Goal: Task Accomplishment & Management: Use online tool/utility

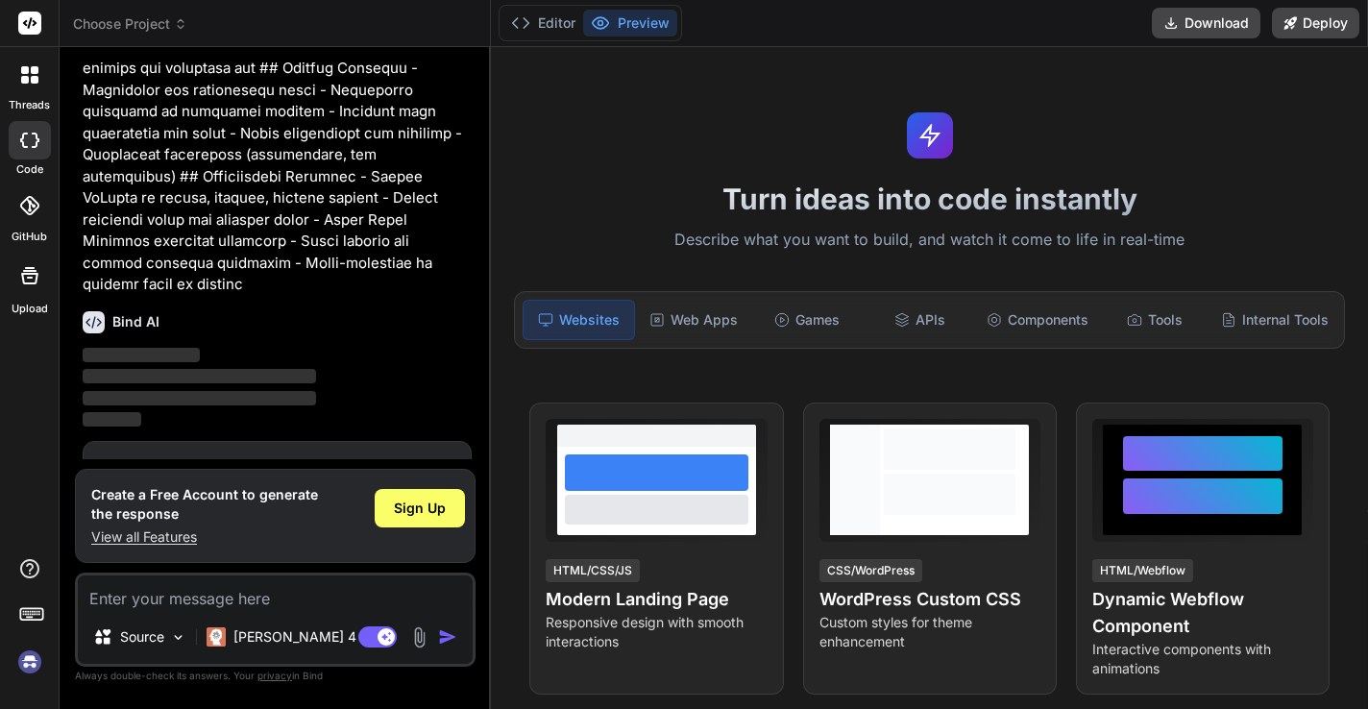
scroll to position [716, 0]
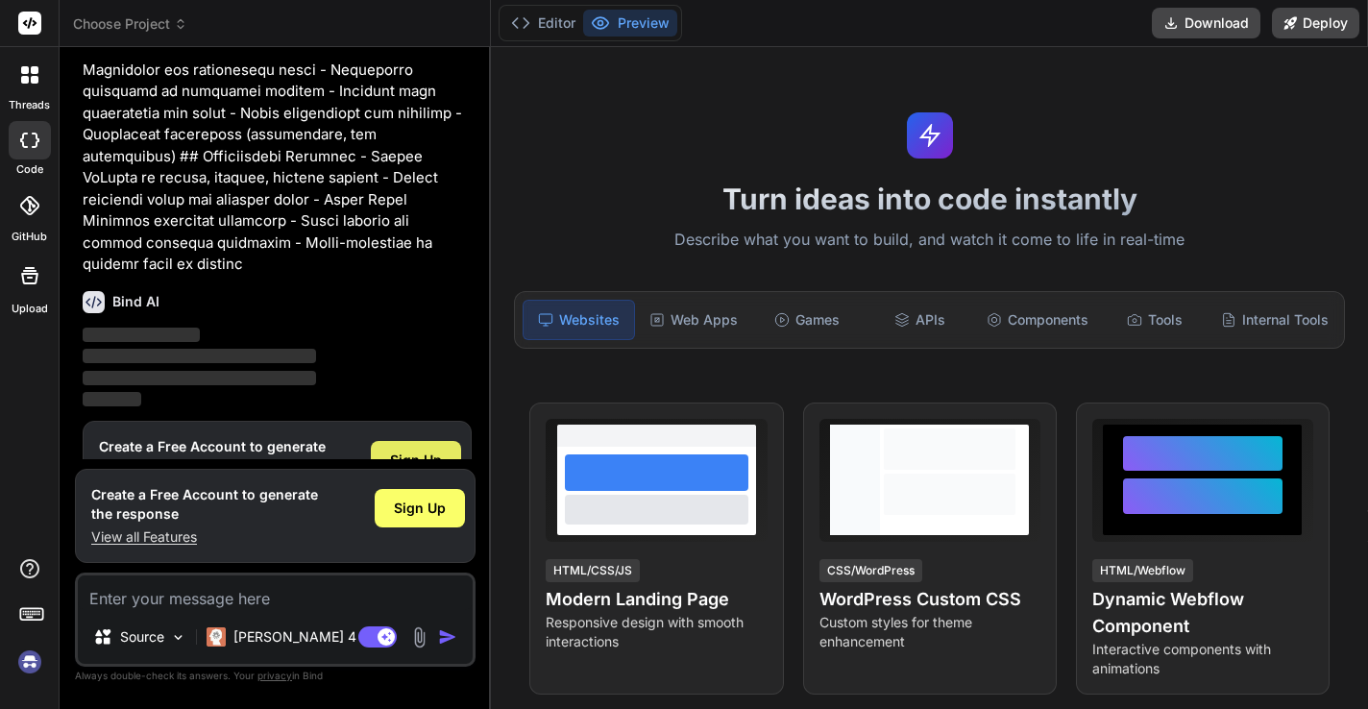
click at [436, 451] on span "Sign Up" at bounding box center [416, 460] width 52 height 19
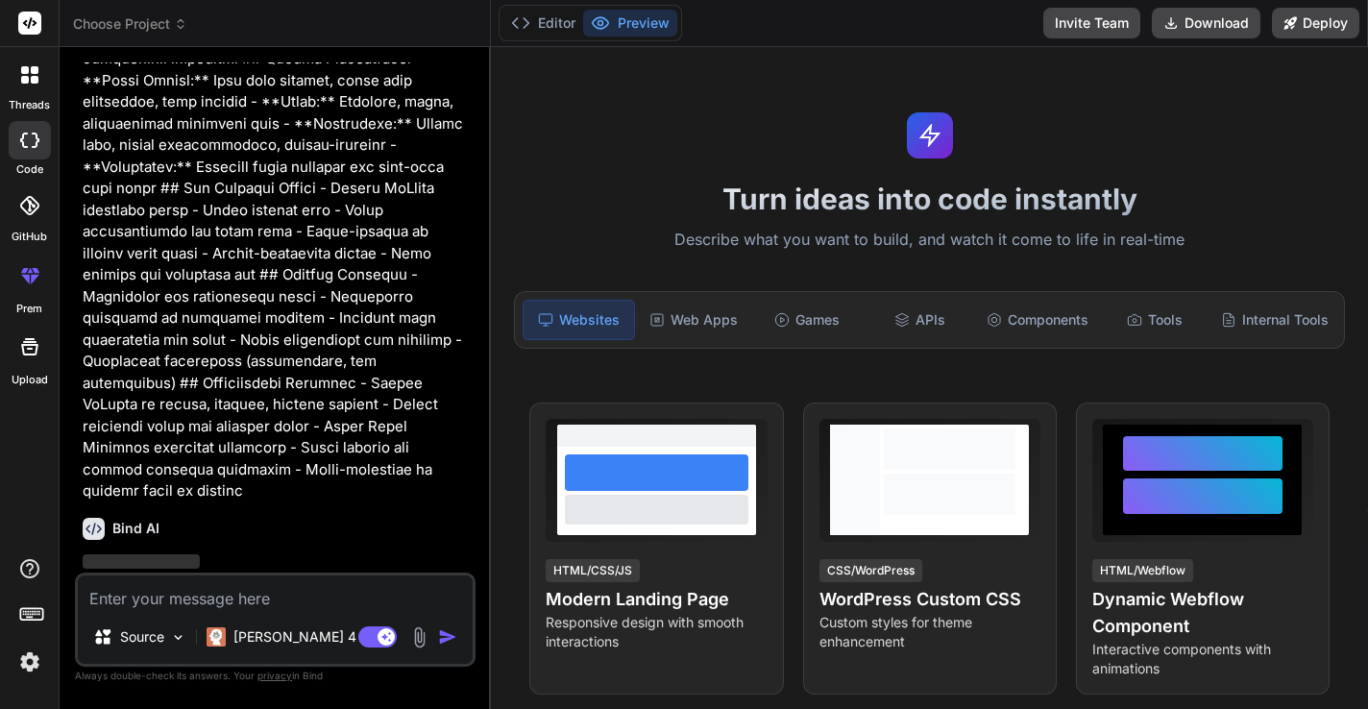
scroll to position [489, 0]
type textarea "x"
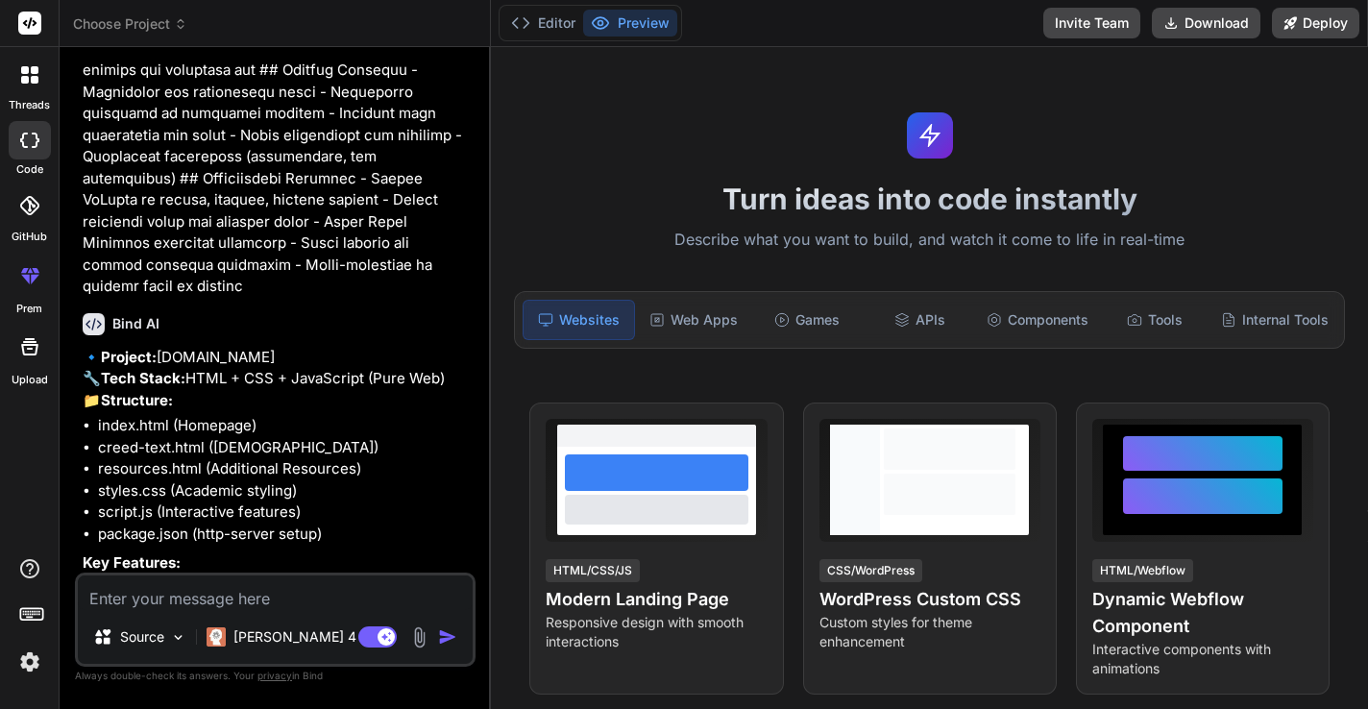
scroll to position [700, 0]
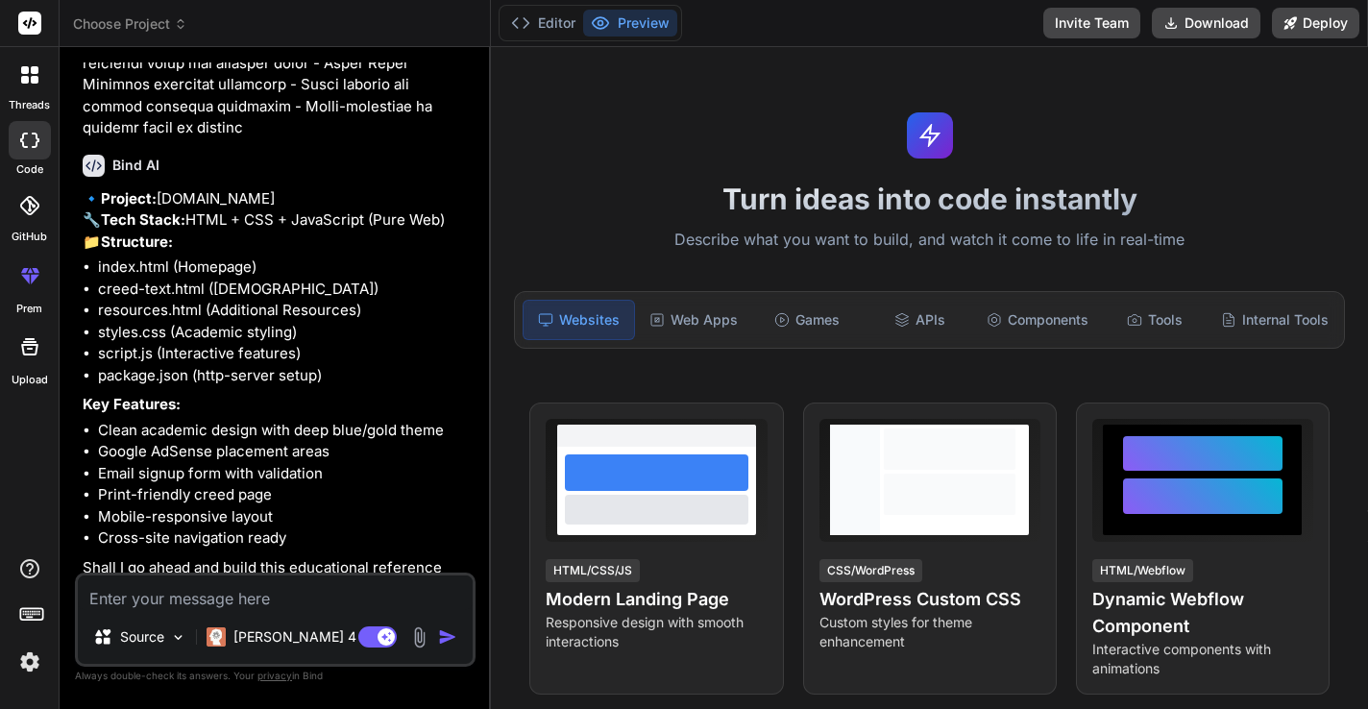
scroll to position [862, 0]
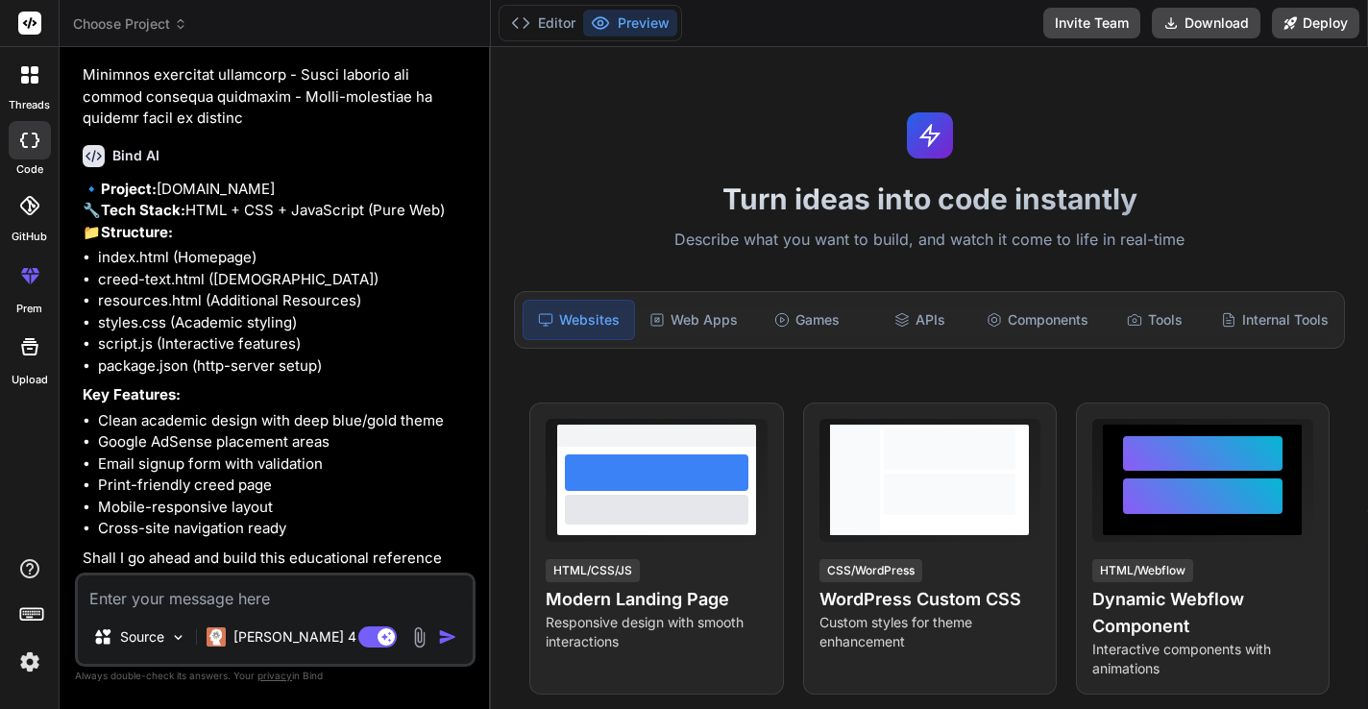
click at [364, 198] on p "🔹 Project: [DOMAIN_NAME] 🔧 Tech Stack: HTML + CSS + JavaScript (Pure Web) 📁 Str…" at bounding box center [277, 211] width 389 height 65
click at [245, 596] on textarea at bounding box center [275, 592] width 395 height 35
type textarea "Y"
type textarea "x"
type textarea "Ye"
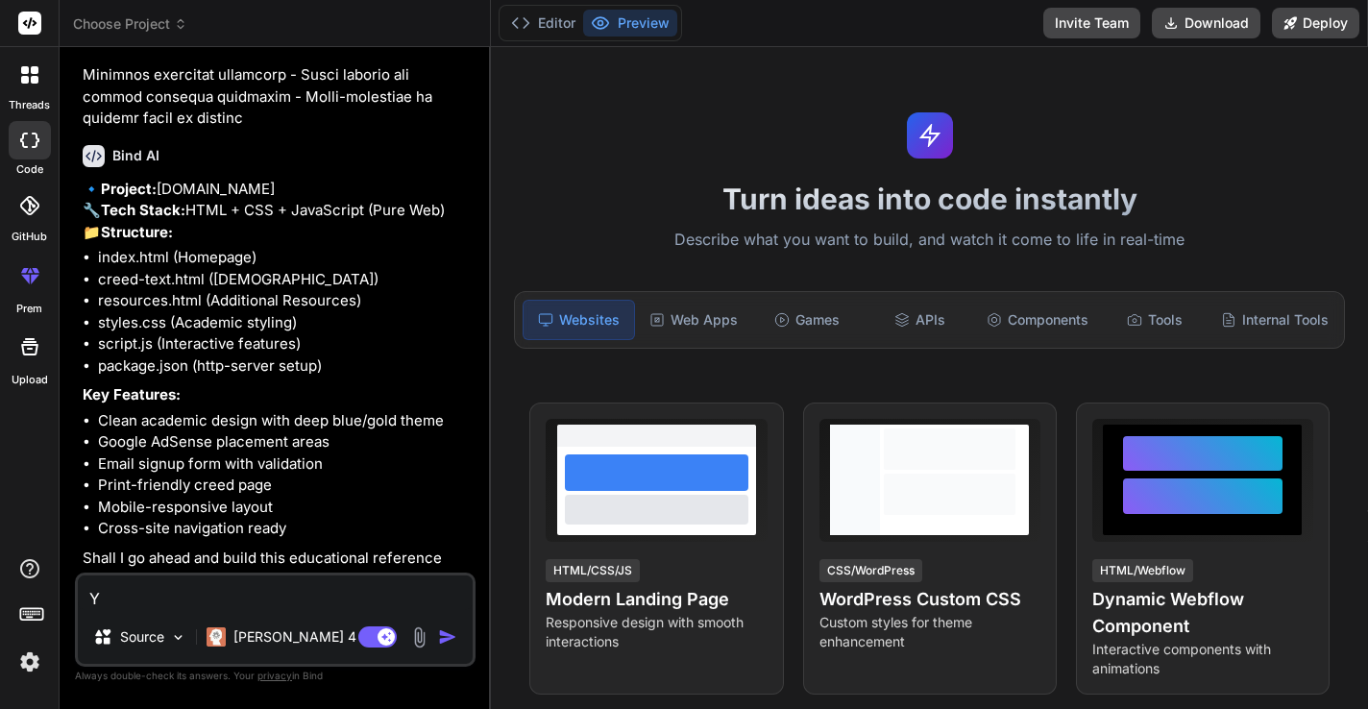
type textarea "x"
type textarea "Yes"
type textarea "x"
type textarea "Yes"
type textarea "x"
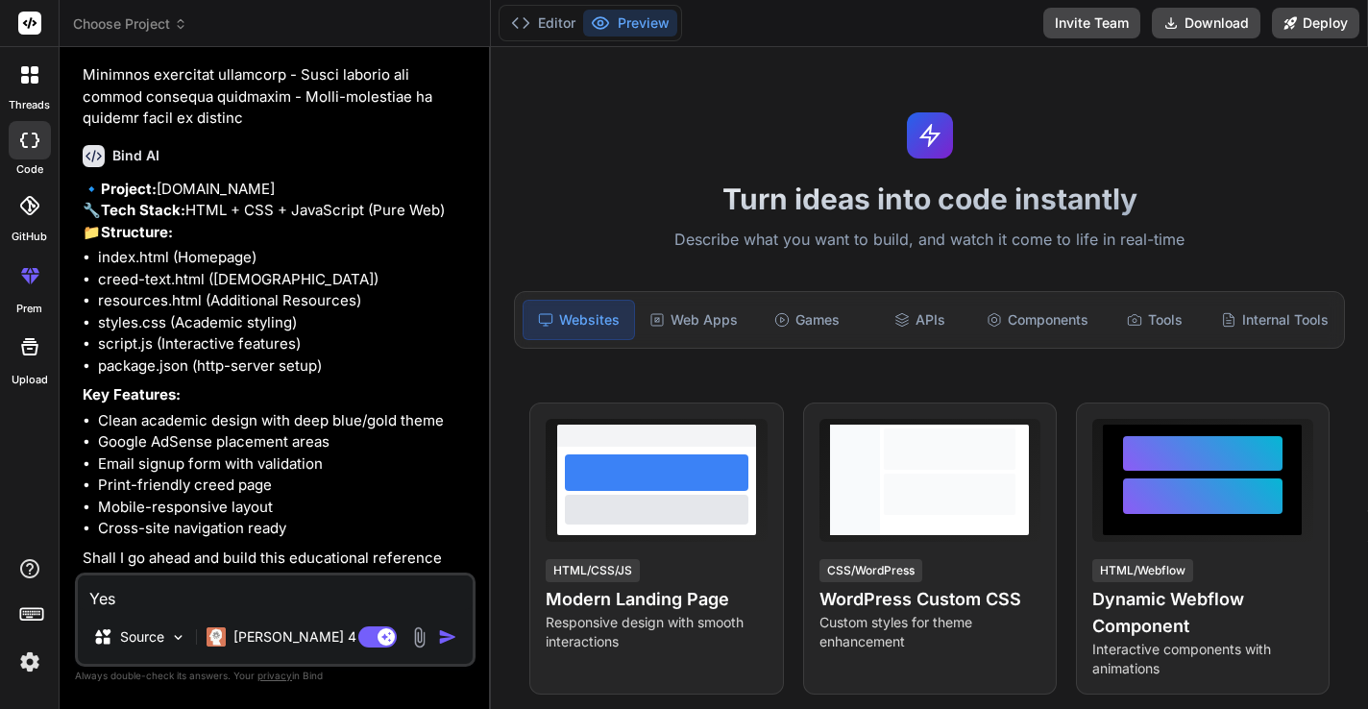
type textarea "Yes p"
type textarea "x"
type textarea "Yes pl"
type textarea "x"
type textarea "Yes ple"
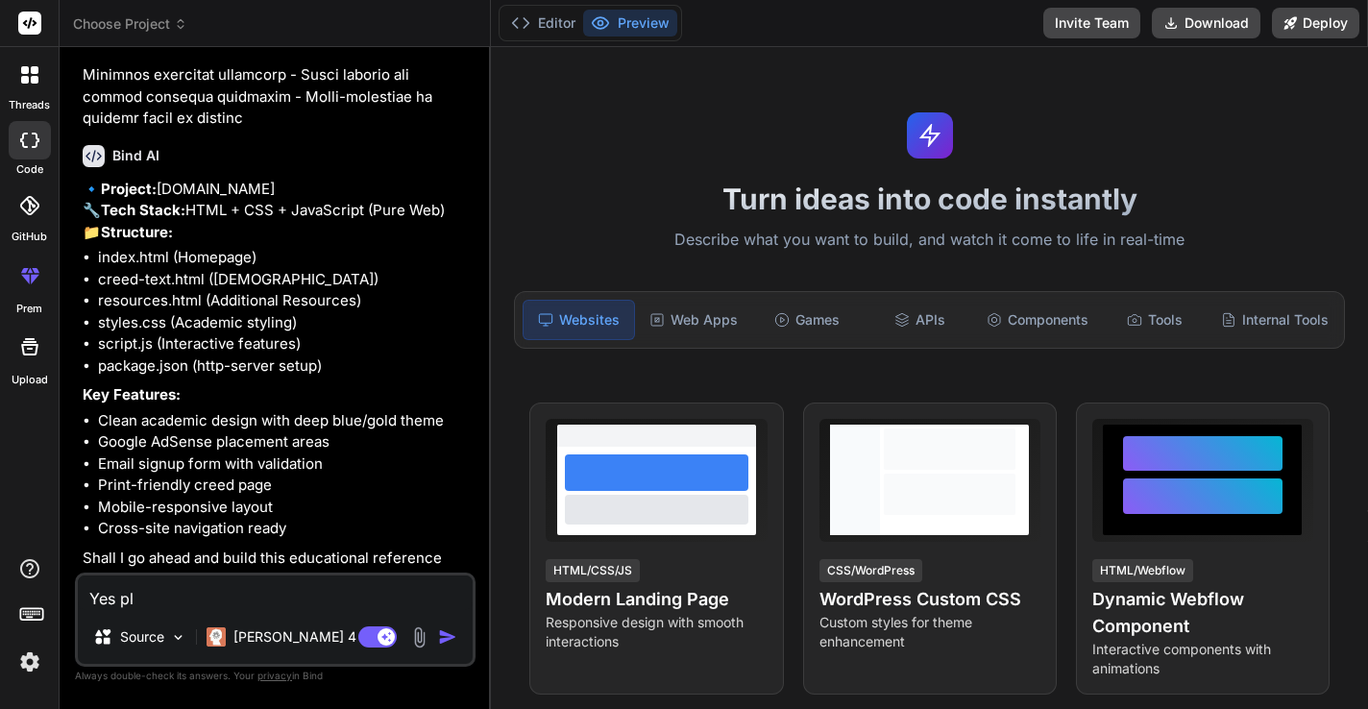
type textarea "x"
type textarea "Yes plea"
type textarea "x"
type textarea "Yes pleas"
type textarea "x"
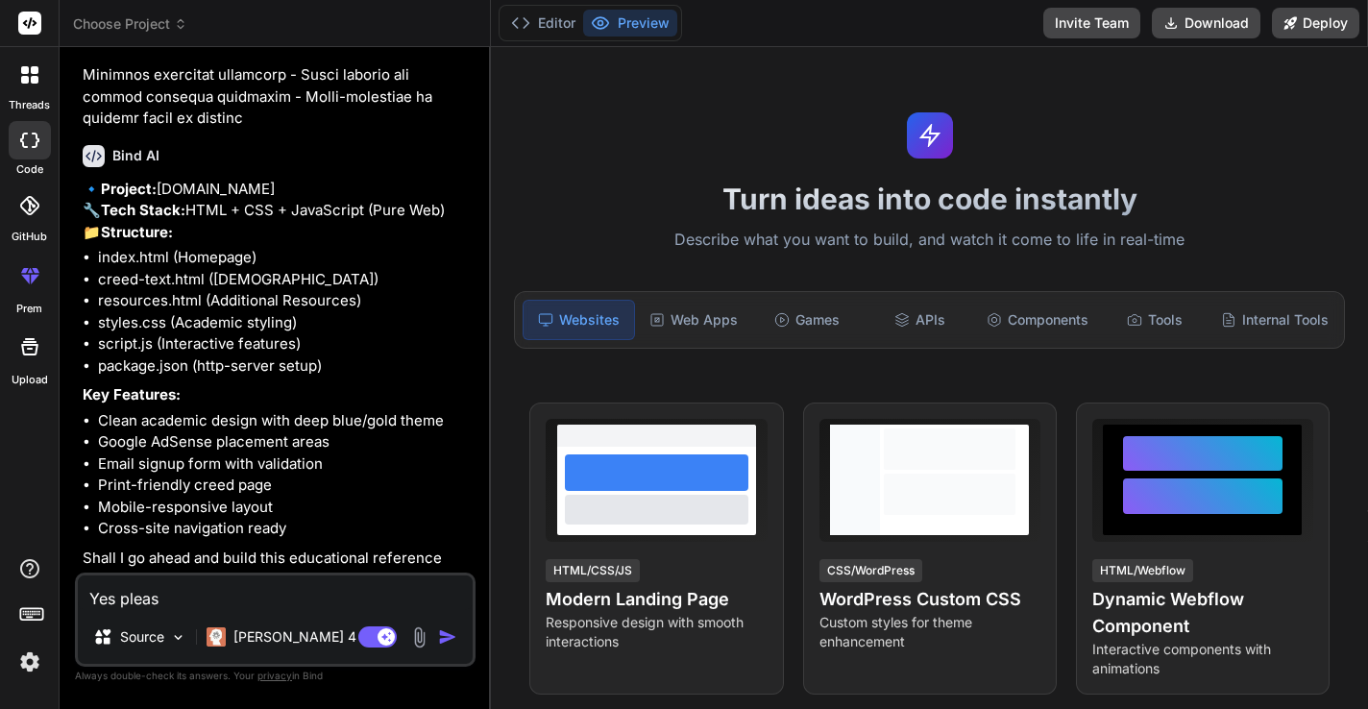
type textarea "Yes please"
type textarea "x"
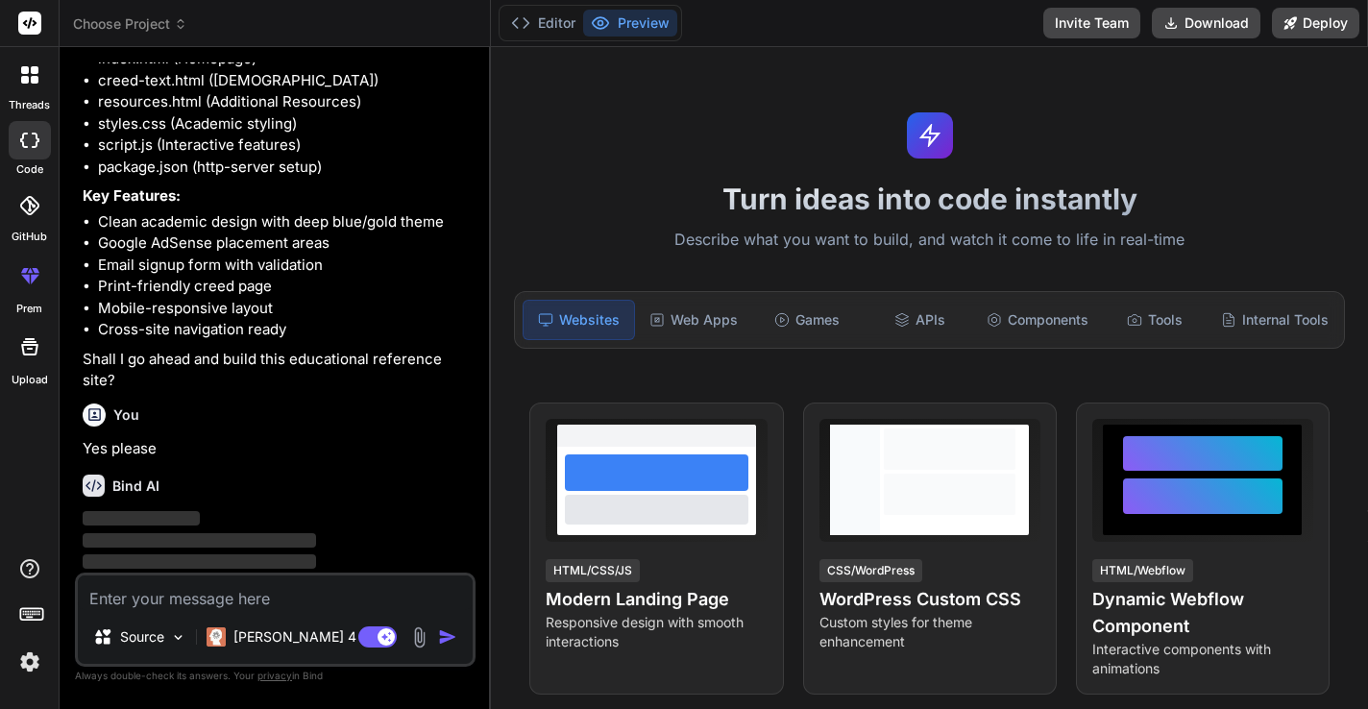
scroll to position [1060, 0]
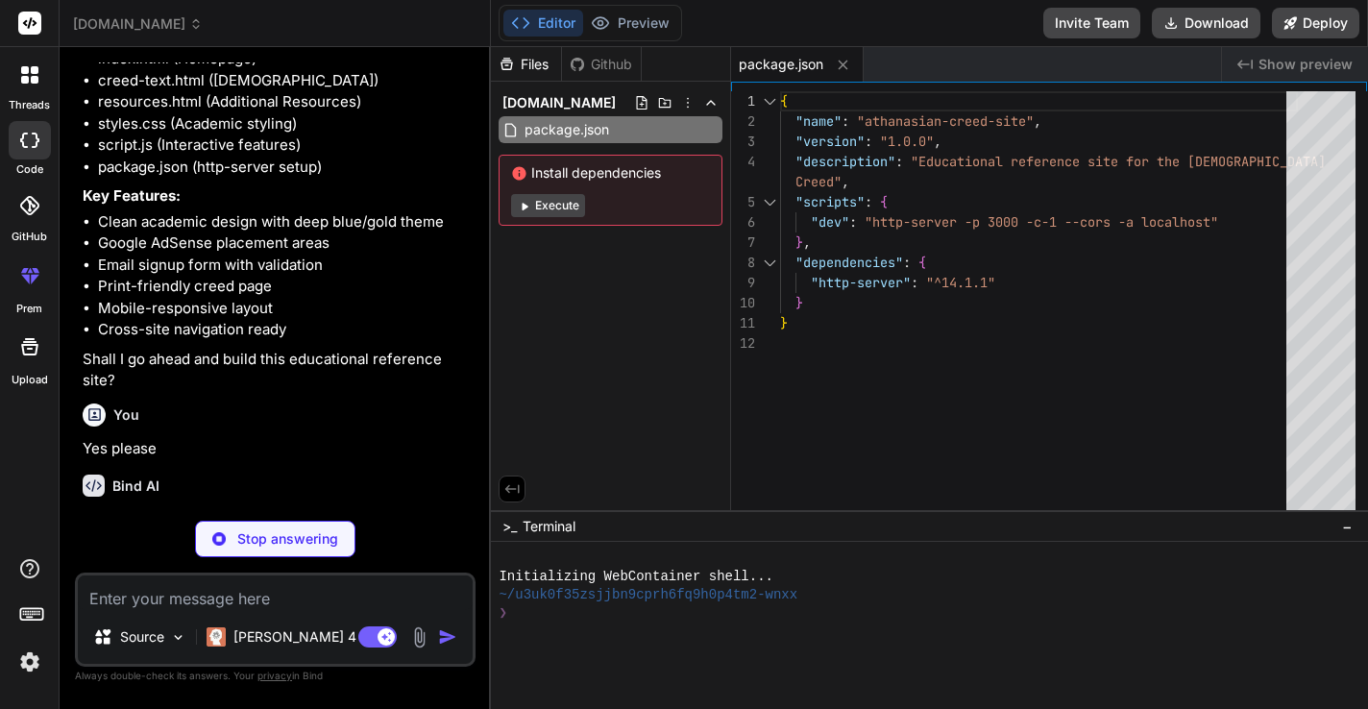
click at [553, 208] on button "Execute" at bounding box center [548, 205] width 74 height 23
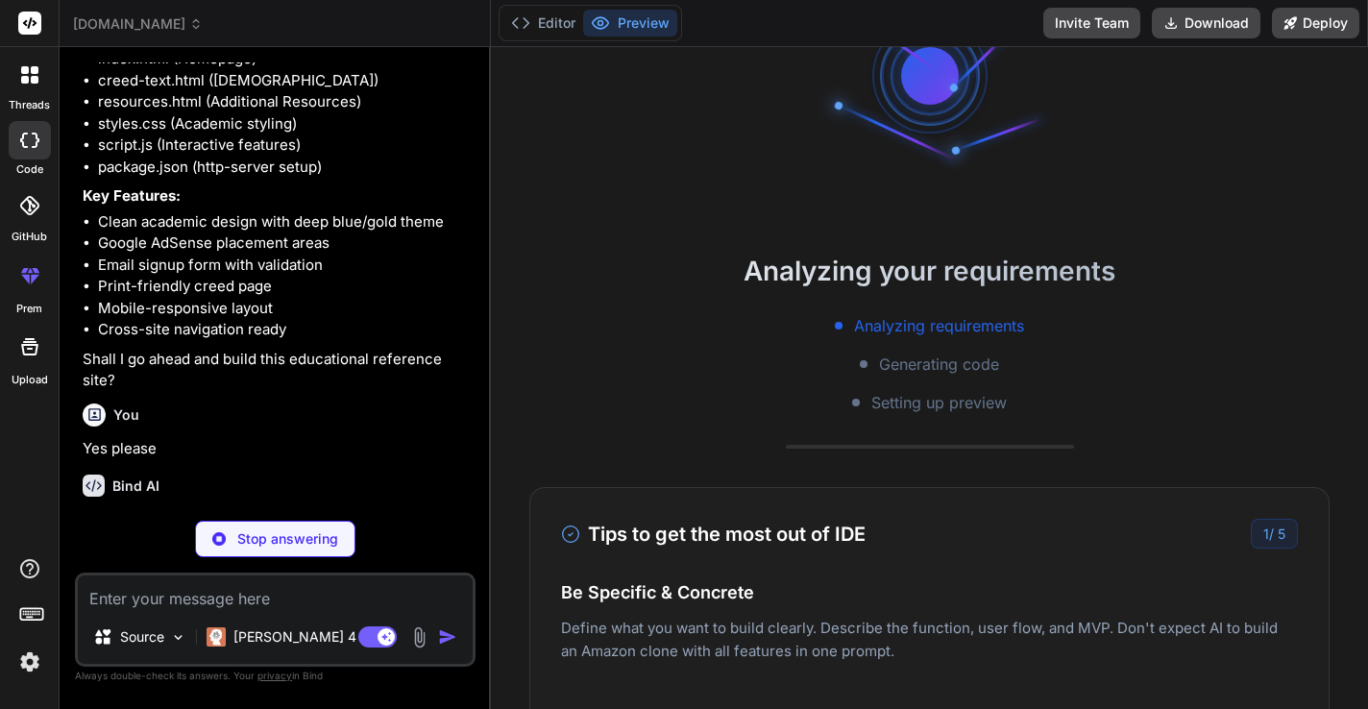
scroll to position [201, 0]
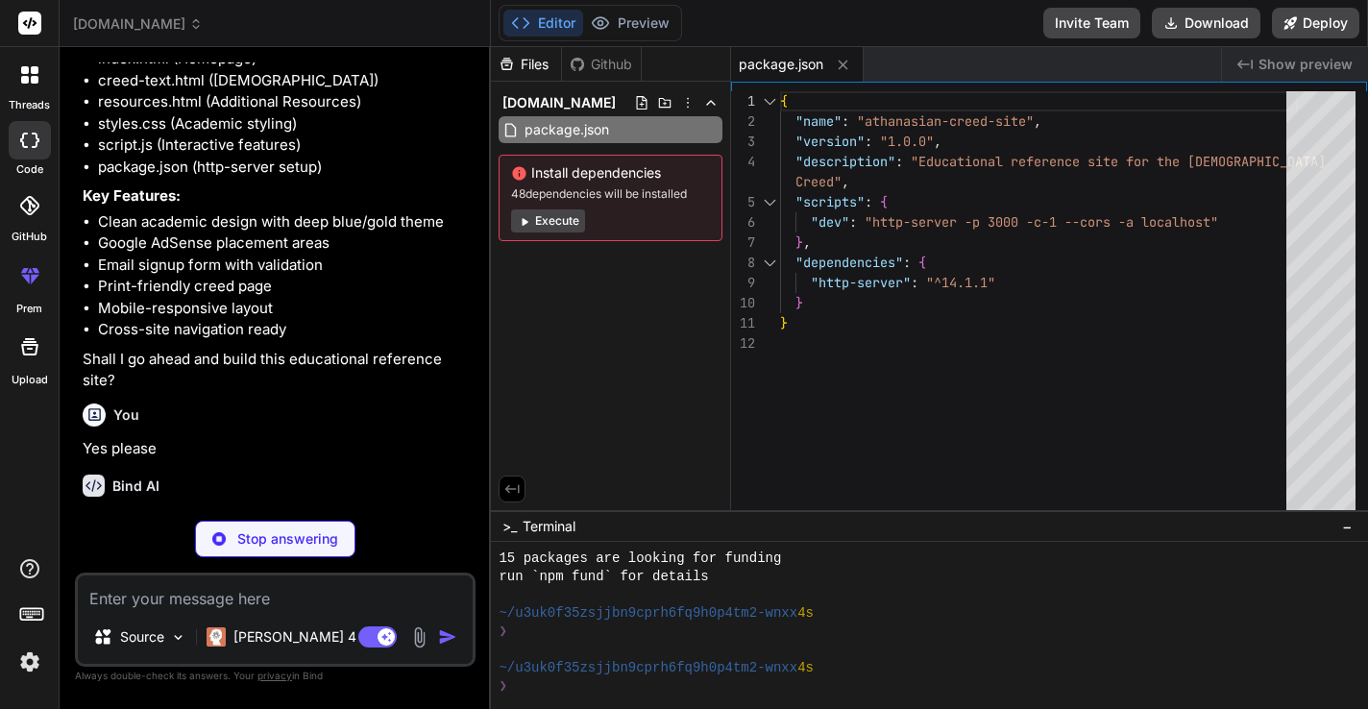
click at [567, 223] on button "Execute" at bounding box center [548, 220] width 74 height 23
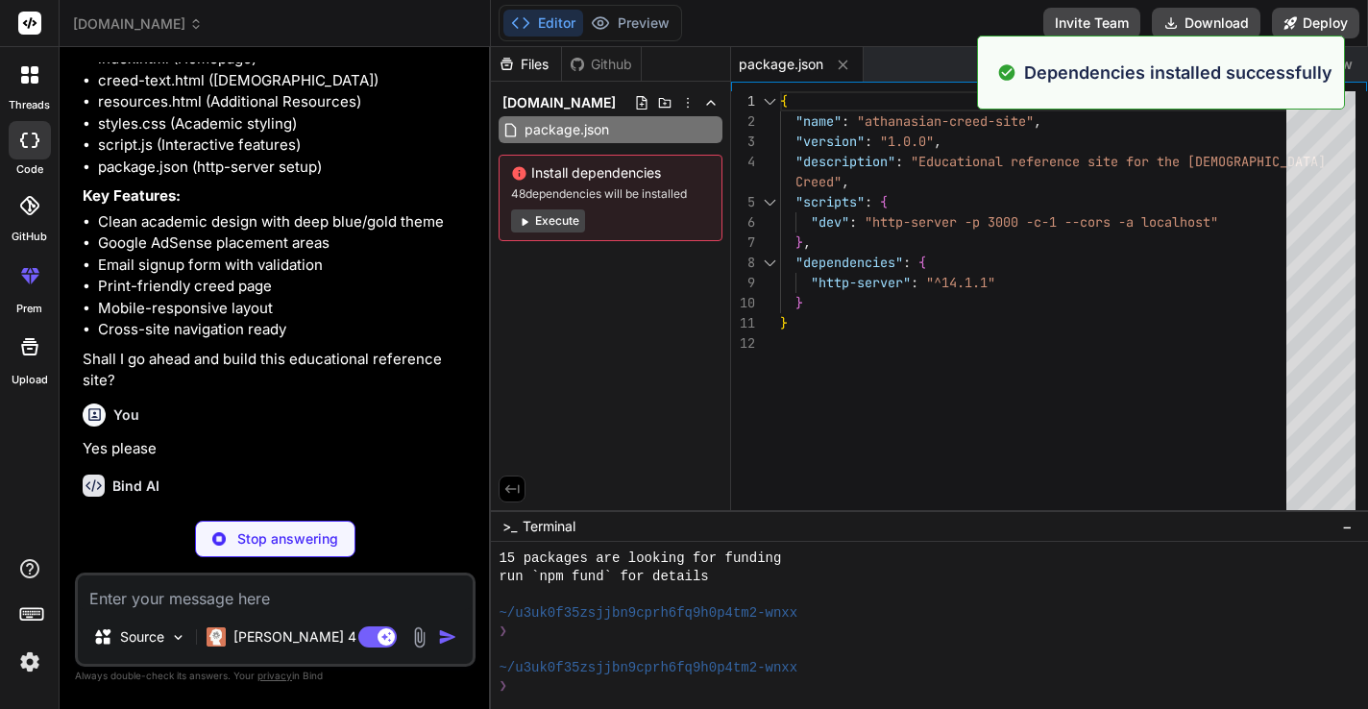
scroll to position [475, 0]
type textarea "x"
type textarea "</body> </html>"
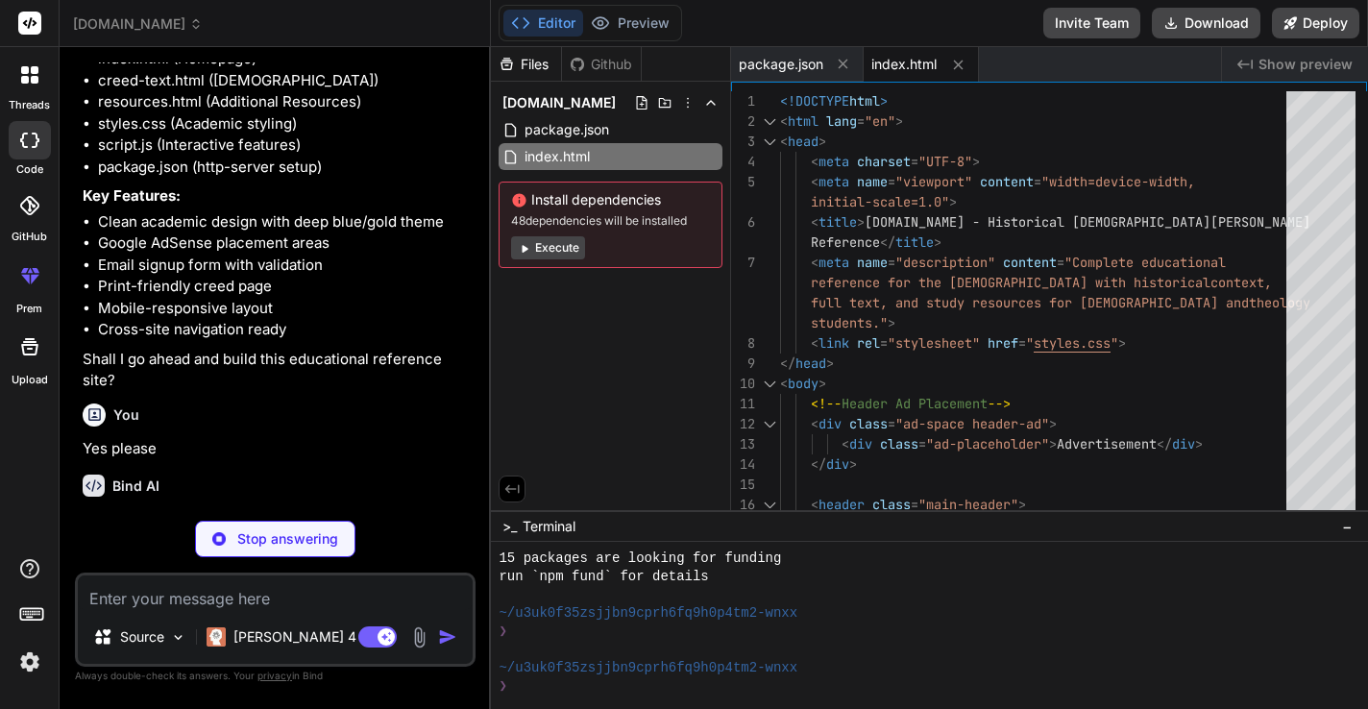
scroll to position [1225, 0]
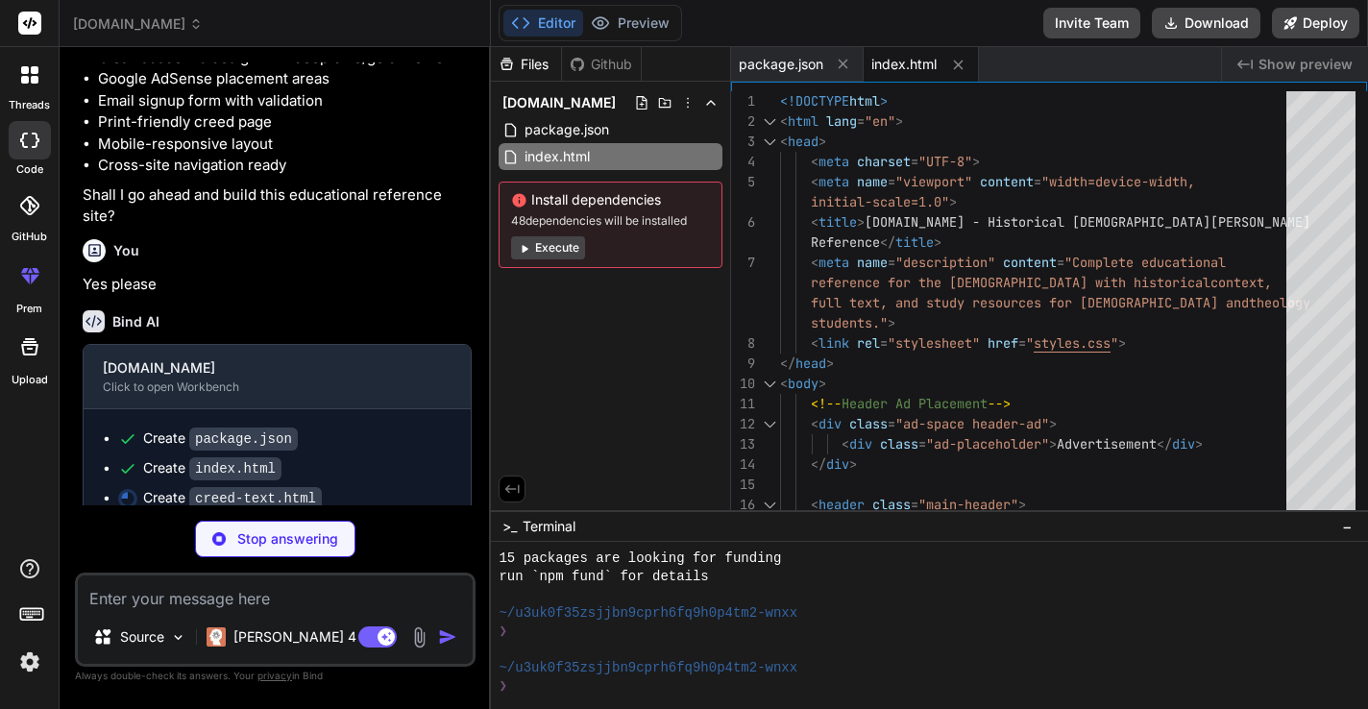
click at [550, 247] on button "Execute" at bounding box center [548, 247] width 74 height 23
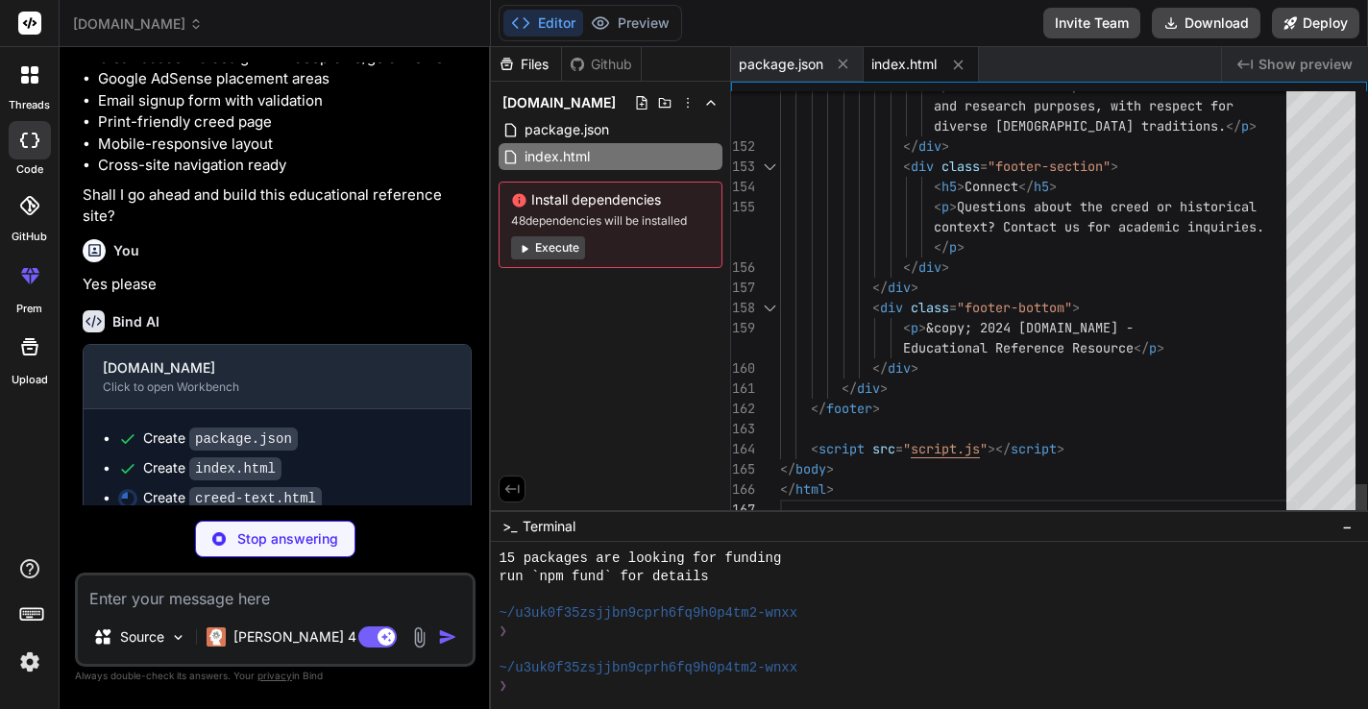
scroll to position [40, 0]
type textarea "x"
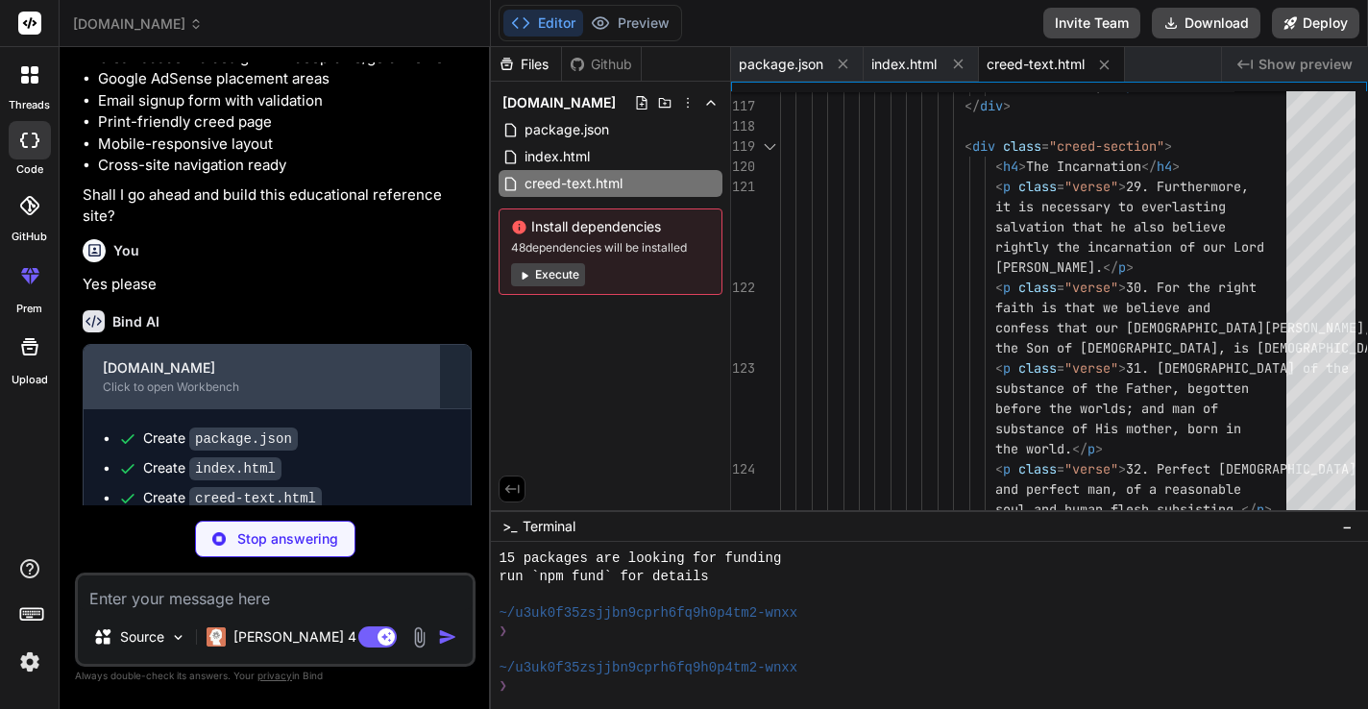
scroll to position [1254, 0]
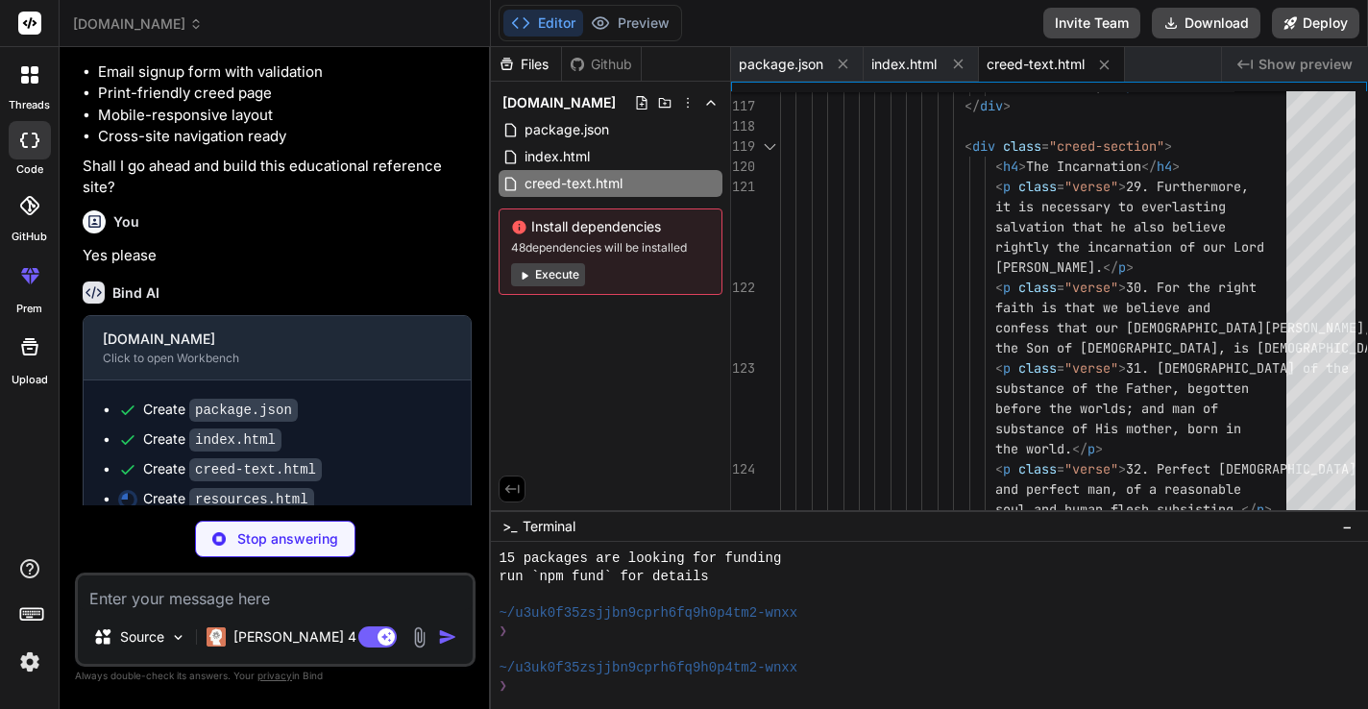
type textarea "x"
type textarea "</div> </div> </footer> <script src="script.js"></script> </body> </html>"
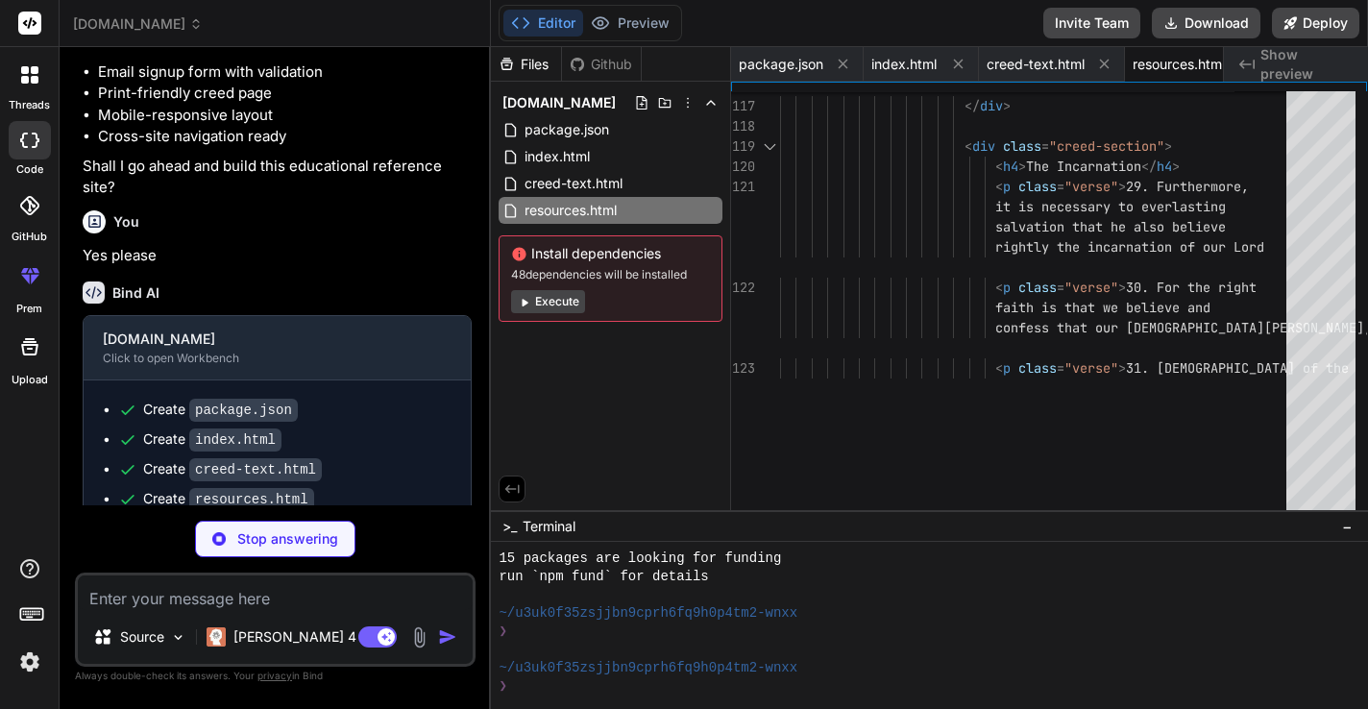
type textarea "x"
type textarea "body.large-text h3 { font-size: 2.25rem; }"
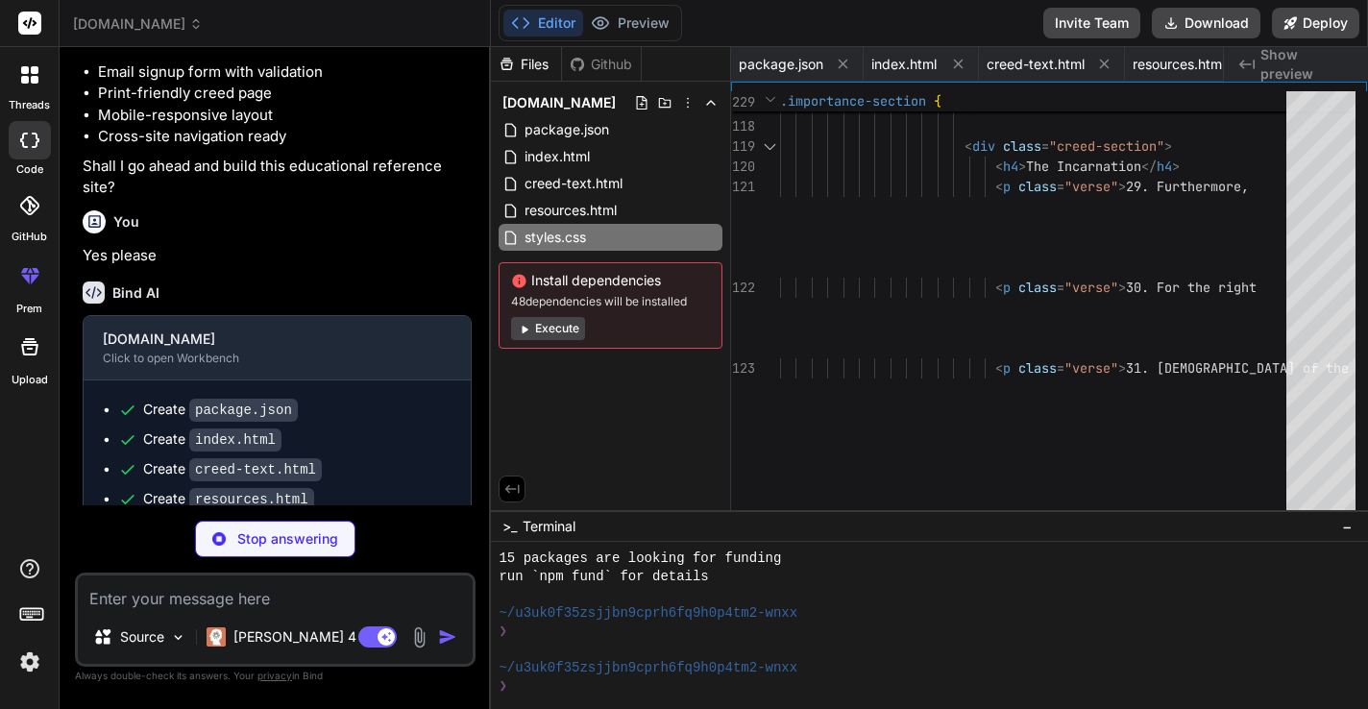
type textarea "x"
type textarea "// Service Worker registration (for future PWA features) if ('serviceWorker' in…"
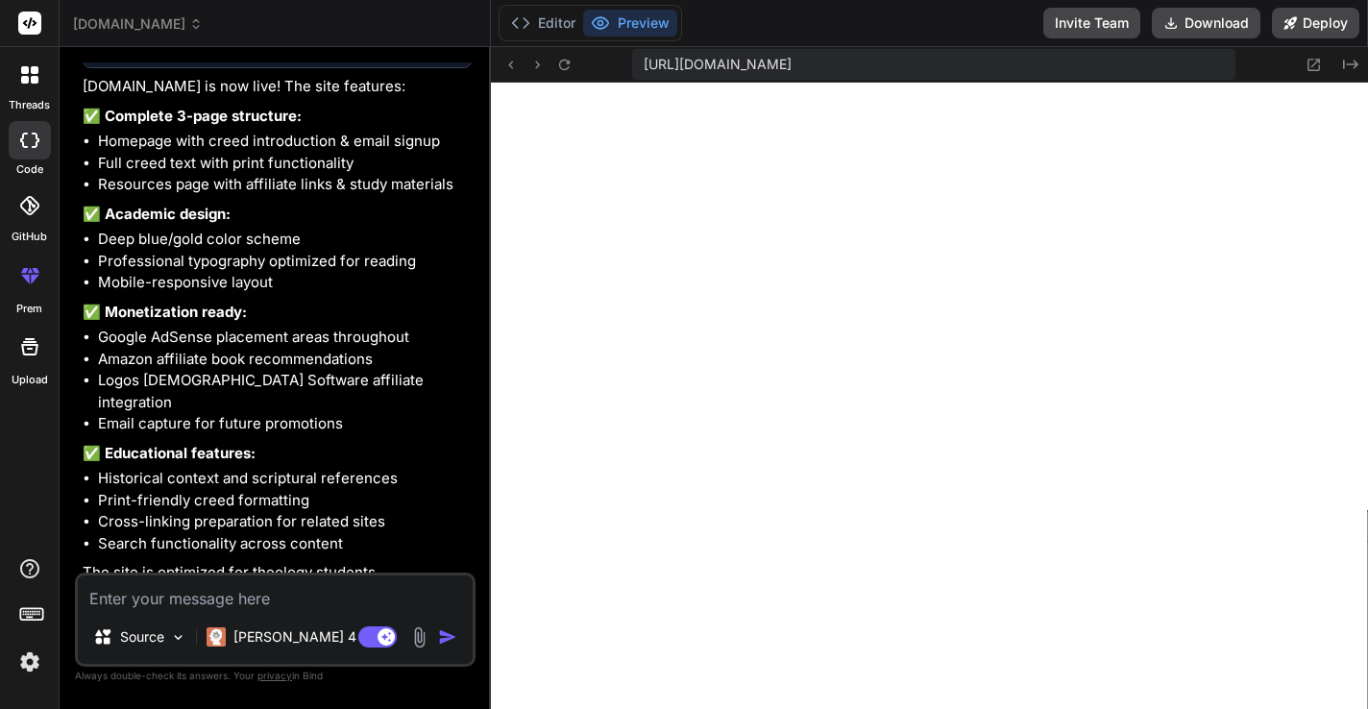
scroll to position [1928, 0]
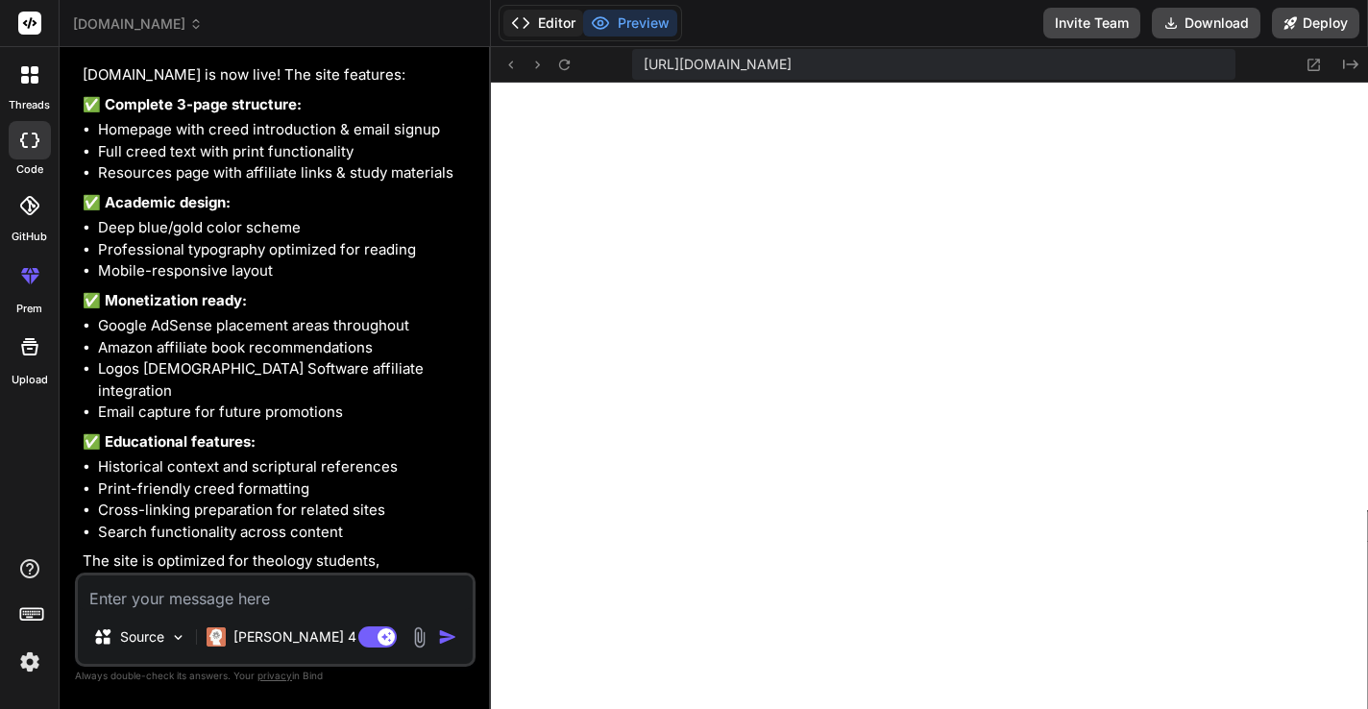
click at [548, 20] on button "Editor" at bounding box center [543, 23] width 80 height 27
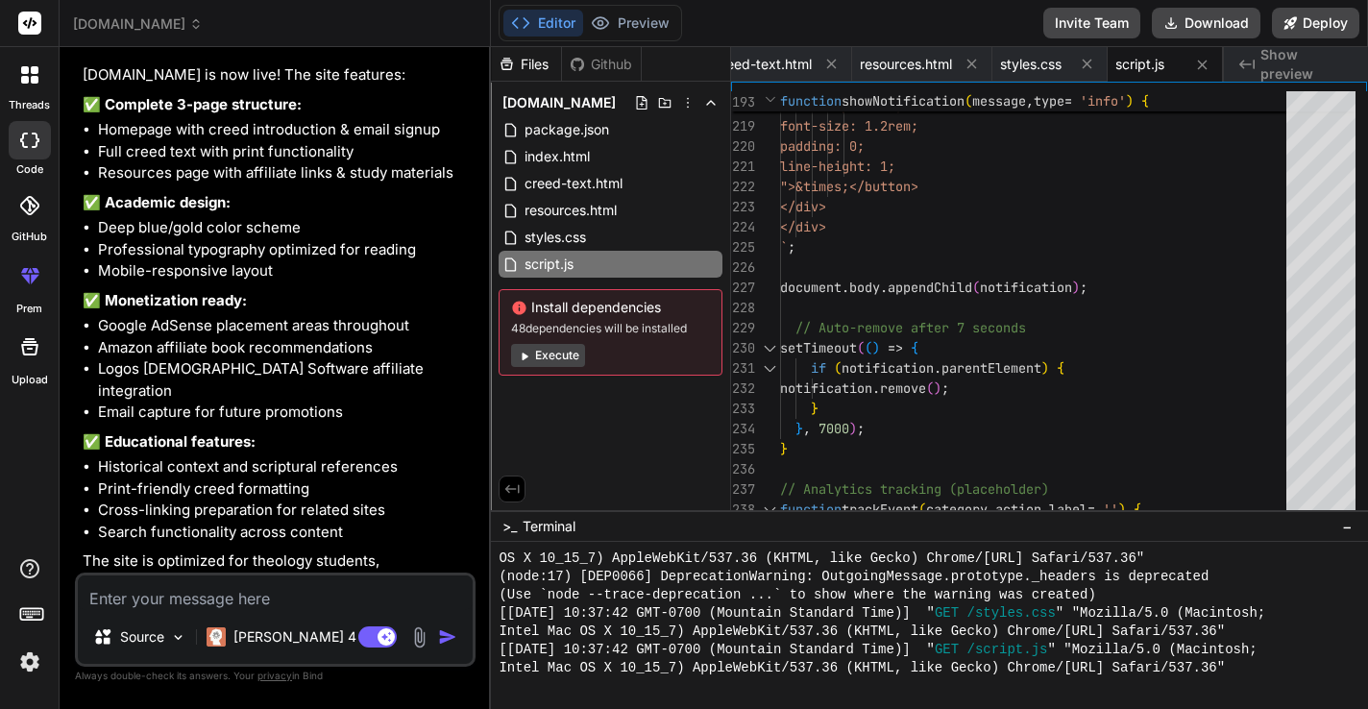
click at [542, 356] on button "Execute" at bounding box center [548, 355] width 74 height 23
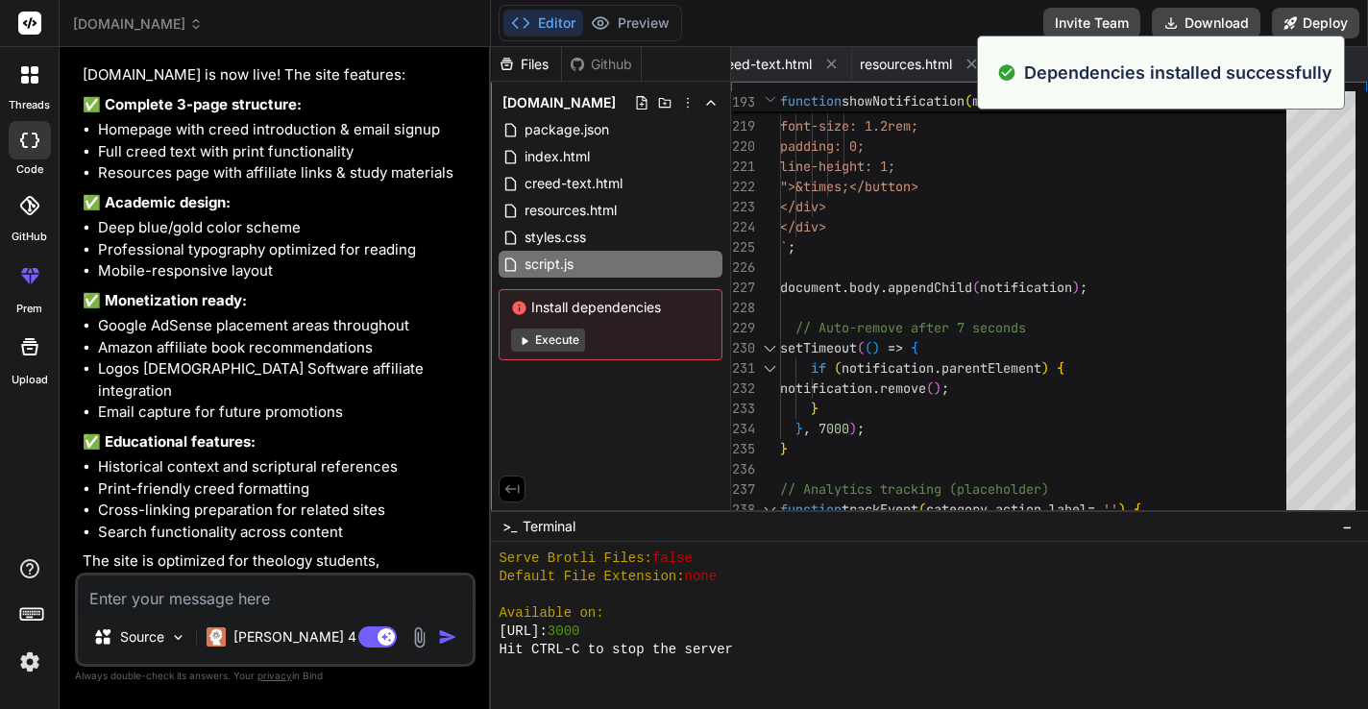
scroll to position [2537, 0]
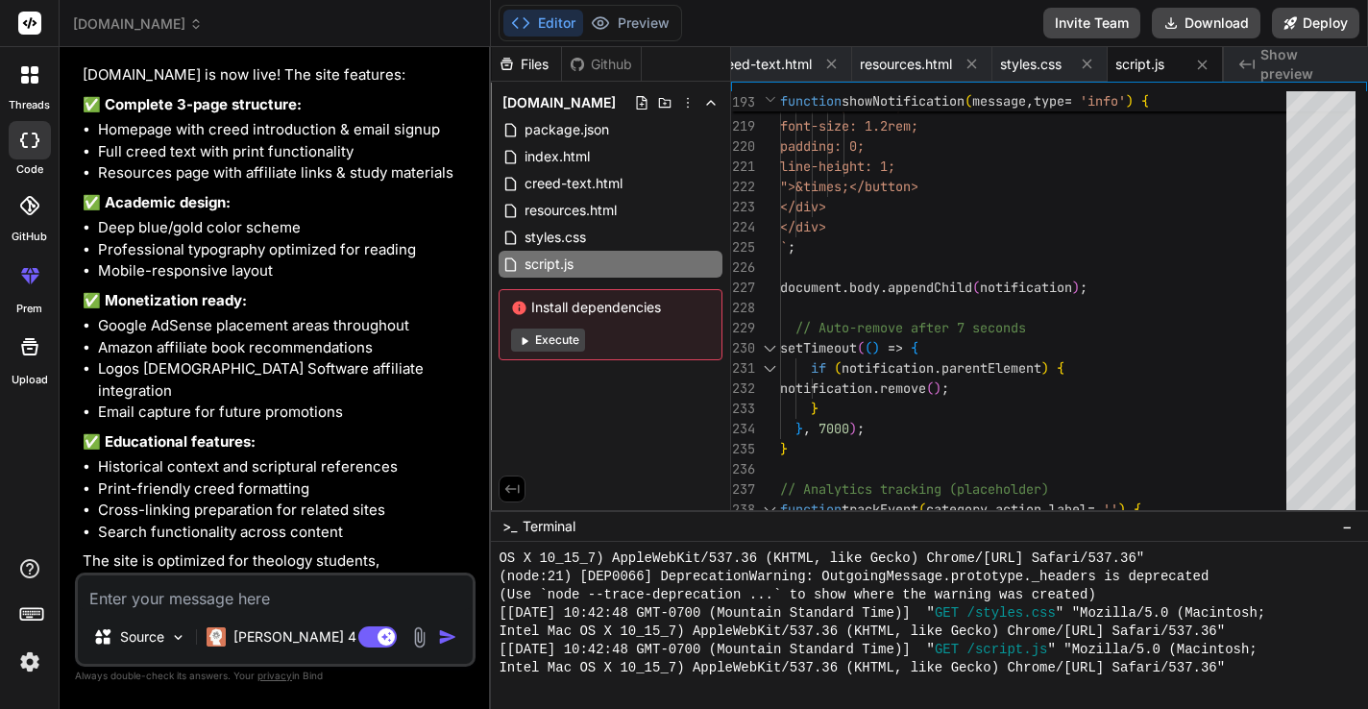
click at [539, 342] on button "Execute" at bounding box center [548, 340] width 74 height 23
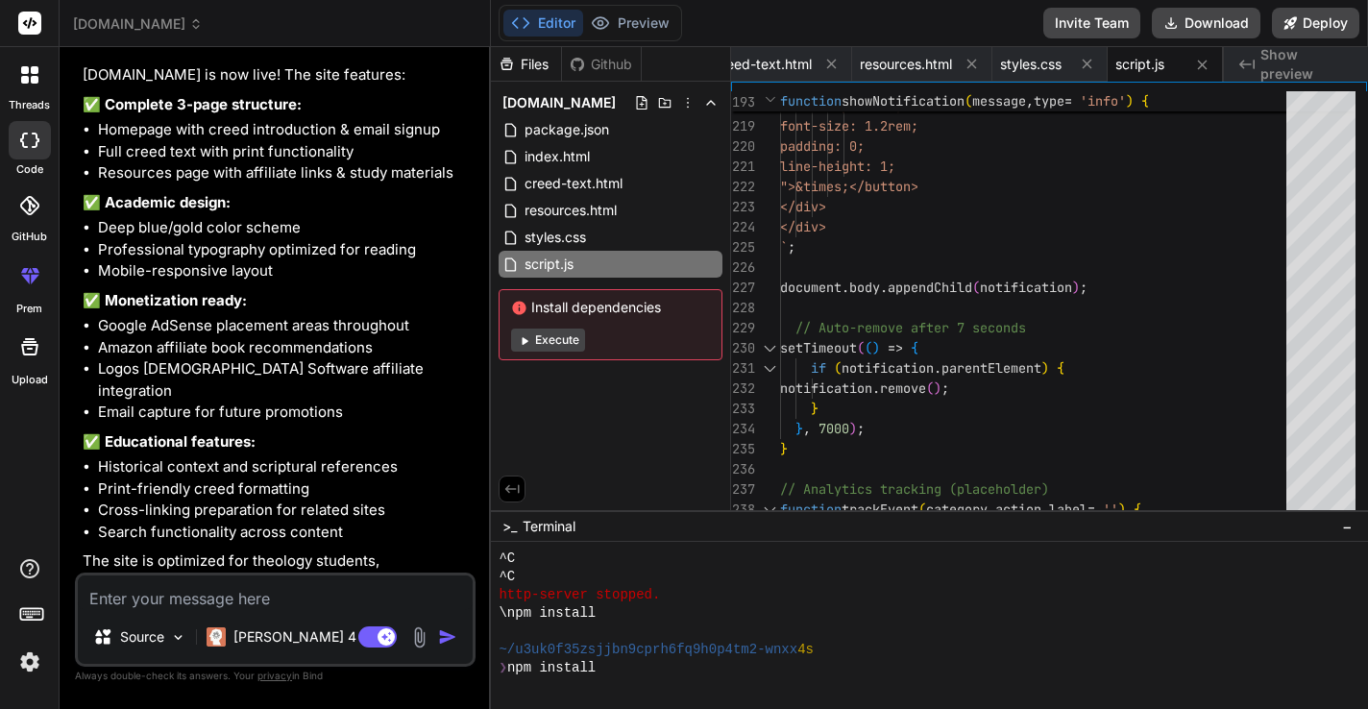
scroll to position [2792, 0]
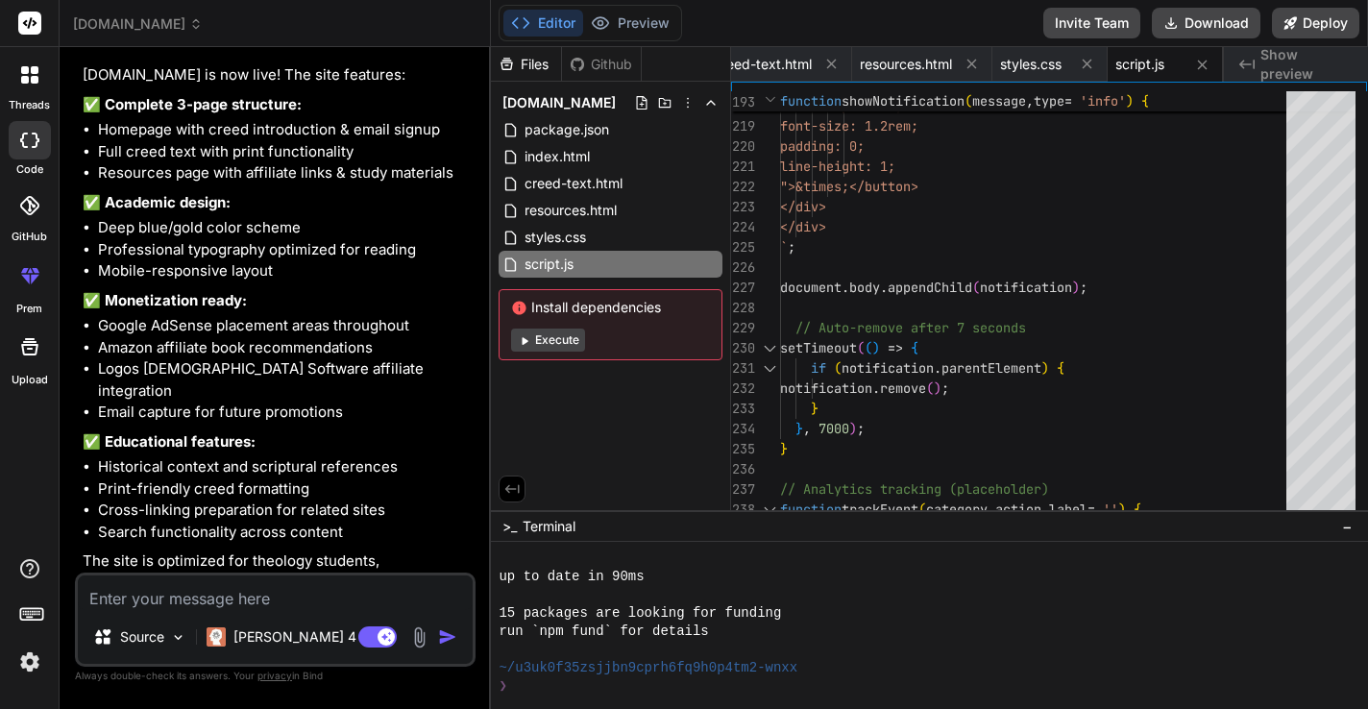
type textarea "x"
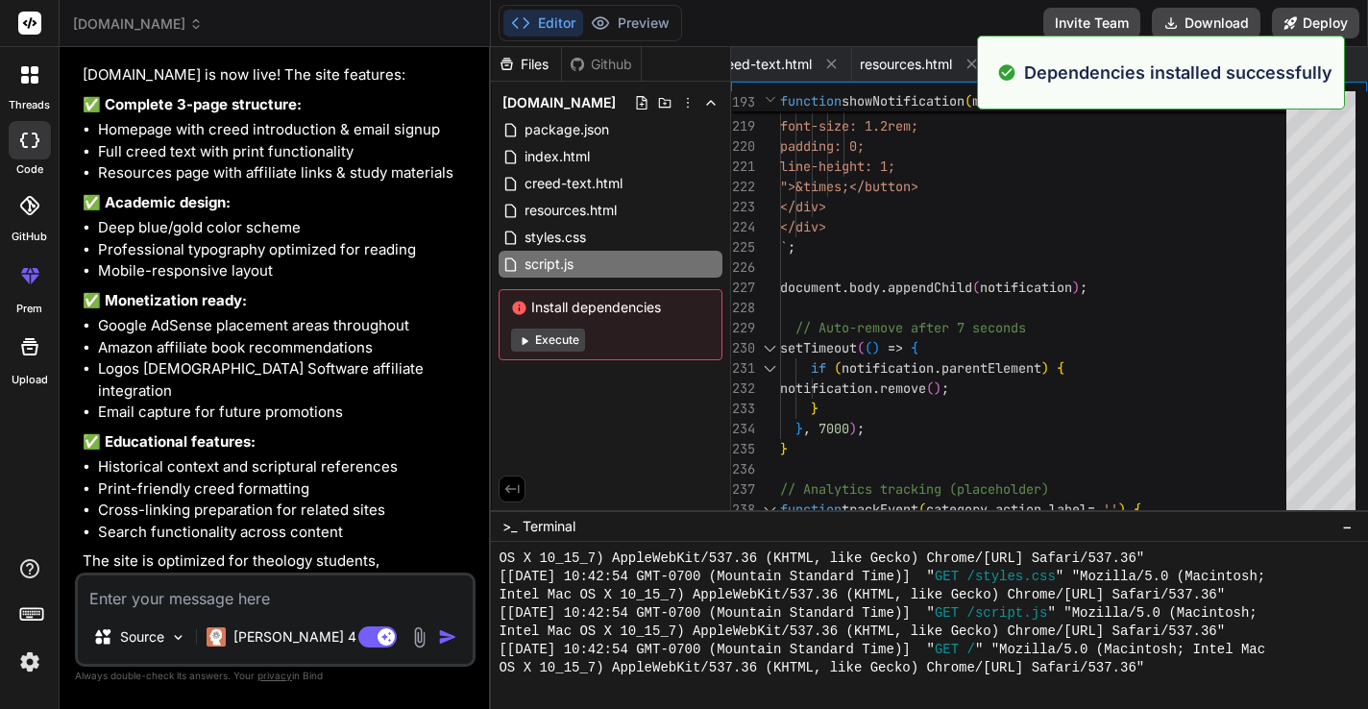
scroll to position [3504, 0]
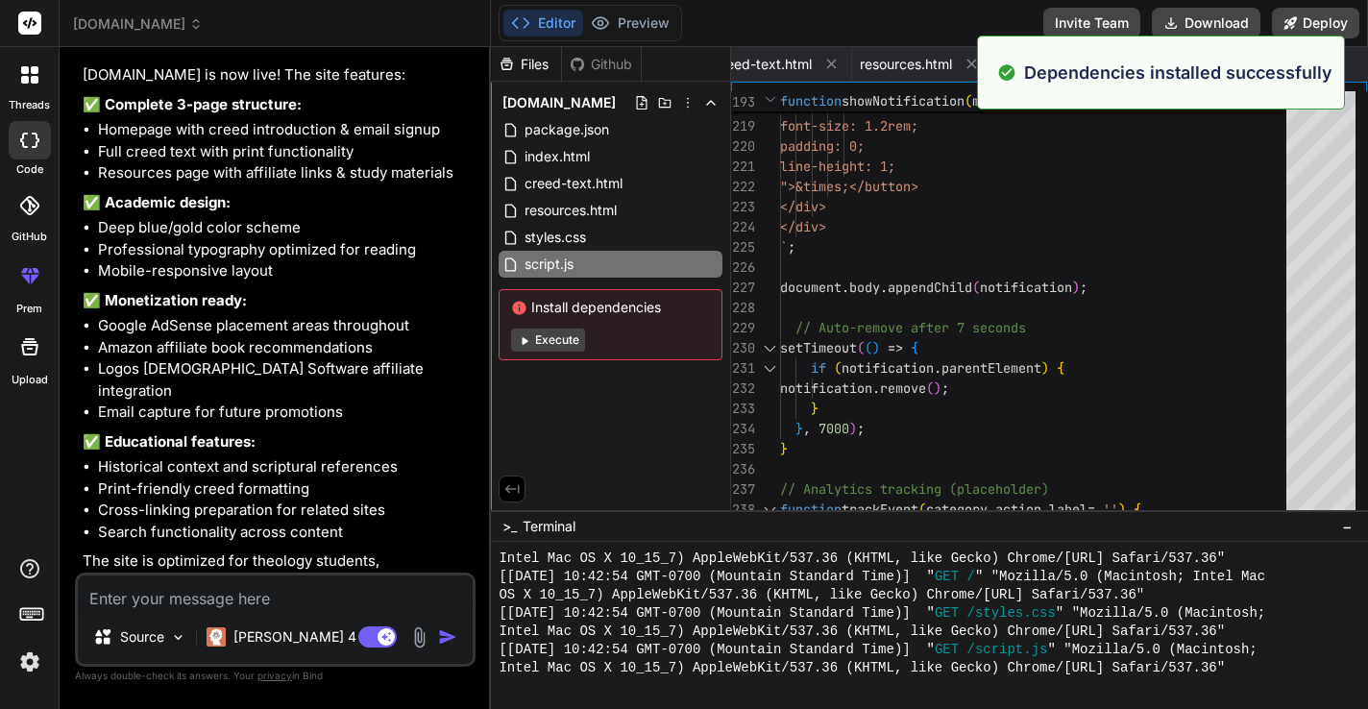
click at [566, 399] on div "Files Github [DOMAIN_NAME] package.json index.html creed-text.html resources.ht…" at bounding box center [611, 278] width 240 height 463
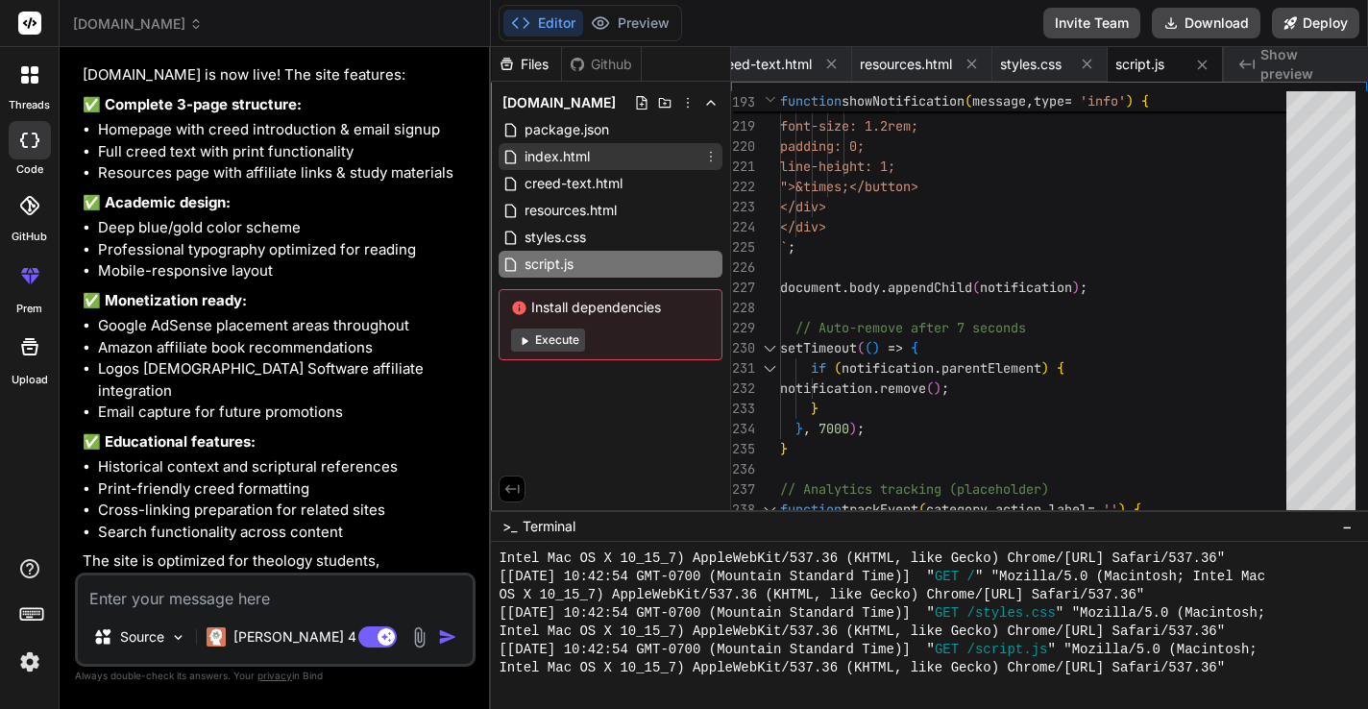
click at [566, 152] on span "index.html" at bounding box center [557, 156] width 69 height 23
type textarea "</body> </html>"
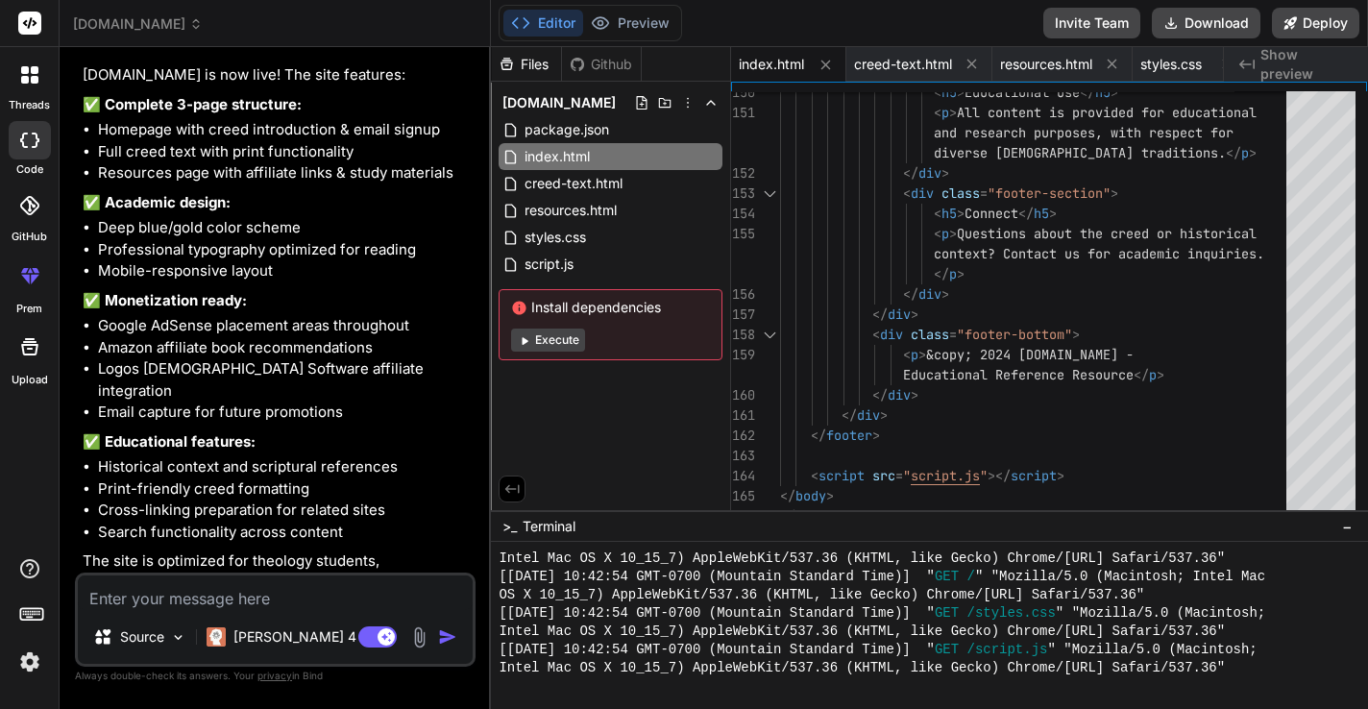
click at [283, 593] on textarea at bounding box center [275, 592] width 395 height 35
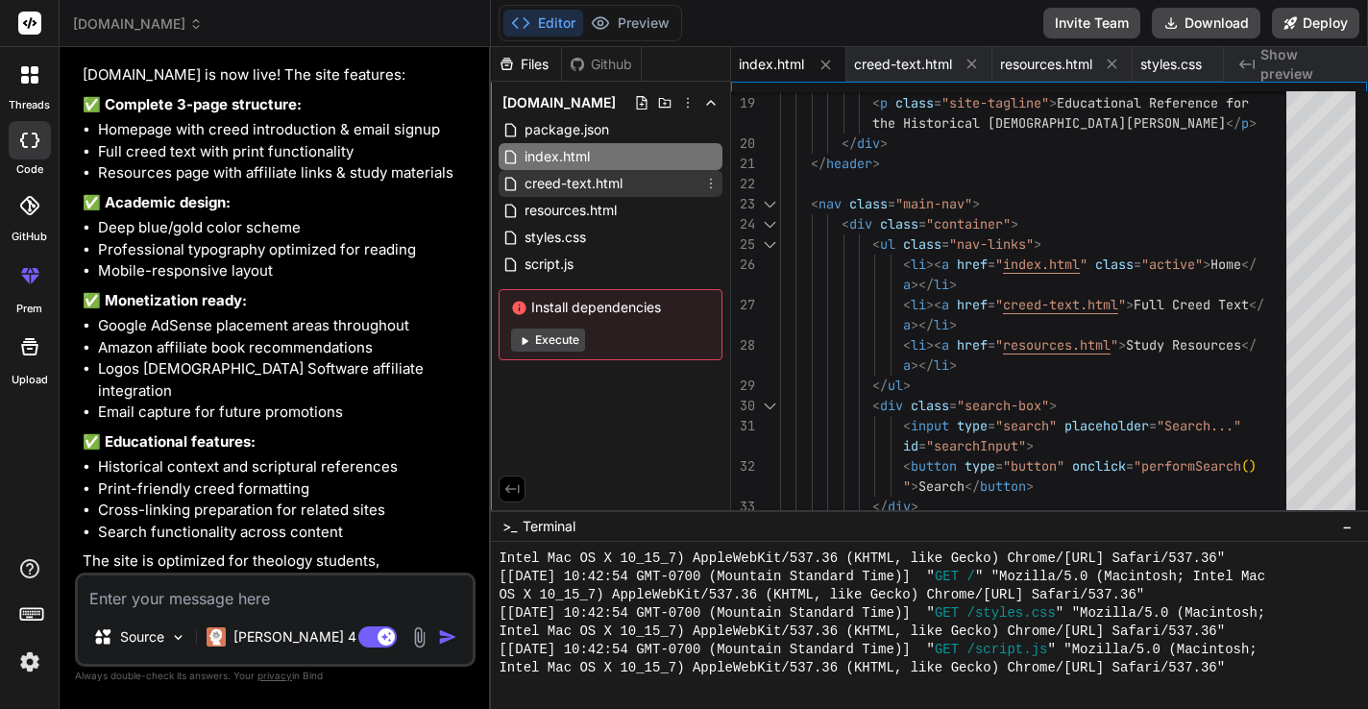
click at [600, 176] on span "creed-text.html" at bounding box center [574, 183] width 102 height 23
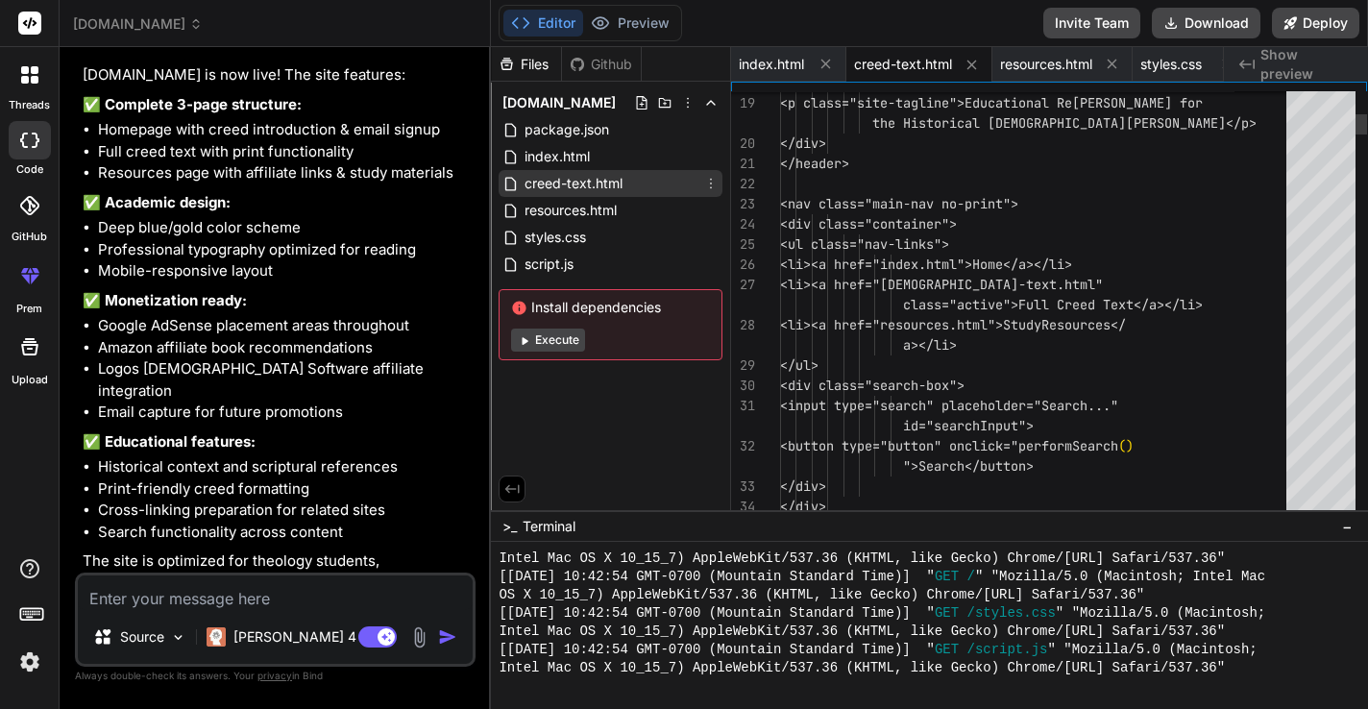
scroll to position [19, 0]
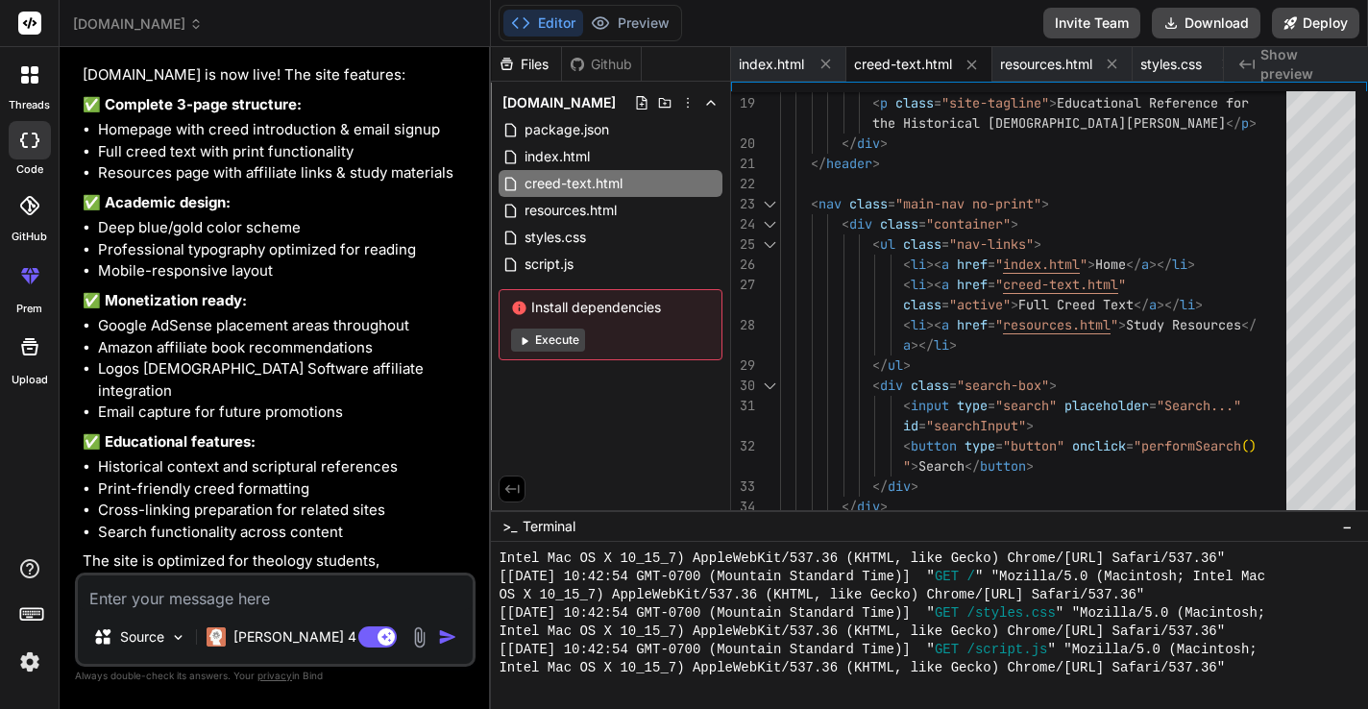
click at [288, 597] on textarea at bounding box center [275, 592] width 395 height 35
type textarea "C"
type textarea "x"
type textarea "Ca"
type textarea "x"
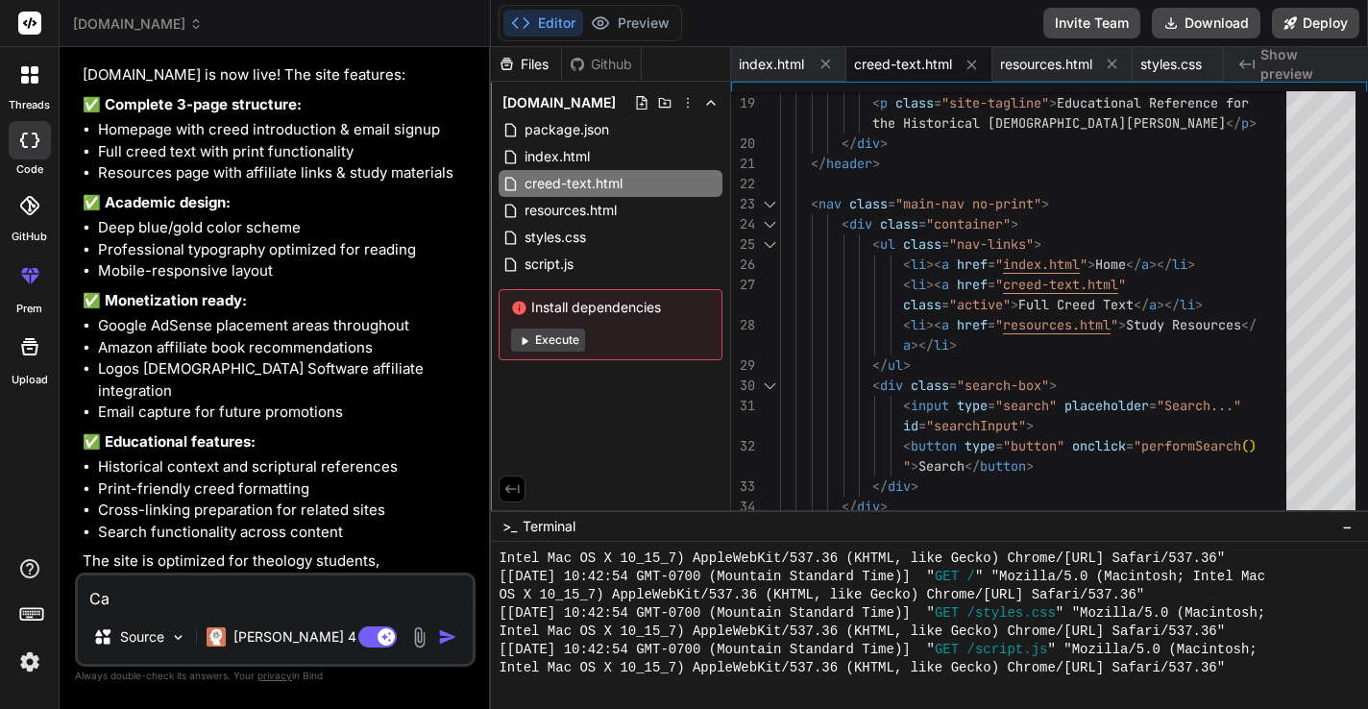
type textarea "Can"
type textarea "x"
type textarea "Can"
type textarea "x"
type textarea "Can y"
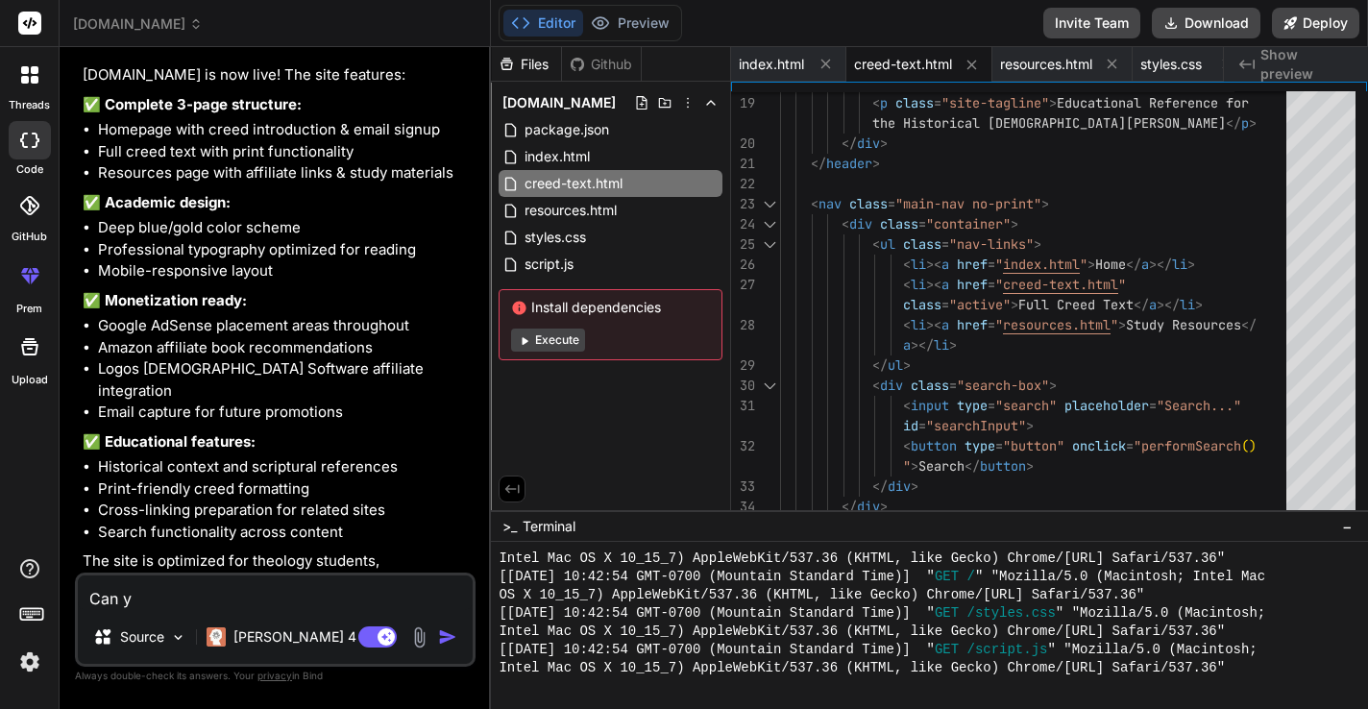
type textarea "x"
type textarea "Can yo"
type textarea "x"
type textarea "Can you"
type textarea "x"
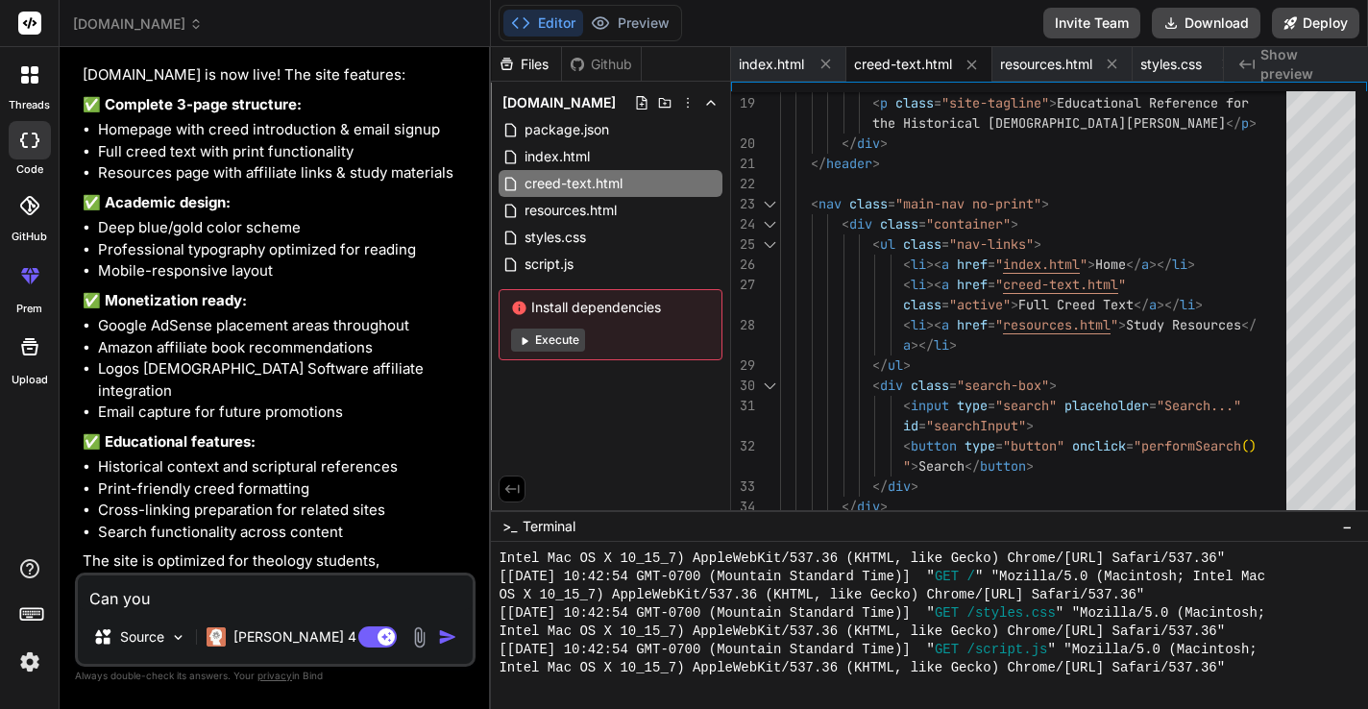
type textarea "Can you"
type textarea "x"
type textarea "Can you s"
type textarea "x"
type textarea "Can you se"
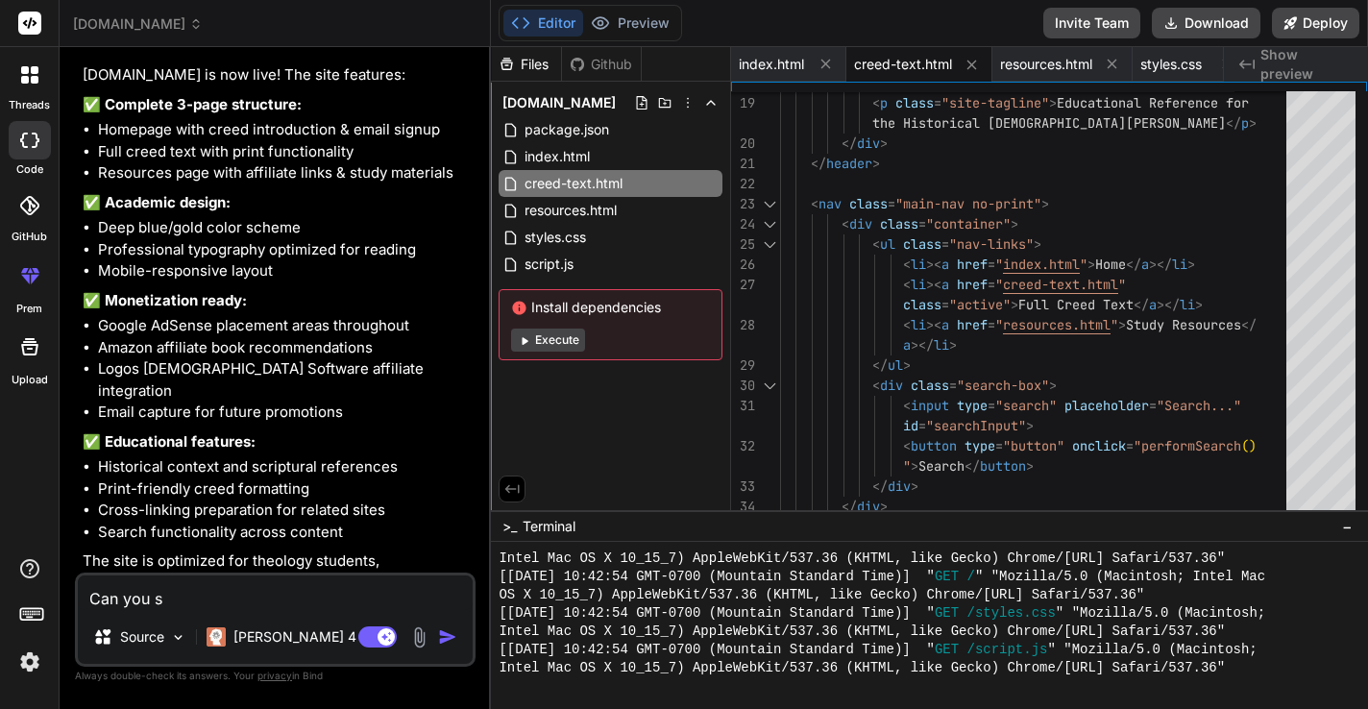
type textarea "x"
type textarea "Can you sep"
type textarea "x"
type textarea "Can you sepa"
type textarea "x"
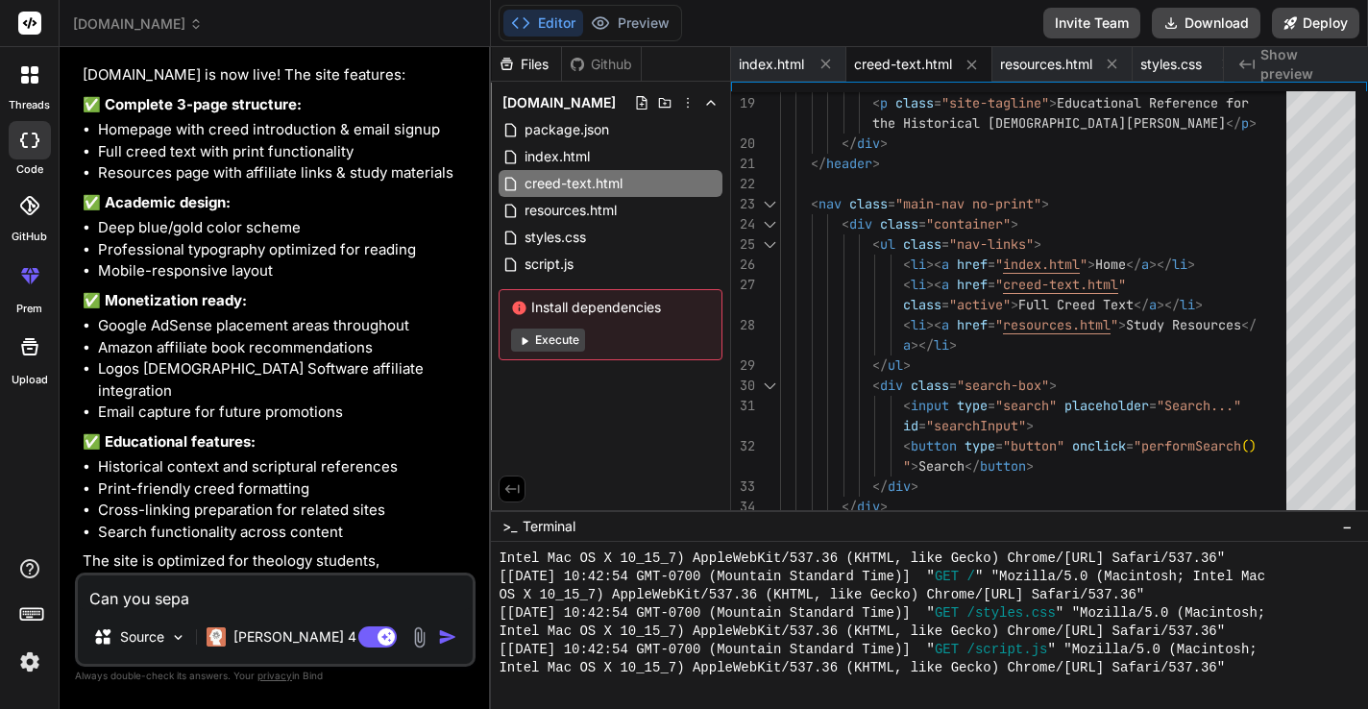
type textarea "Can you separ"
type textarea "x"
type textarea "Can you separa"
type textarea "x"
type textarea "Can you separat"
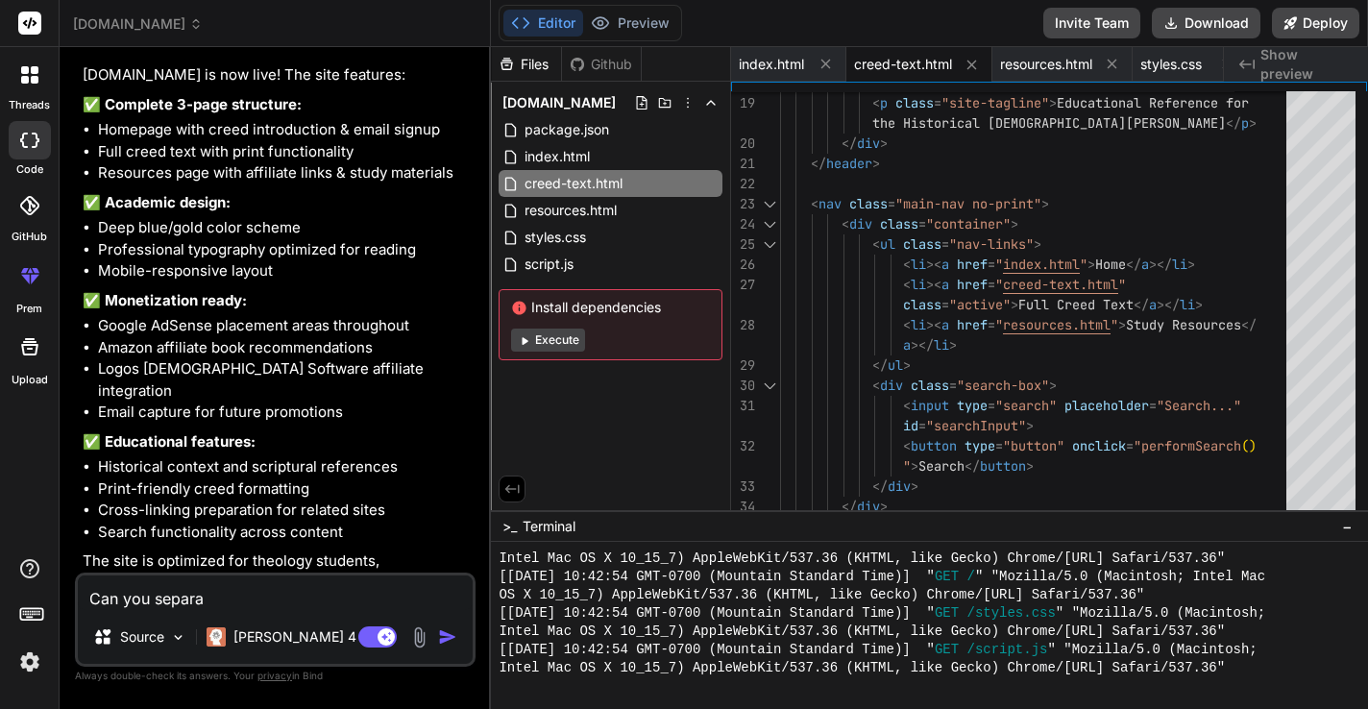
type textarea "x"
type textarea "Can you separate"
type textarea "x"
type textarea "Can you separate"
type textarea "x"
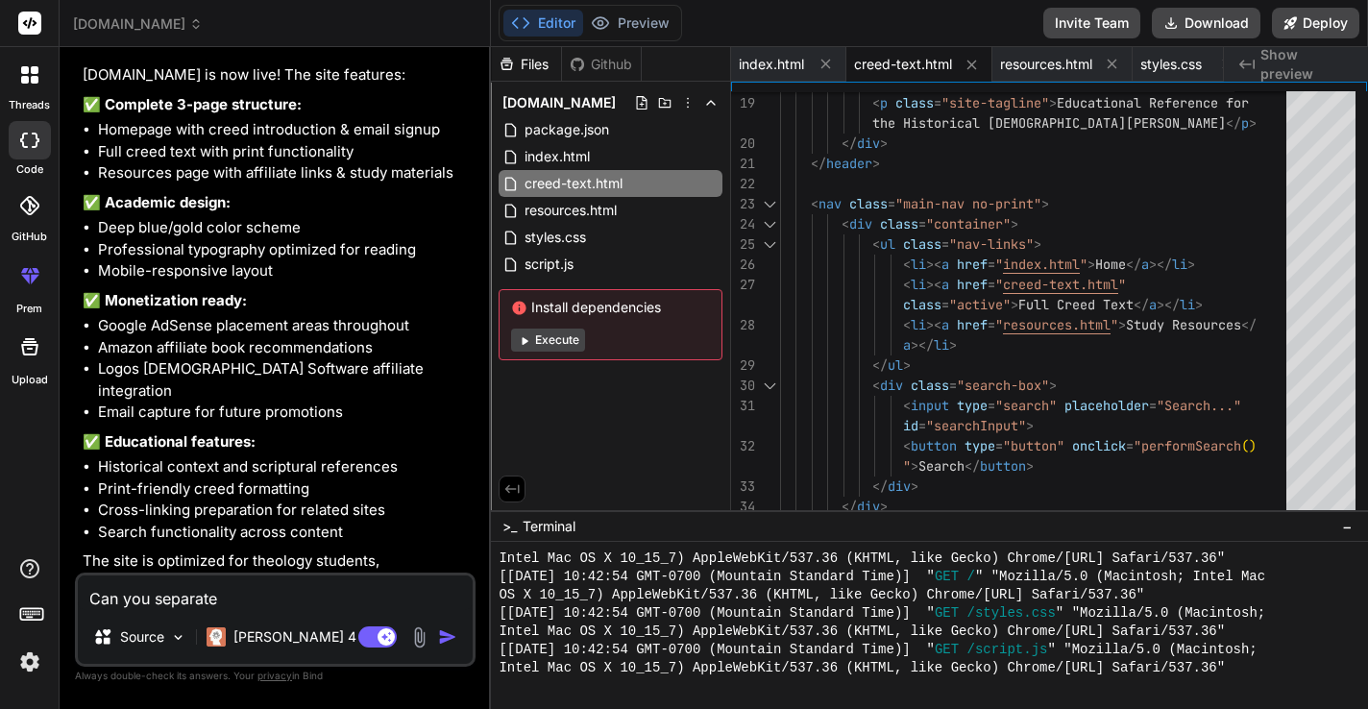
type textarea "Can you separate o"
type textarea "x"
type textarea "Can you separate ou"
type textarea "x"
type textarea "Can you separate out"
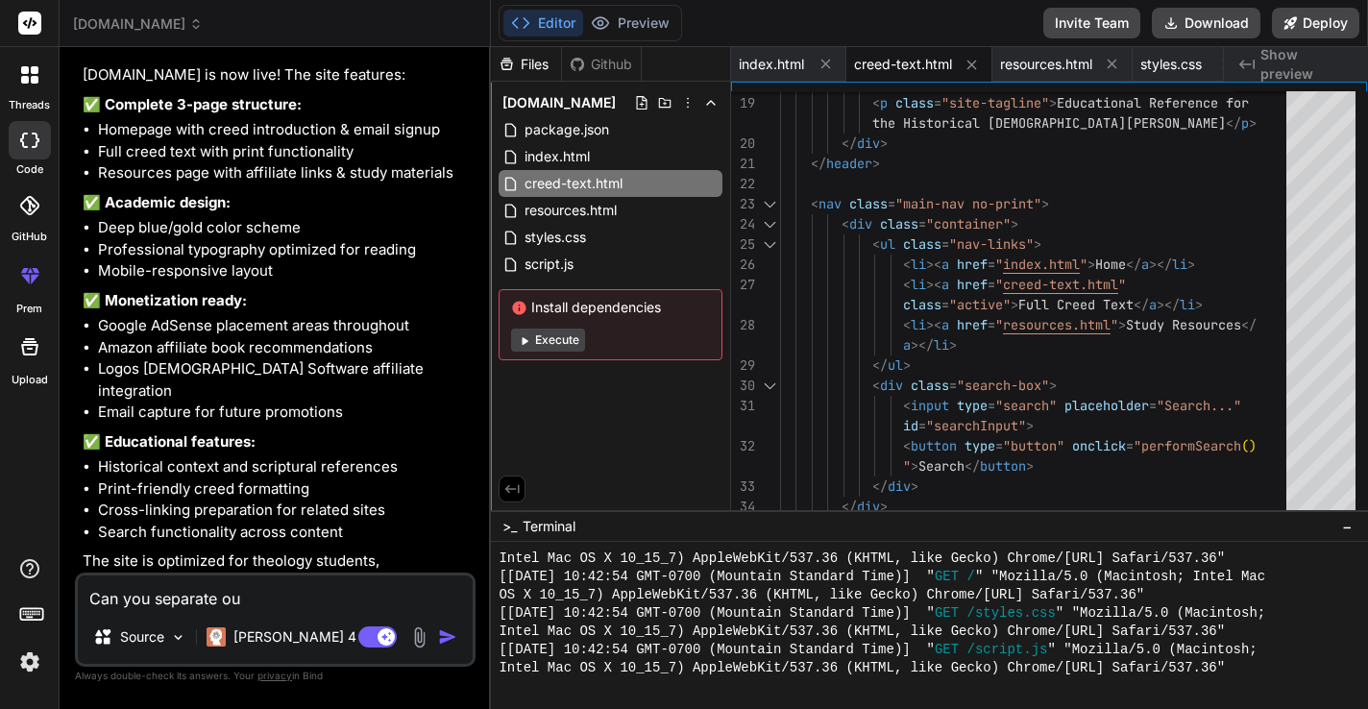
type textarea "x"
type textarea "Can you separate out"
type textarea "x"
type textarea "Can you separate out t"
type textarea "x"
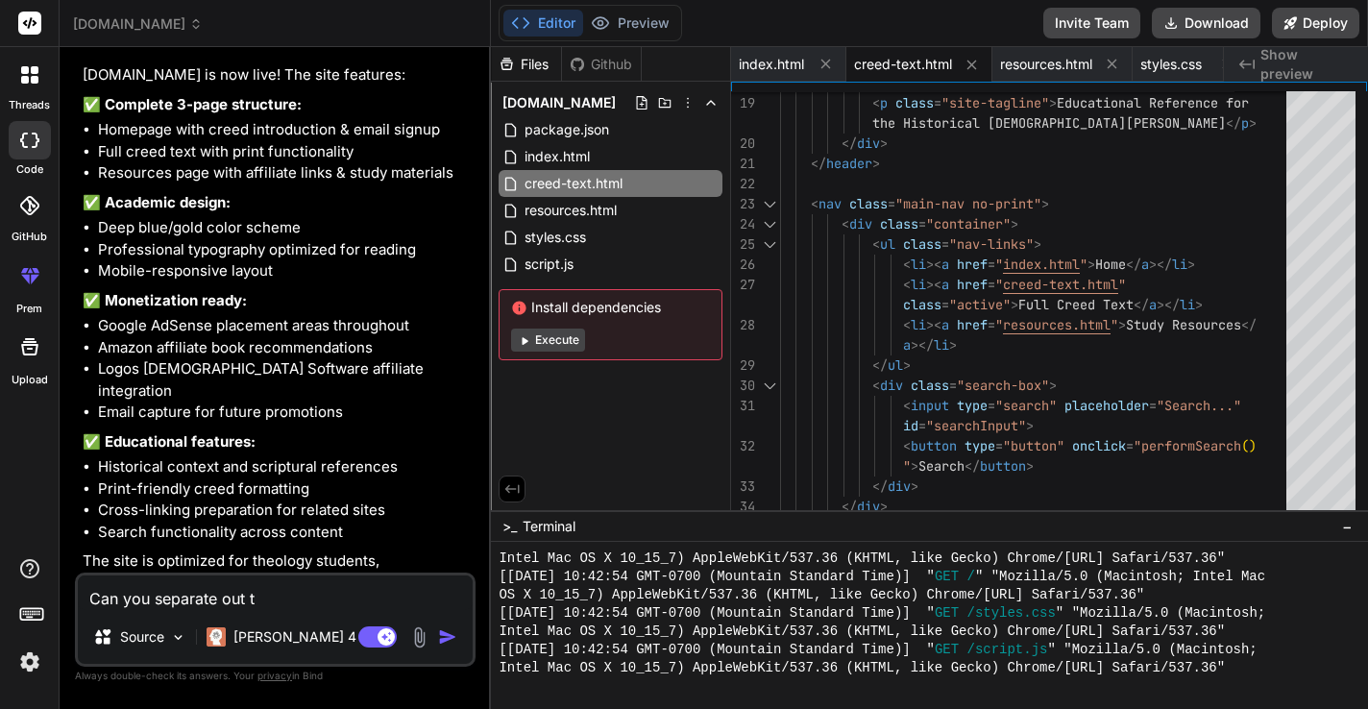
type textarea "Can you separate out th"
type textarea "x"
type textarea "Can you separate out the"
type textarea "x"
type textarea "Can you separate out the"
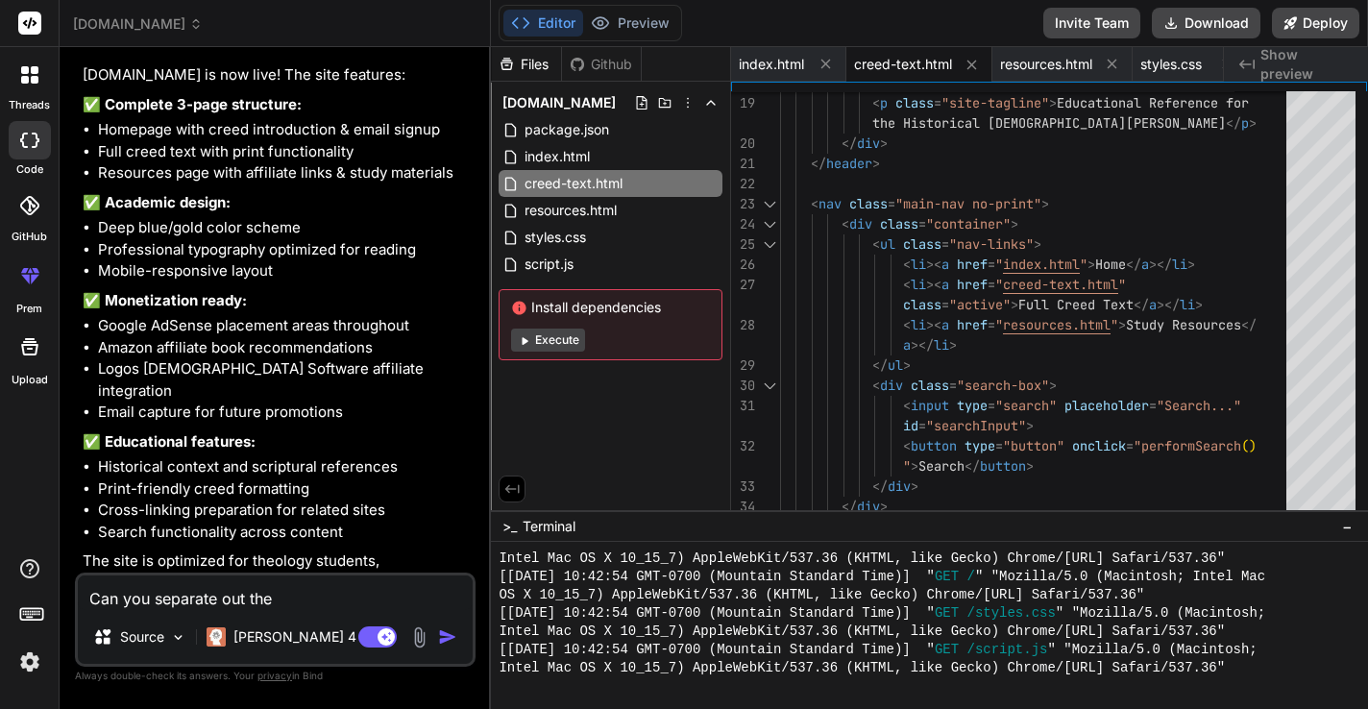
type textarea "x"
type textarea "Can you separate out the r"
type textarea "x"
type textarea "Can you separate out the re"
type textarea "x"
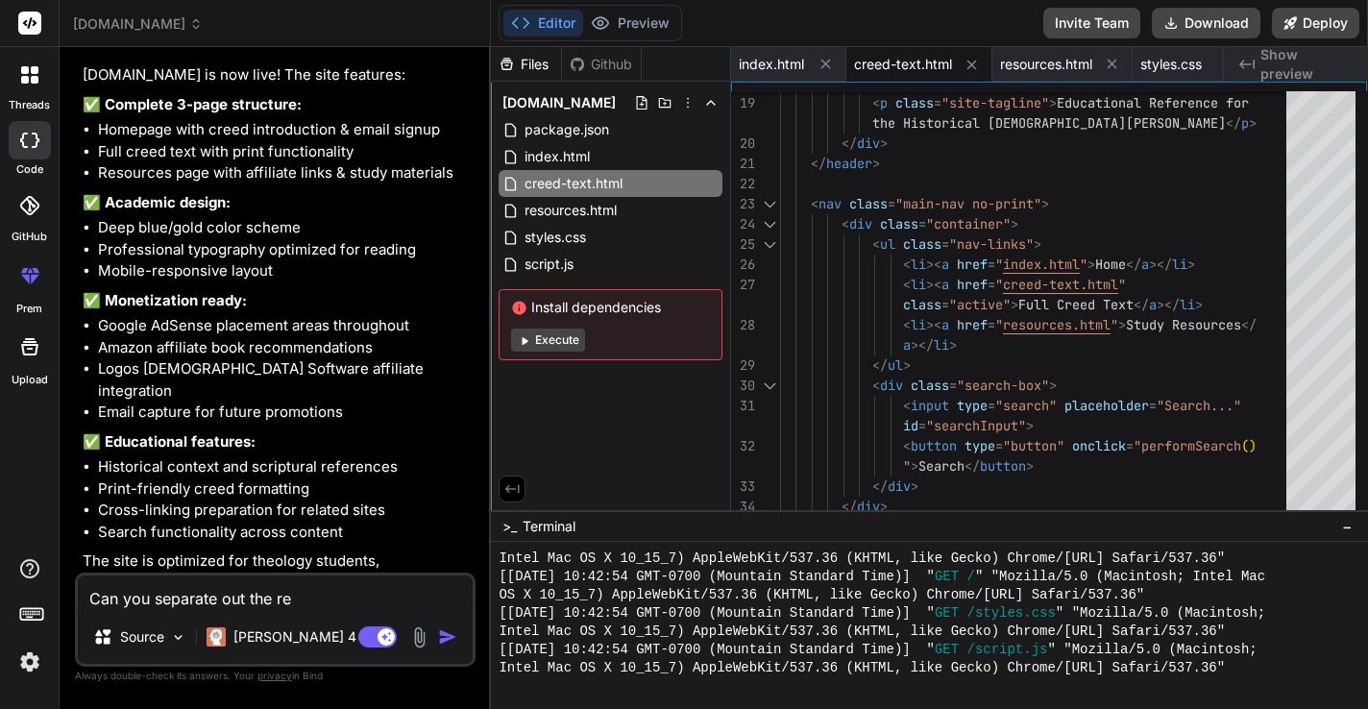
type textarea "Can you separate out the rep"
type textarea "x"
type textarea "Can you separate out the repe"
type textarea "x"
type textarea "Can you separate out the repea"
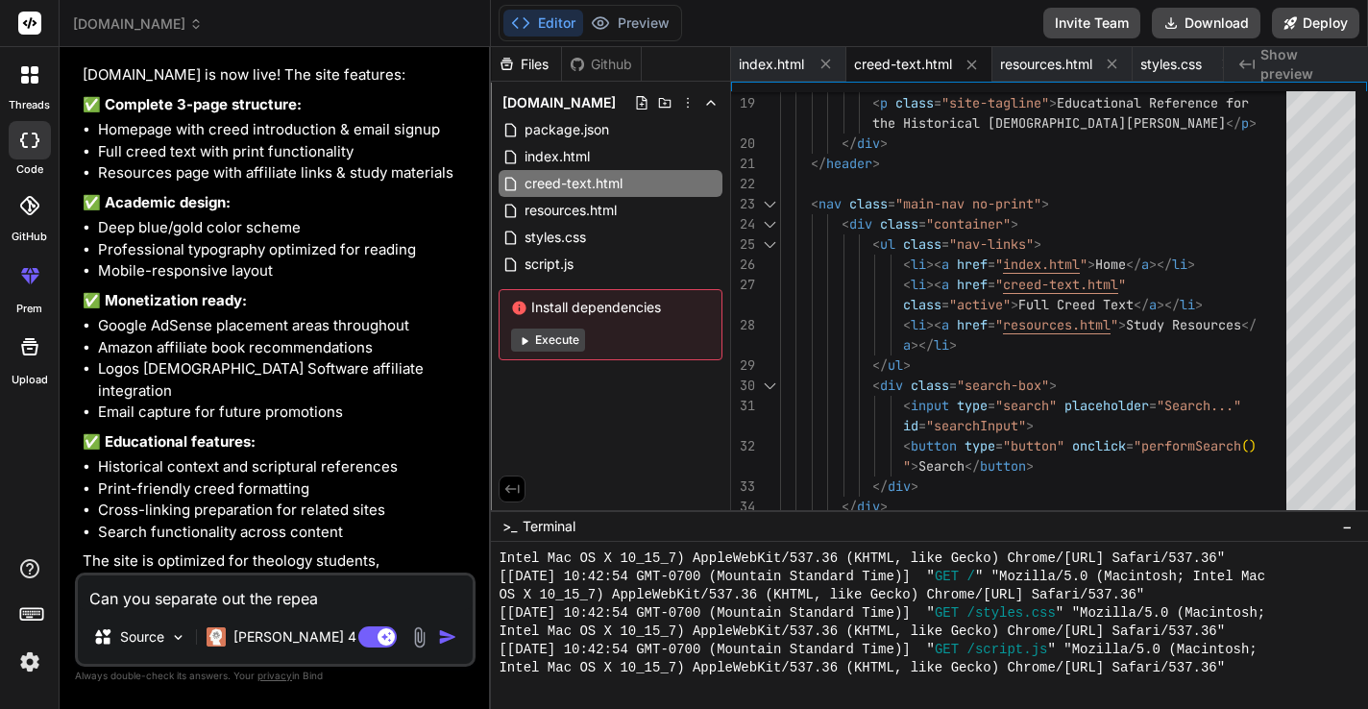
type textarea "x"
type textarea "Can you separate out the repeat"
type textarea "x"
type textarea "Can you separate out the repeate"
type textarea "x"
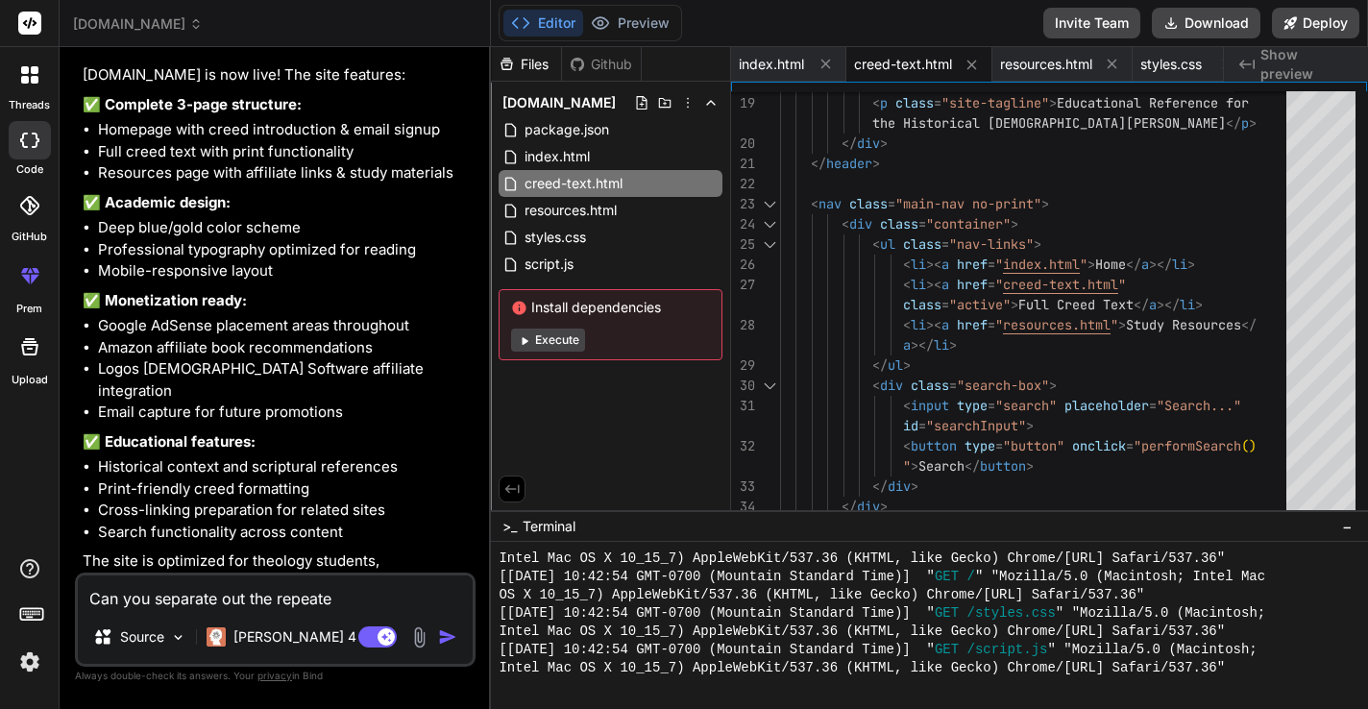
type textarea "Can you separate out the repeated"
type textarea "x"
type textarea "Can you separate out the repeated"
type textarea "x"
type textarea "Can you separate out the repeated s"
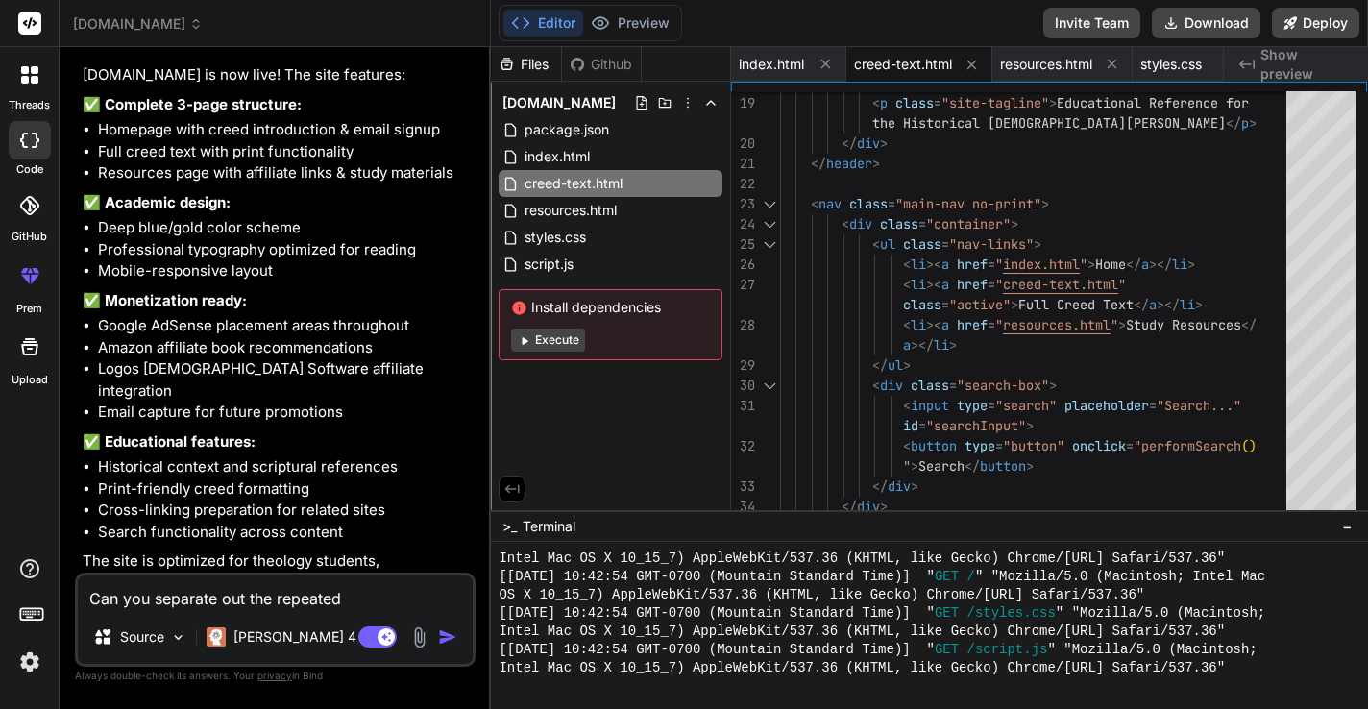
type textarea "x"
type textarea "Can you separate out the repeated se"
type textarea "x"
type textarea "Can you separate out the repeated sec"
type textarea "x"
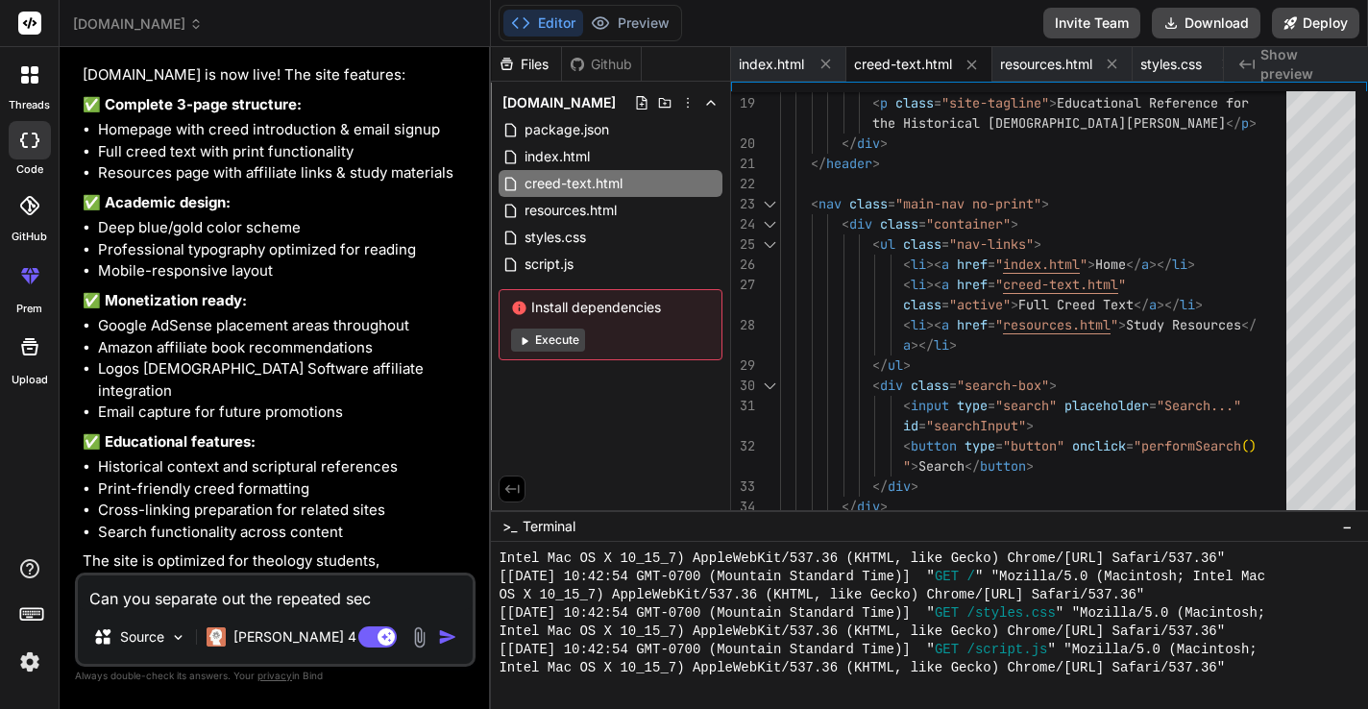
type textarea "Can you separate out the repeated sect"
type textarea "x"
type textarea "Can you separate out the repeated secti"
type textarea "x"
type textarea "Can you separate out the repeated sectio"
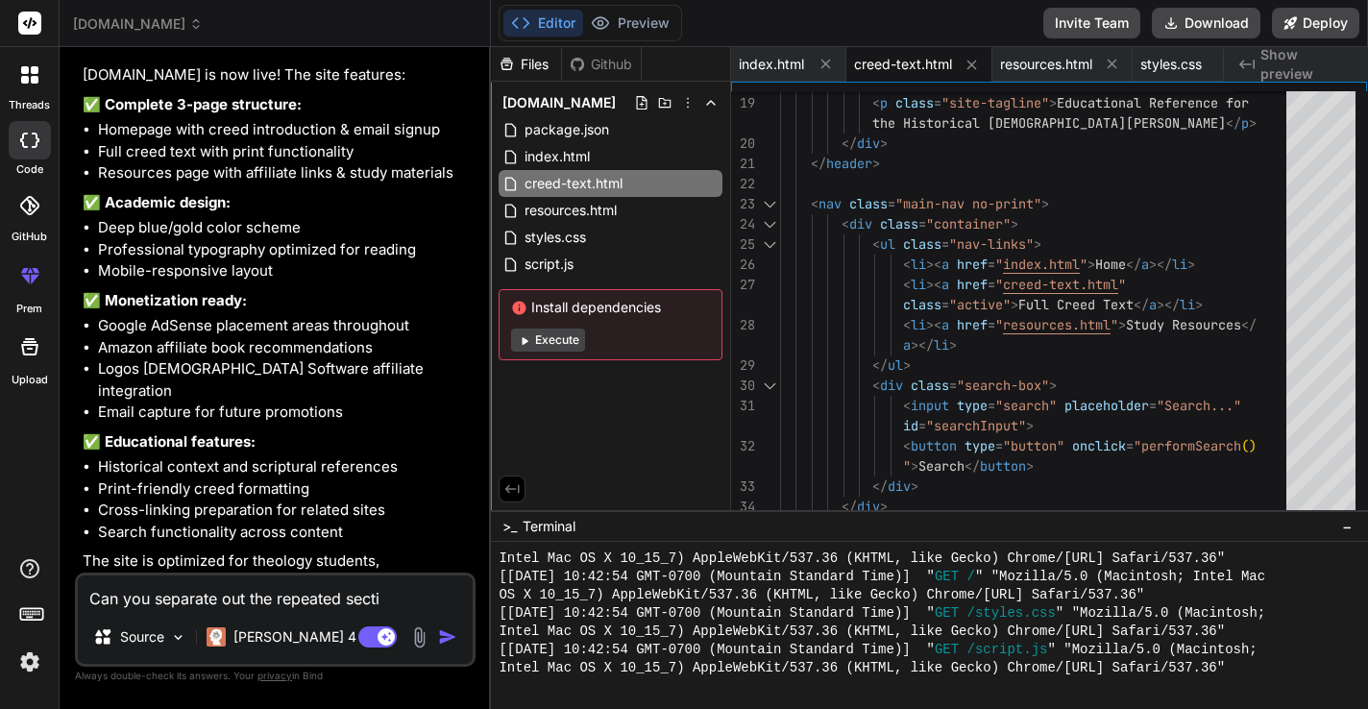
type textarea "x"
type textarea "Can you separate out the repeated section"
type textarea "x"
type textarea "Can you separate out the repeated sections"
type textarea "x"
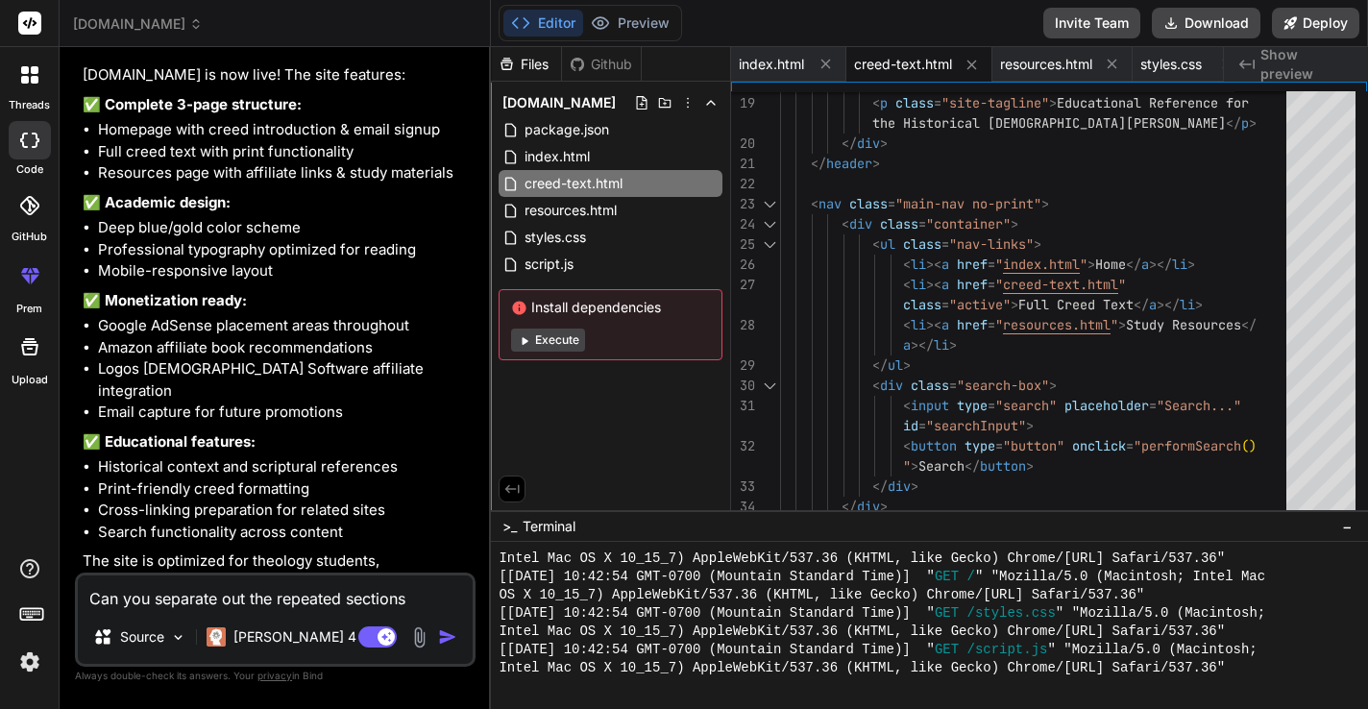
type textarea "Can you separate out the repeated sections"
type textarea "x"
type textarea "Can you separate out the repeated sections o"
type textarea "x"
type textarea "Can you separate out the repeated sections of"
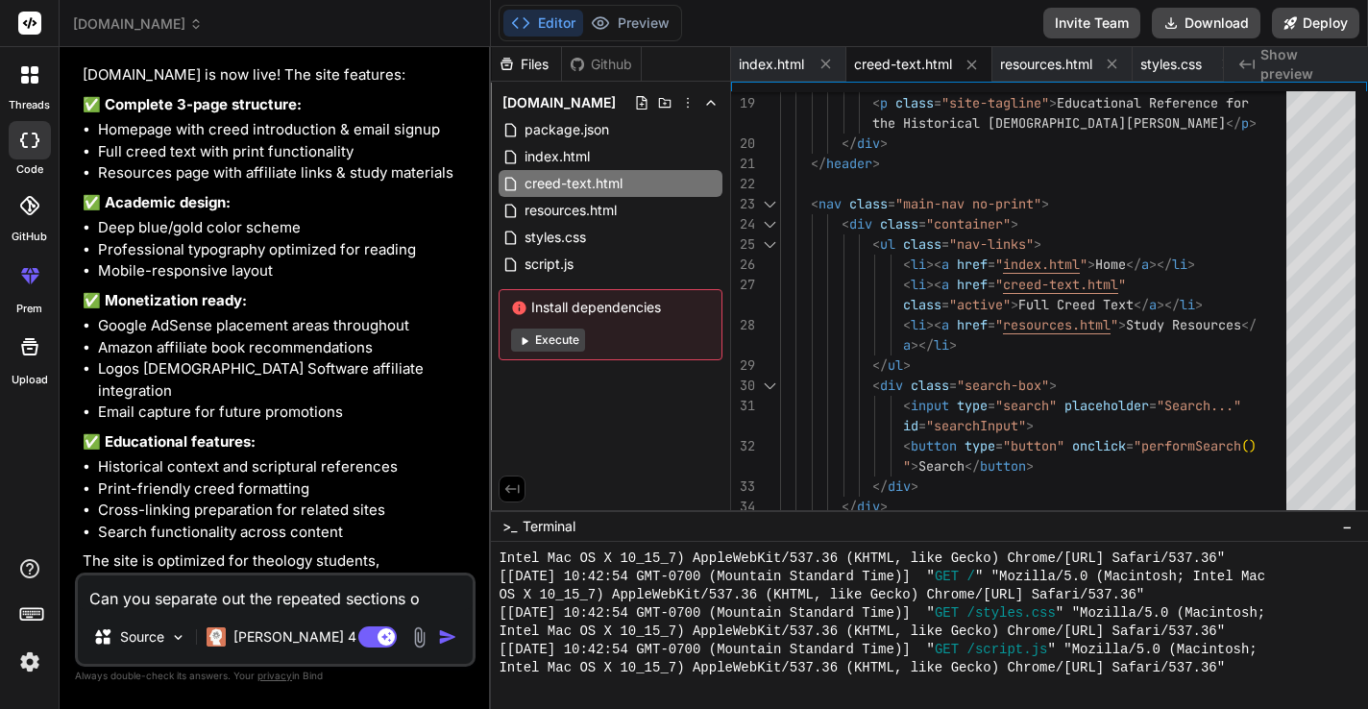
type textarea "x"
type textarea "Can you separate out the repeated sections of"
type textarea "x"
type textarea "Can you separate out the repeated sections of e"
type textarea "x"
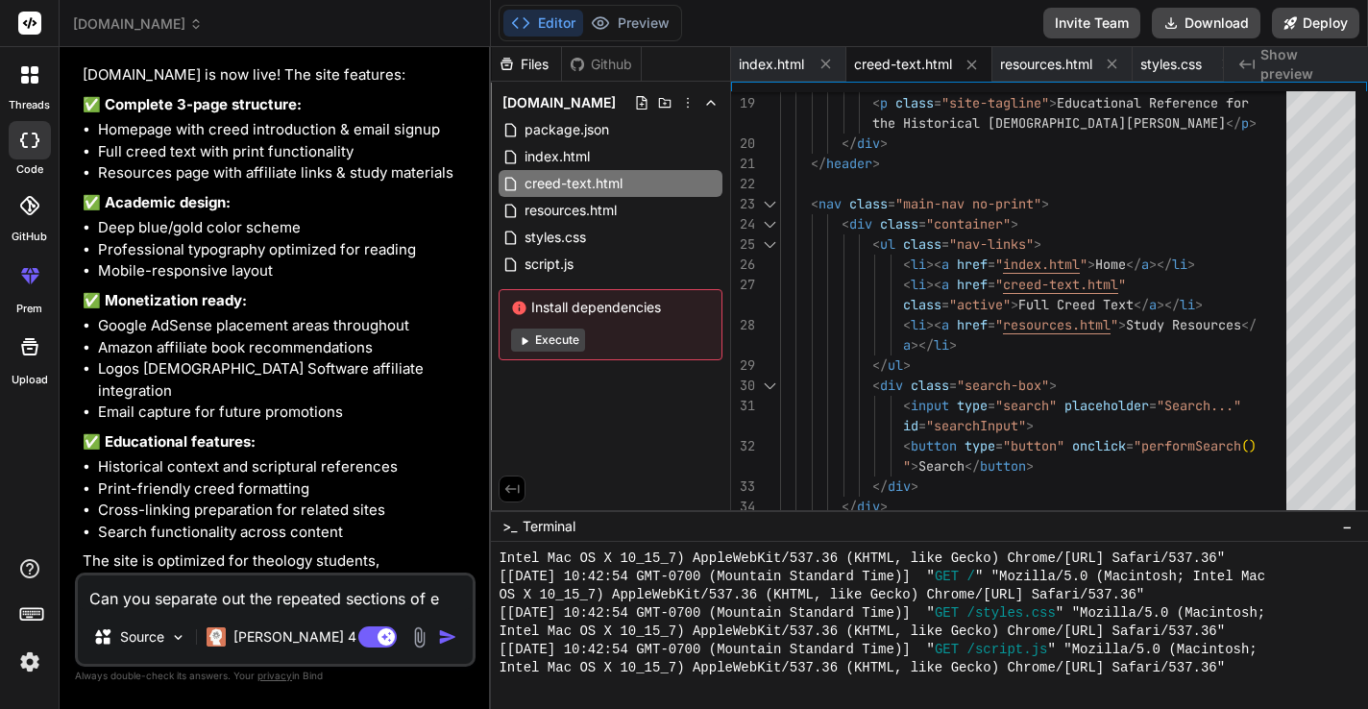
type textarea "Can you separate out the repeated sections of ea"
type textarea "x"
type textarea "Can you separate out the repeated sections of eac"
type textarea "x"
type textarea "Can you separate out the repeated sections of each"
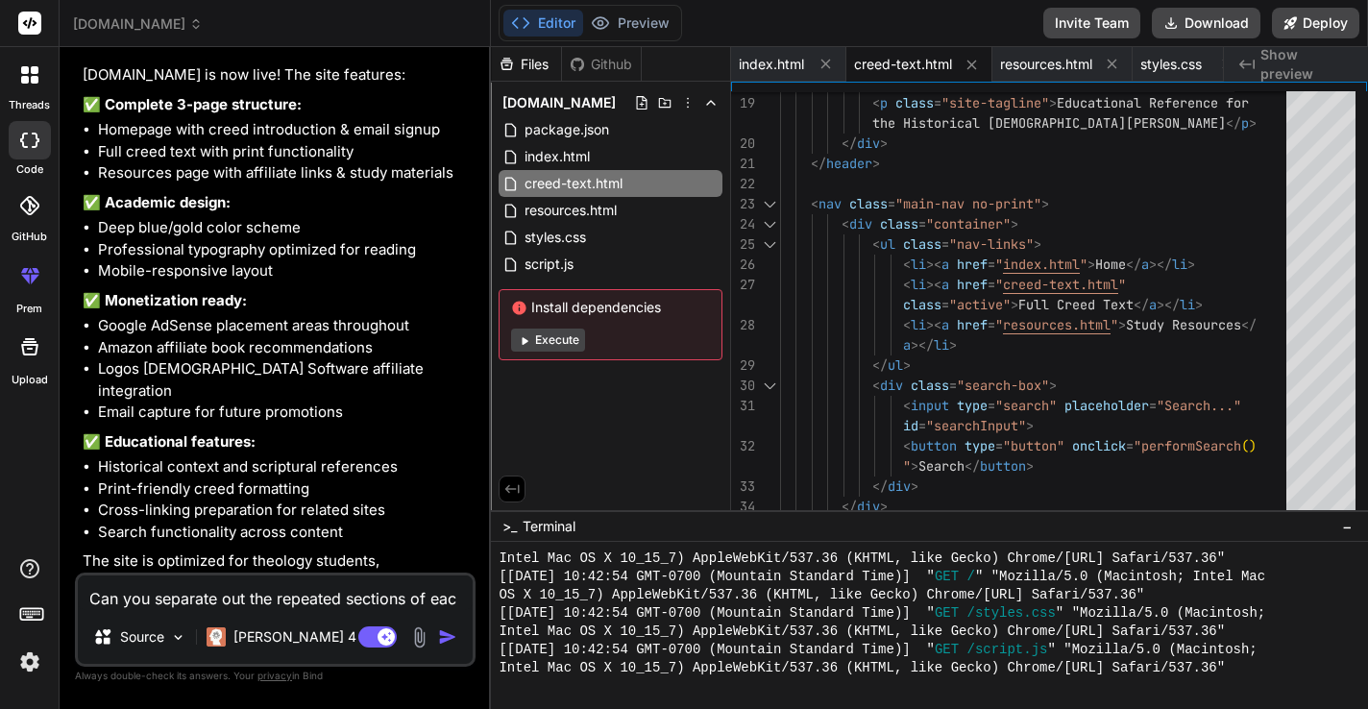
type textarea "x"
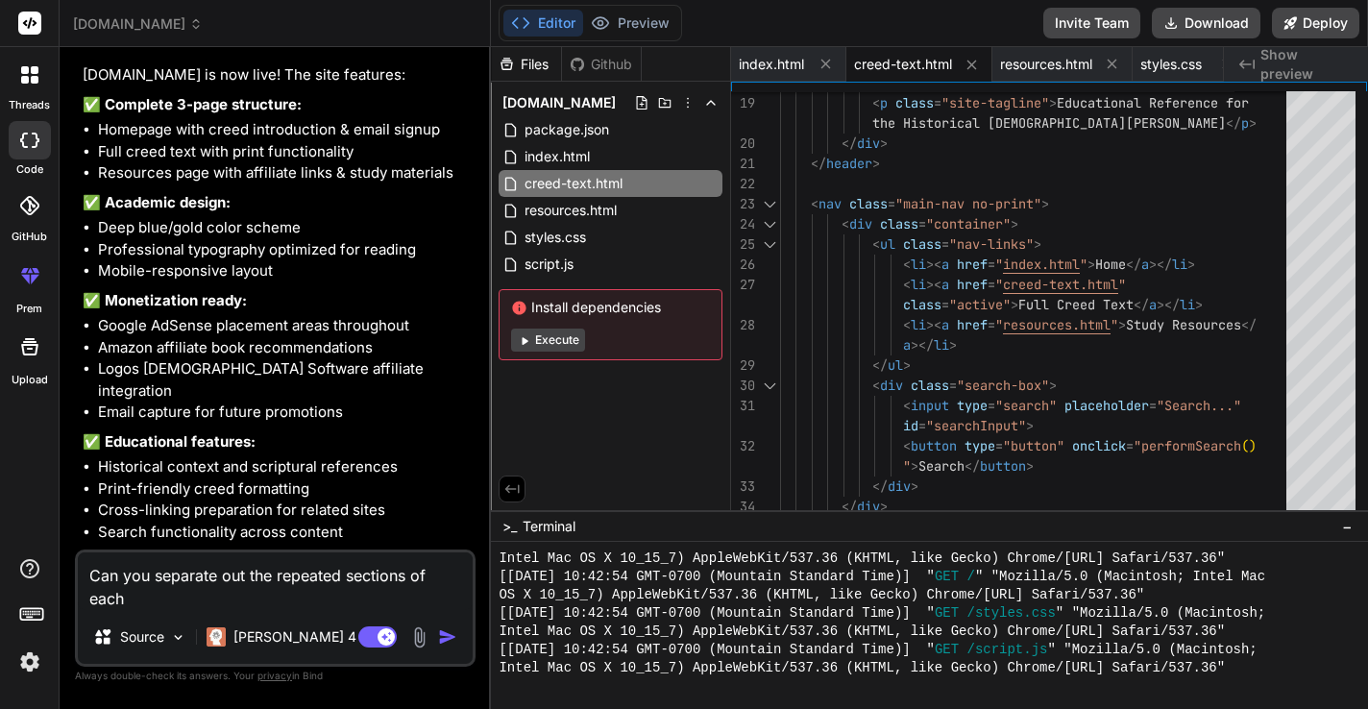
type textarea "Can you separate out the repeated sections of each"
type textarea "x"
type textarea "Can you separate out the repeated sections of each p"
type textarea "x"
type textarea "Can you separate out the repeated sections of each pa"
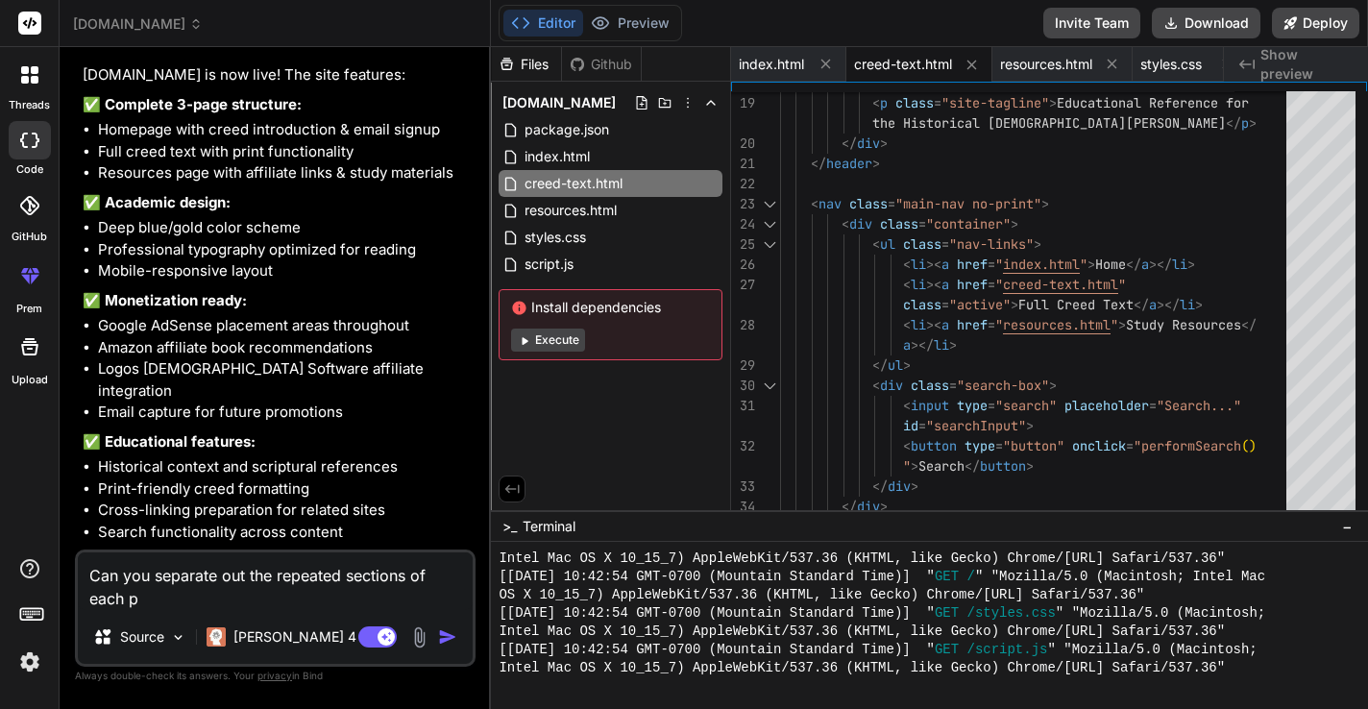
type textarea "x"
type textarea "Can you separate out the repeated sections of each pat"
type textarea "x"
type textarea "Can you separate out the repeated sections of each [PERSON_NAME]"
type textarea "x"
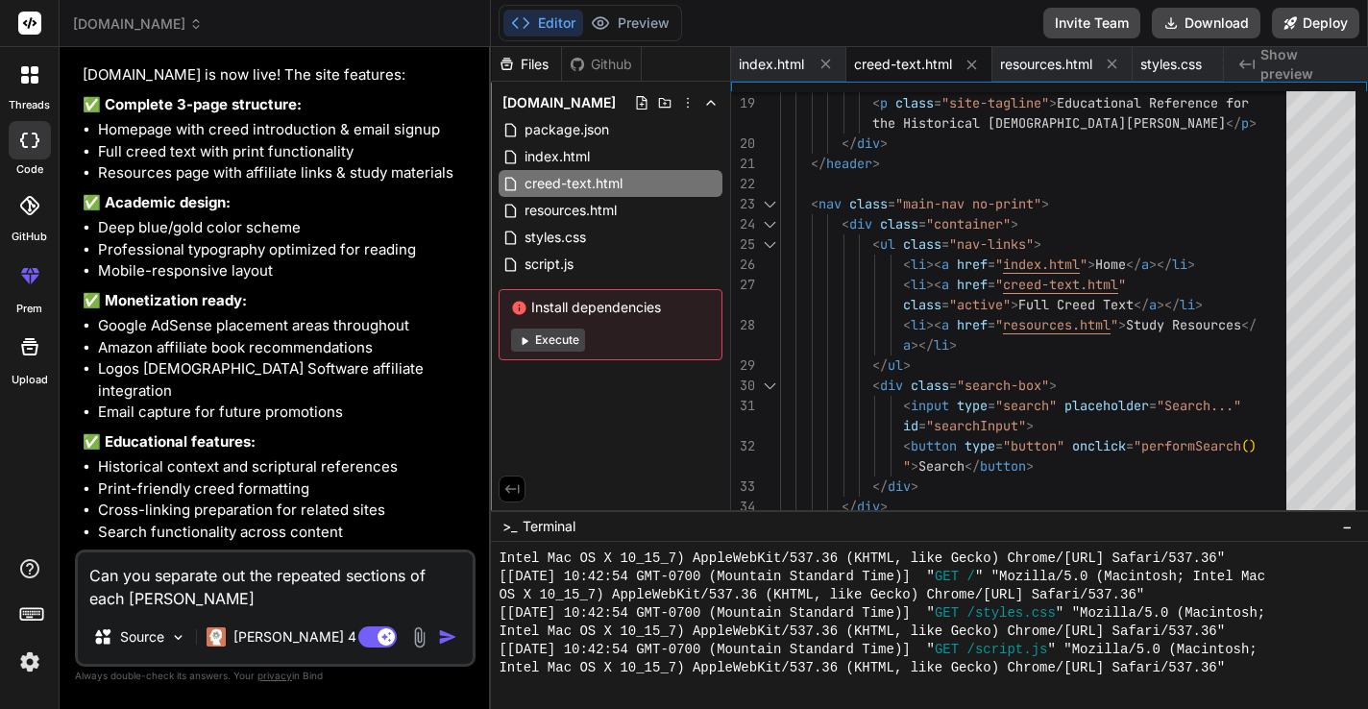
type textarea "Can you separate out the repeated sections of each [PERSON_NAME]"
type textarea "x"
type textarea "Can you separate out the repeated sections of each [PERSON_NAME] a"
type textarea "x"
type textarea "Can you separate out the repeated sections of each [PERSON_NAME]"
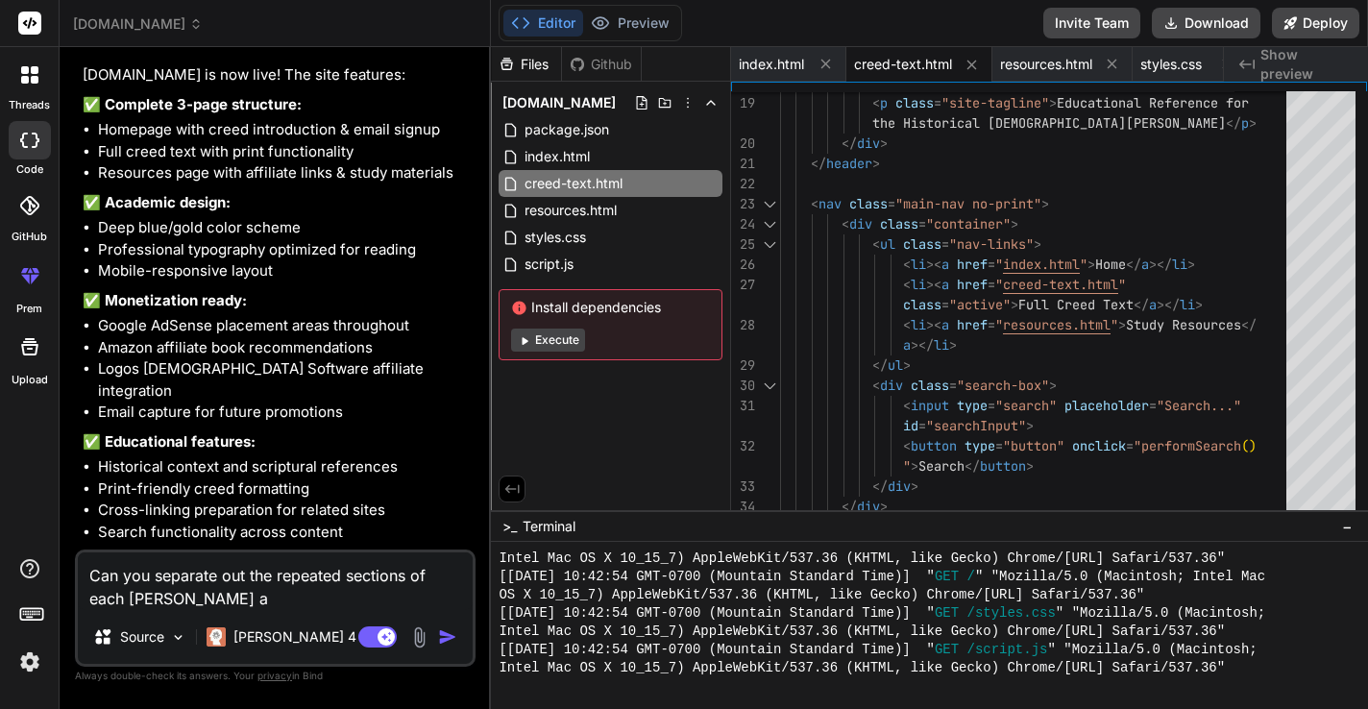
type textarea "x"
type textarea "Can you separate out the repeated sections of each [PERSON_NAME]"
type textarea "x"
type textarea "Can you separate out the repeated sections of each pat"
type textarea "x"
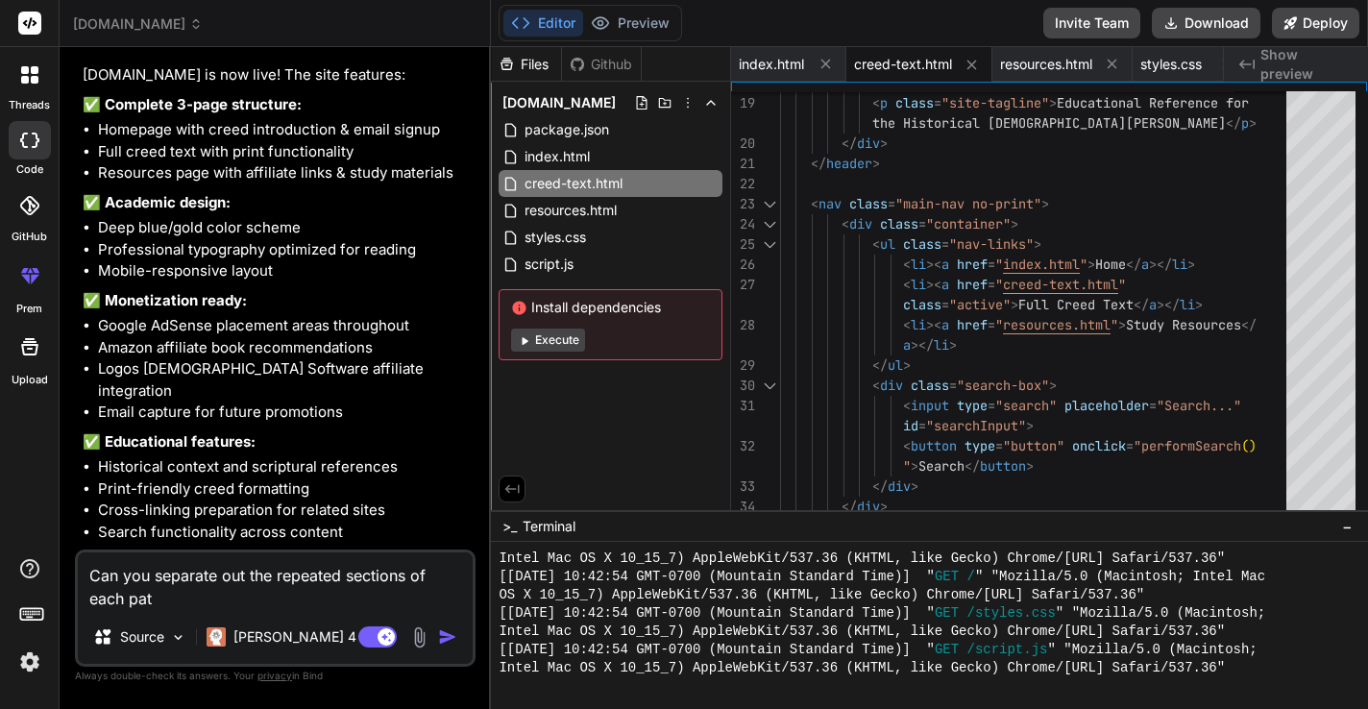
type textarea "Can you separate out the repeated sections of each pa"
type textarea "x"
type textarea "Can you separate out the repeated sections of each pag"
type textarea "x"
type textarea "Can you separate out the repeated sections of each page"
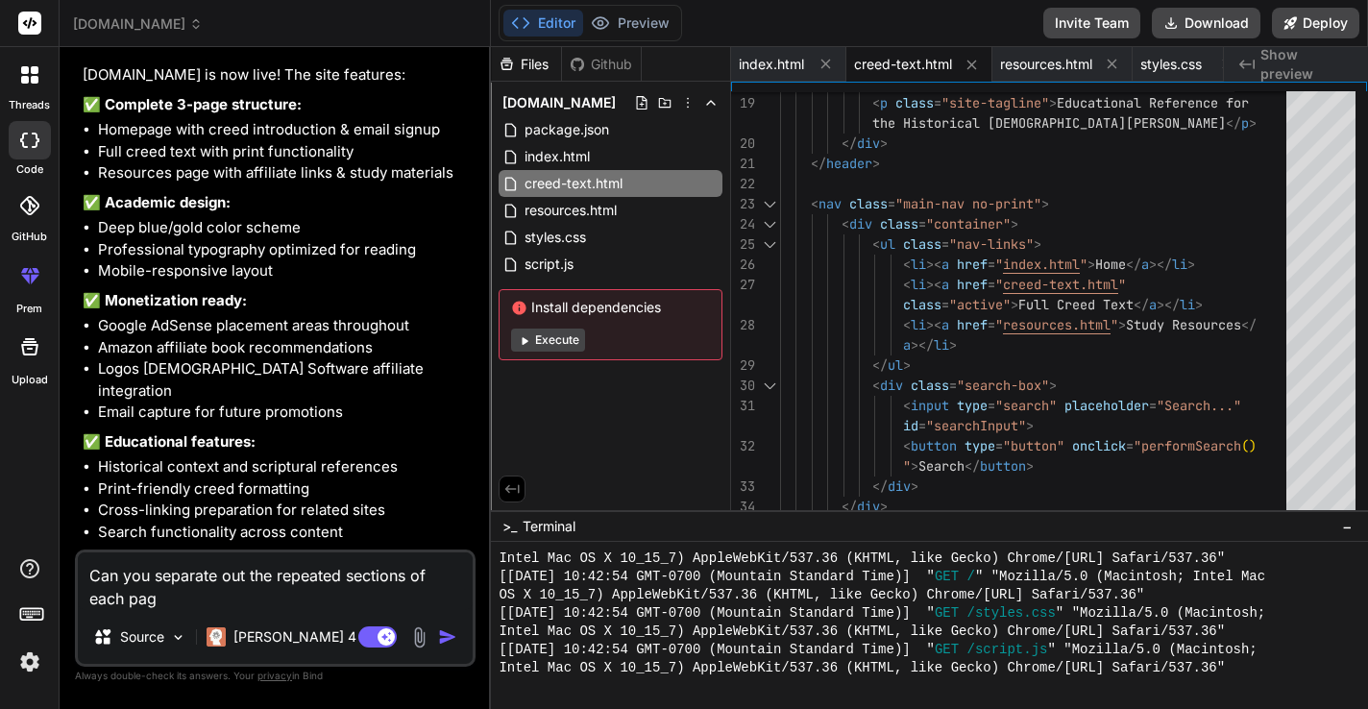
type textarea "x"
type textarea "Can you separate out the repeated sections of each page"
type textarea "x"
type textarea "Can you separate out the repeated sections of each page a"
type textarea "x"
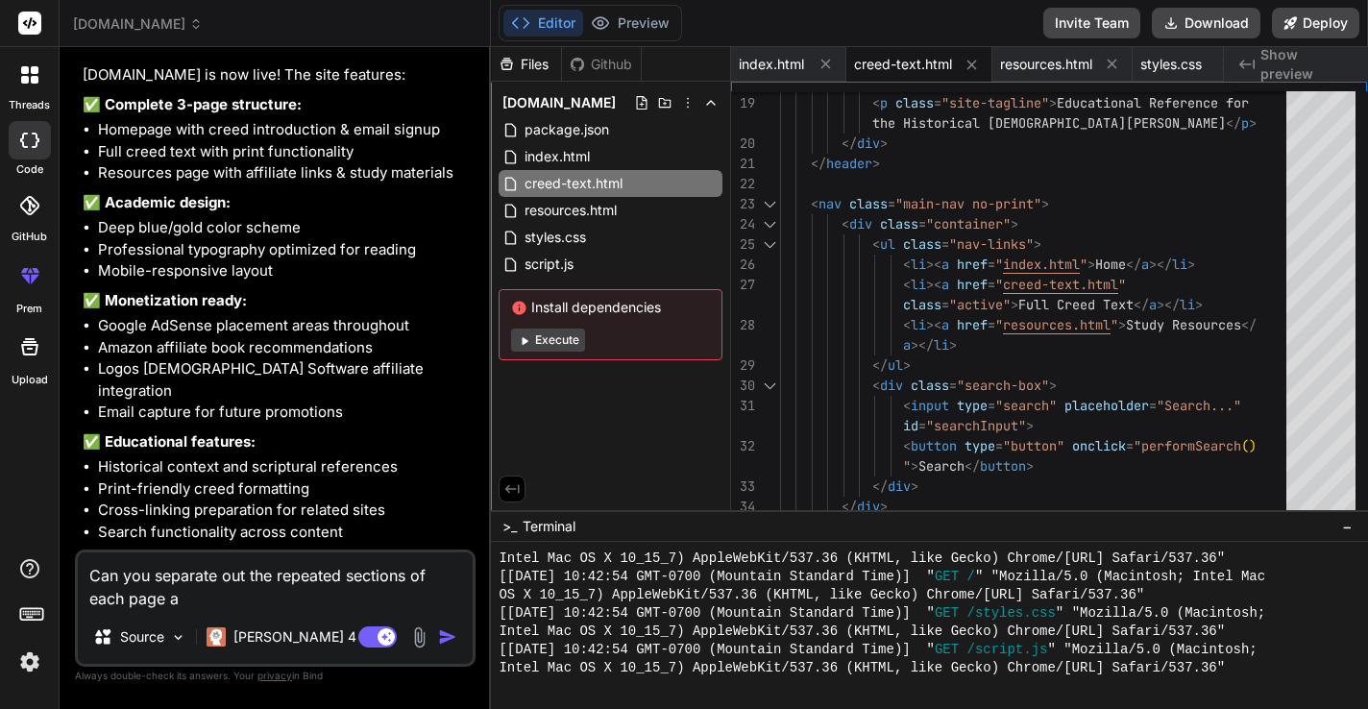
type textarea "Can you separate out the repeated sections of each page as"
type textarea "x"
type textarea "Can you separate out the repeated sections of each page as"
type textarea "x"
type textarea "Can you separate out the repeated sections of each page as i"
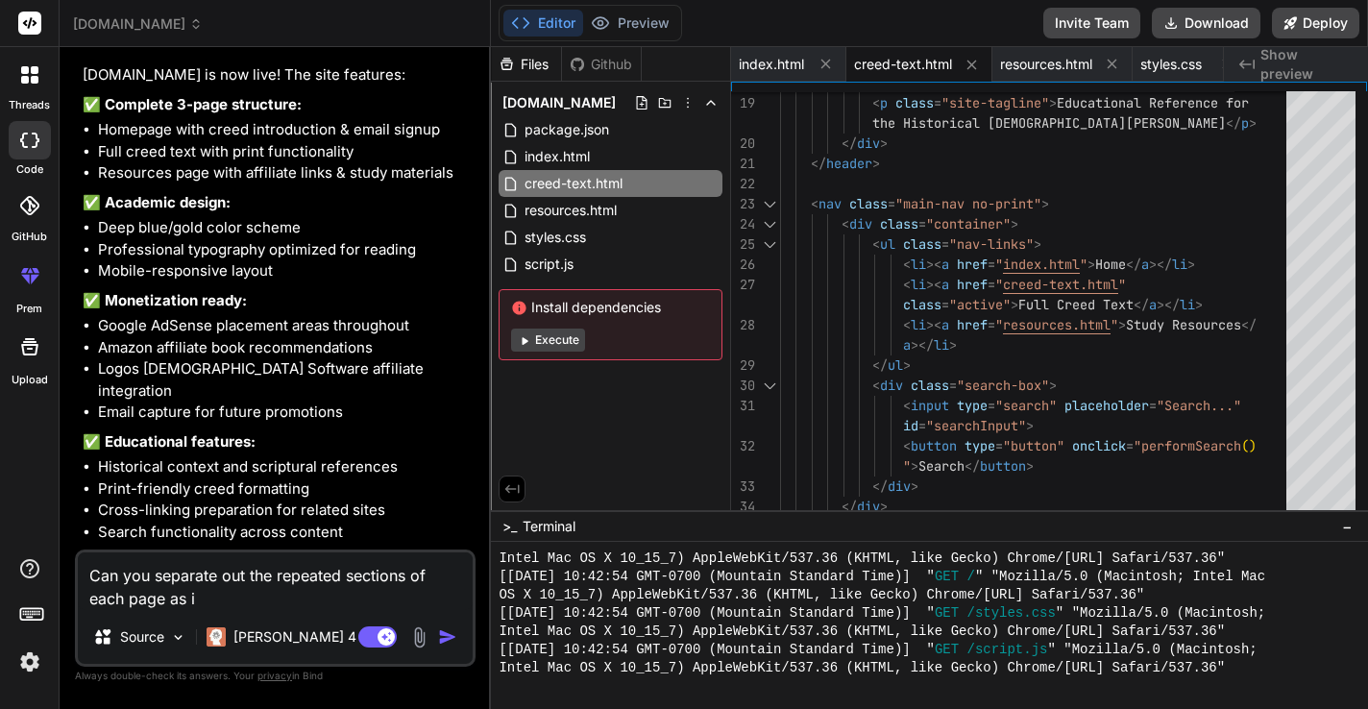
type textarea "x"
type textarea "Can you separate out the repeated sections of each page as in"
type textarea "x"
type textarea "Can you separate out the repeated sections of each page as ind"
type textarea "x"
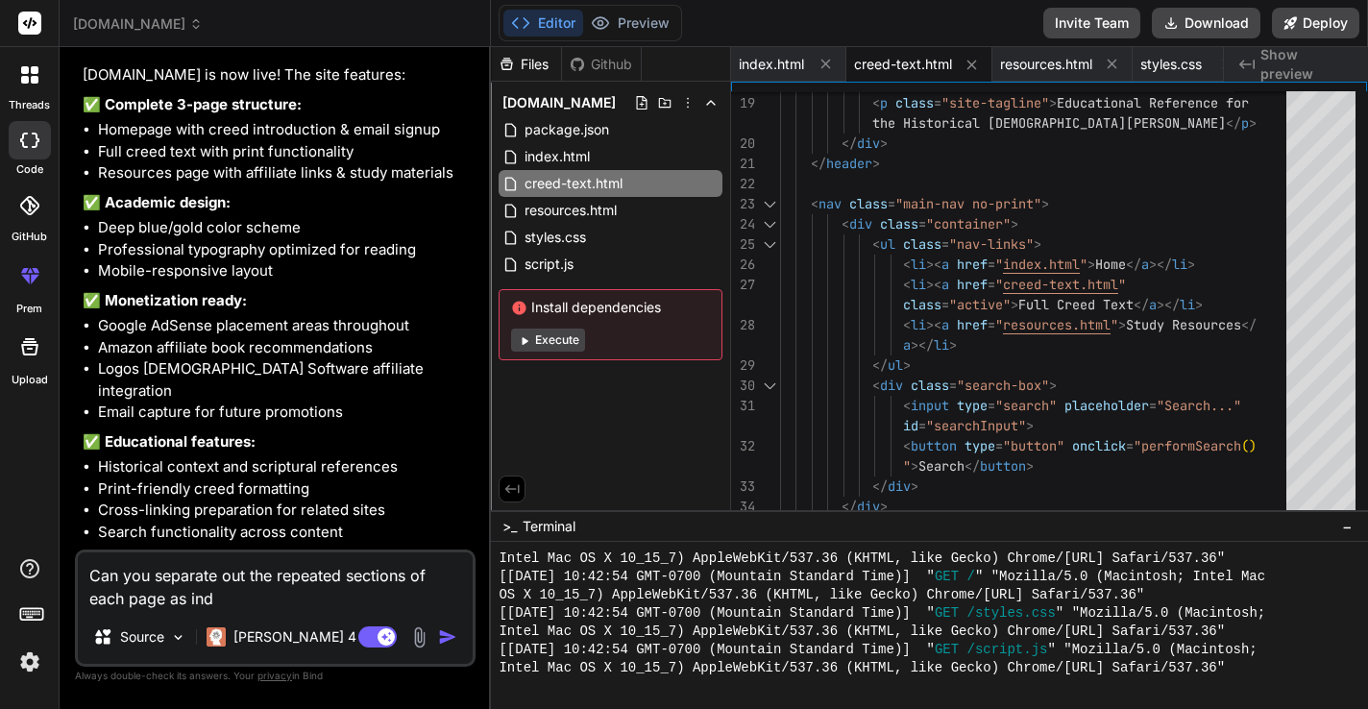
type textarea "Can you separate out the repeated sections of each page as indi"
type textarea "x"
type textarea "Can you separate out the repeated sections of each page as indiv"
type textarea "x"
type textarea "Can you separate out the repeated sections of each page as indivi"
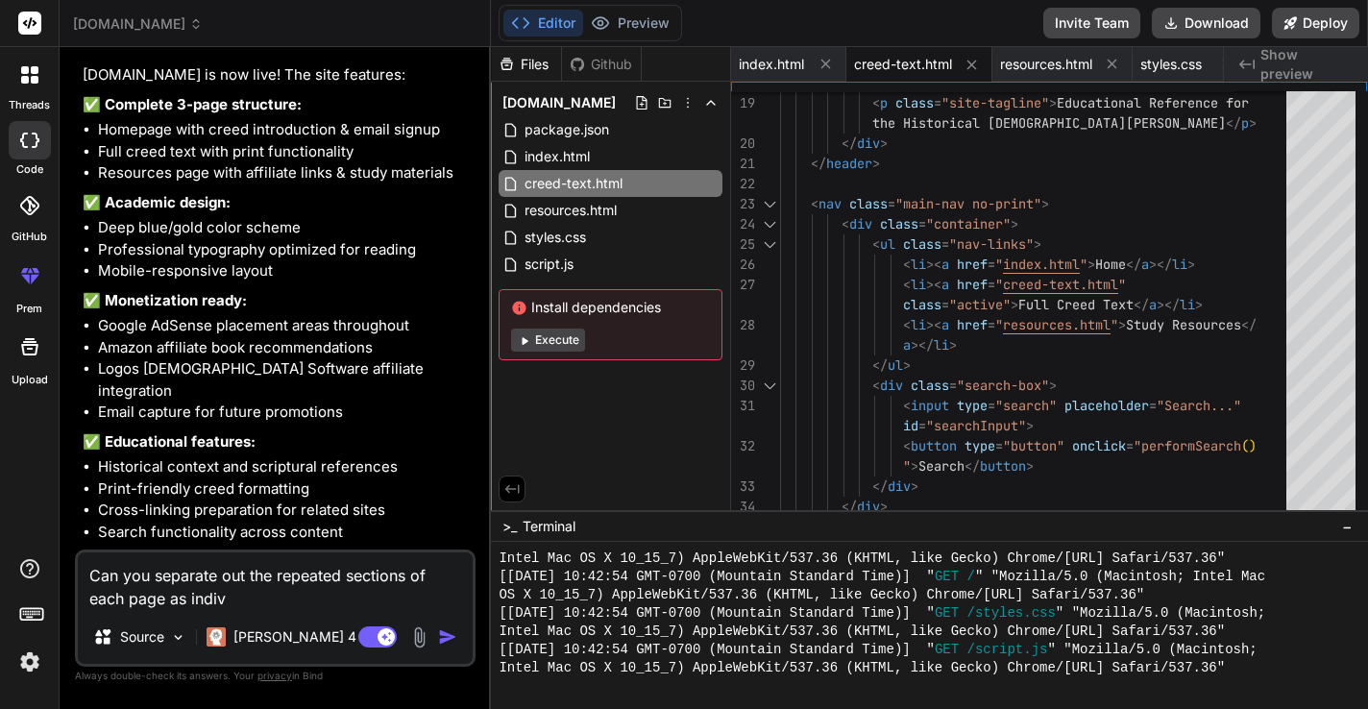
type textarea "x"
type textarea "Can you separate out the repeated sections of each page as individ"
type textarea "x"
type textarea "Can you separate out the repeated sections of each page as individu"
type textarea "x"
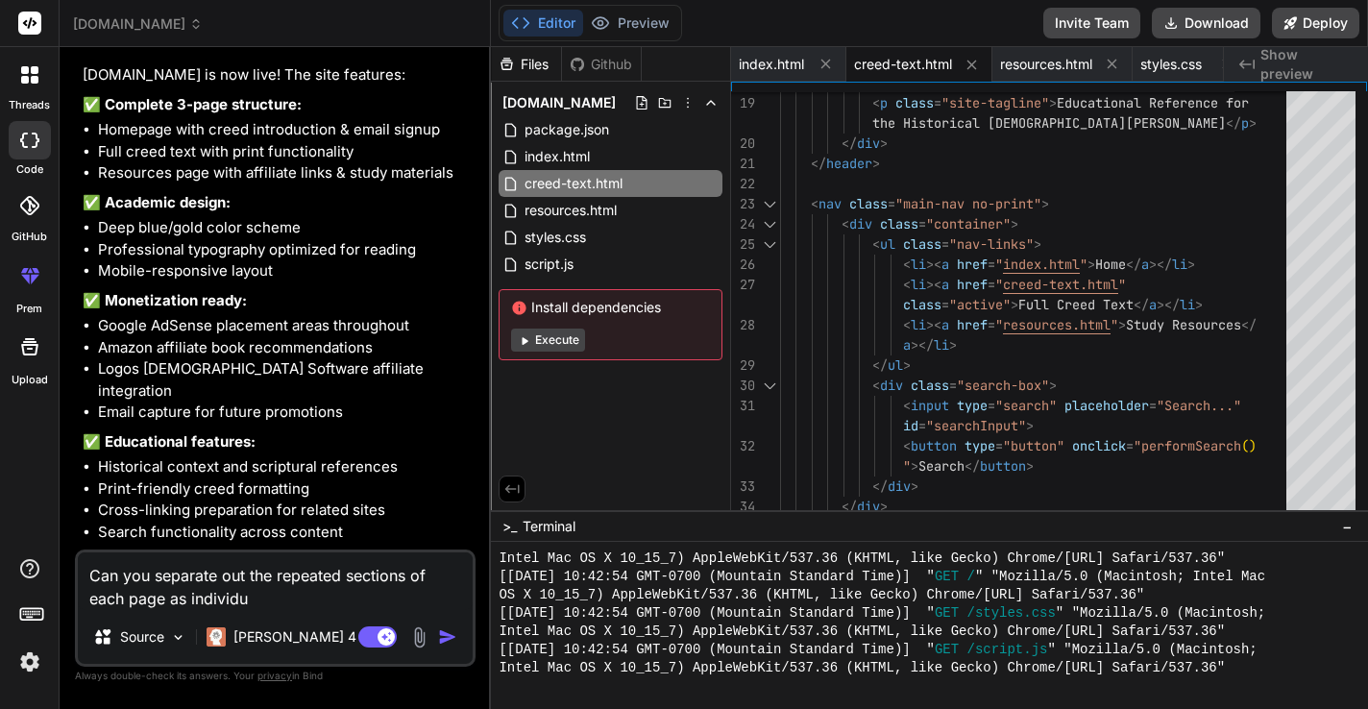
type textarea "Can you separate out the repeated sections of each page as individua"
type textarea "x"
type textarea "Can you separate out the repeated sections of each page as individual"
type textarea "x"
type textarea "Can you separate out the repeated sections of each page as individual"
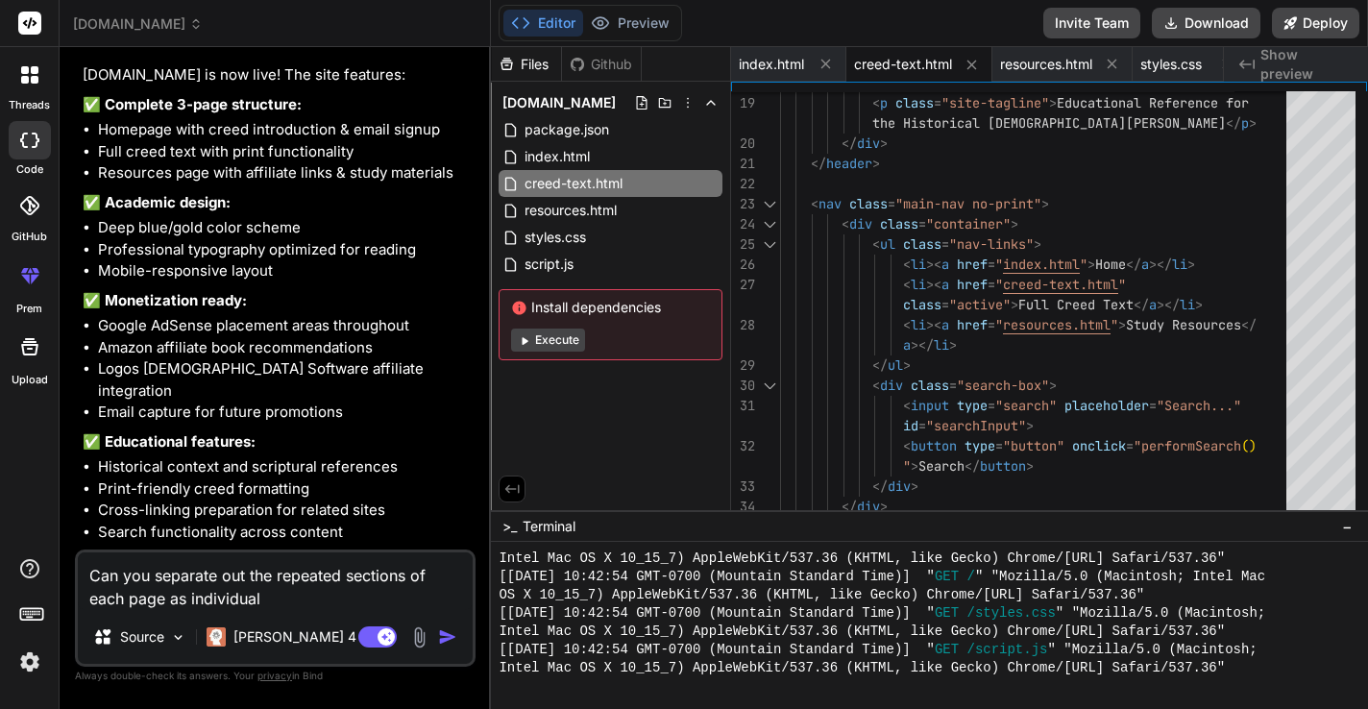
type textarea "x"
type textarea "Can you separate out the repeated sections of each page as individual p"
type textarea "x"
type textarea "Can you separate out the repeated sections of each page as individual pa"
type textarea "x"
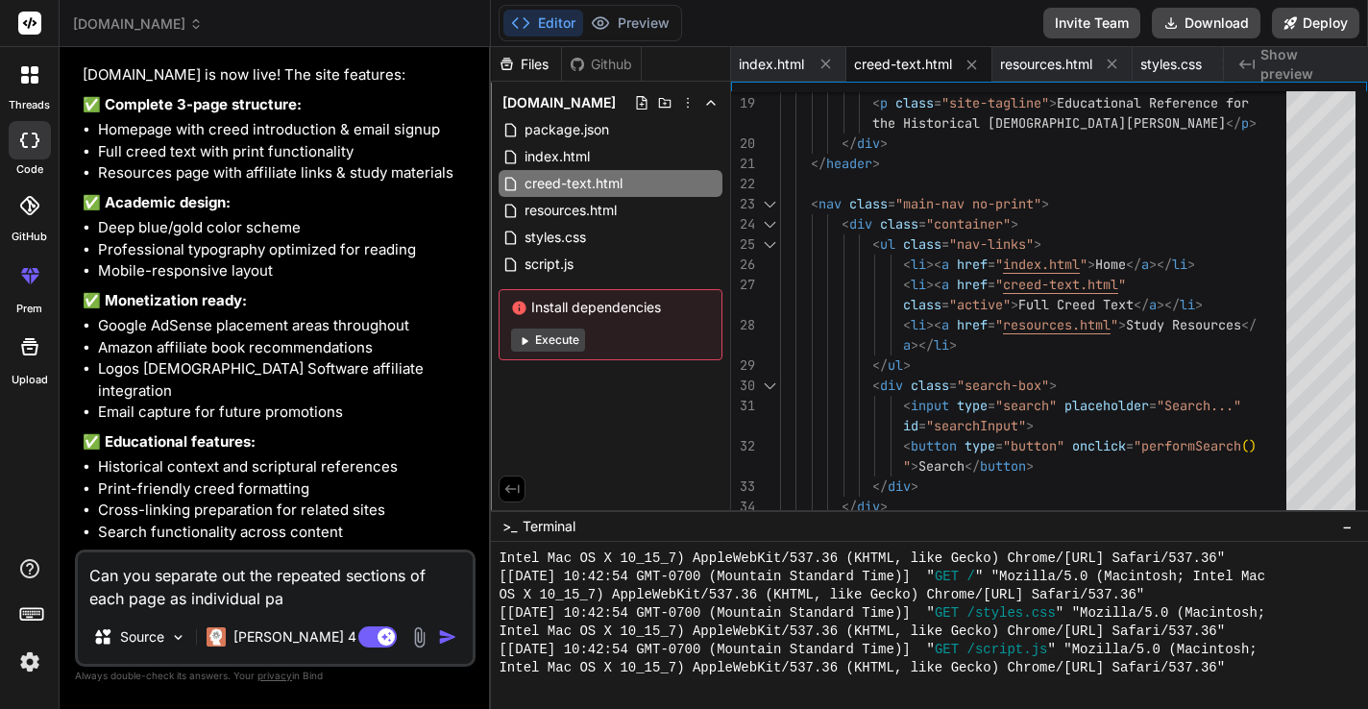
type textarea "Can you separate out the repeated sections of each page as individual par"
type textarea "x"
type textarea "Can you separate out the repeated sections of each page as individual part"
type textarea "x"
type textarea "Can you separate out the repeated sections of each page as individual parti"
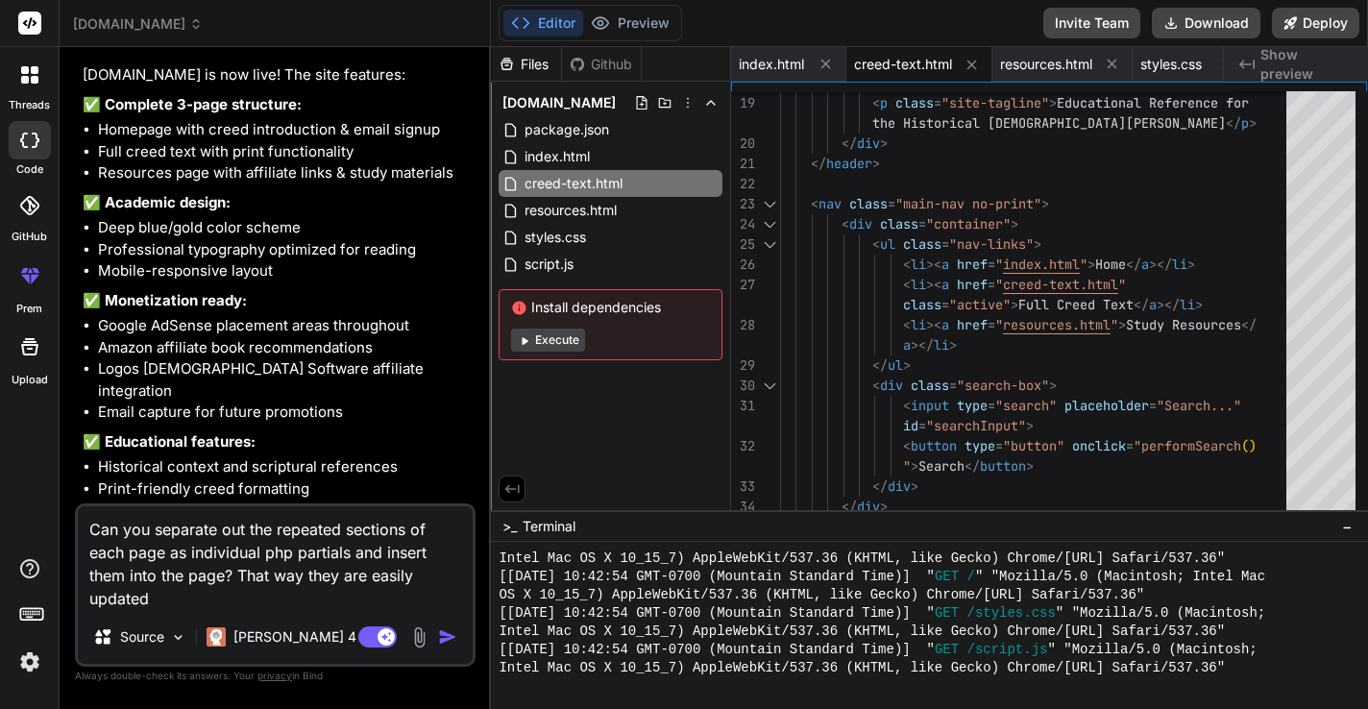
click at [248, 597] on textarea "Can you separate out the repeated sections of each page as individual php parti…" at bounding box center [275, 558] width 395 height 104
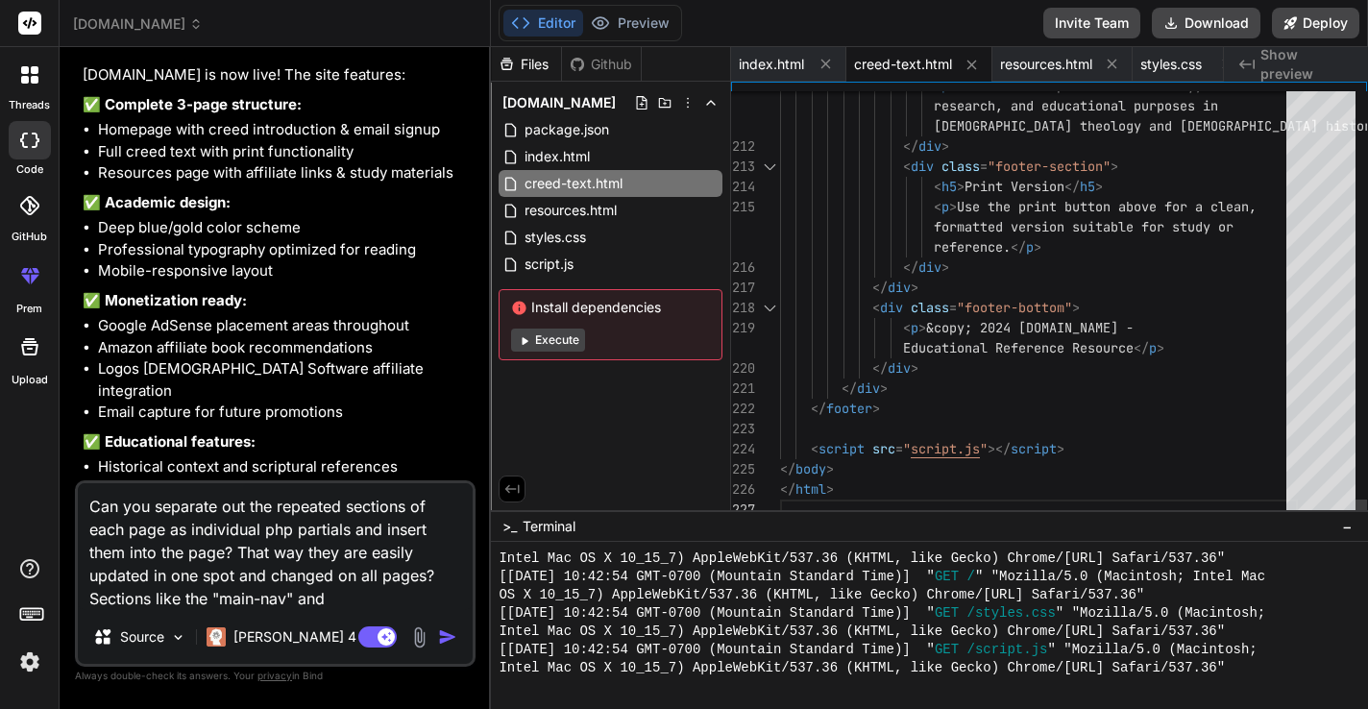
scroll to position [0, 0]
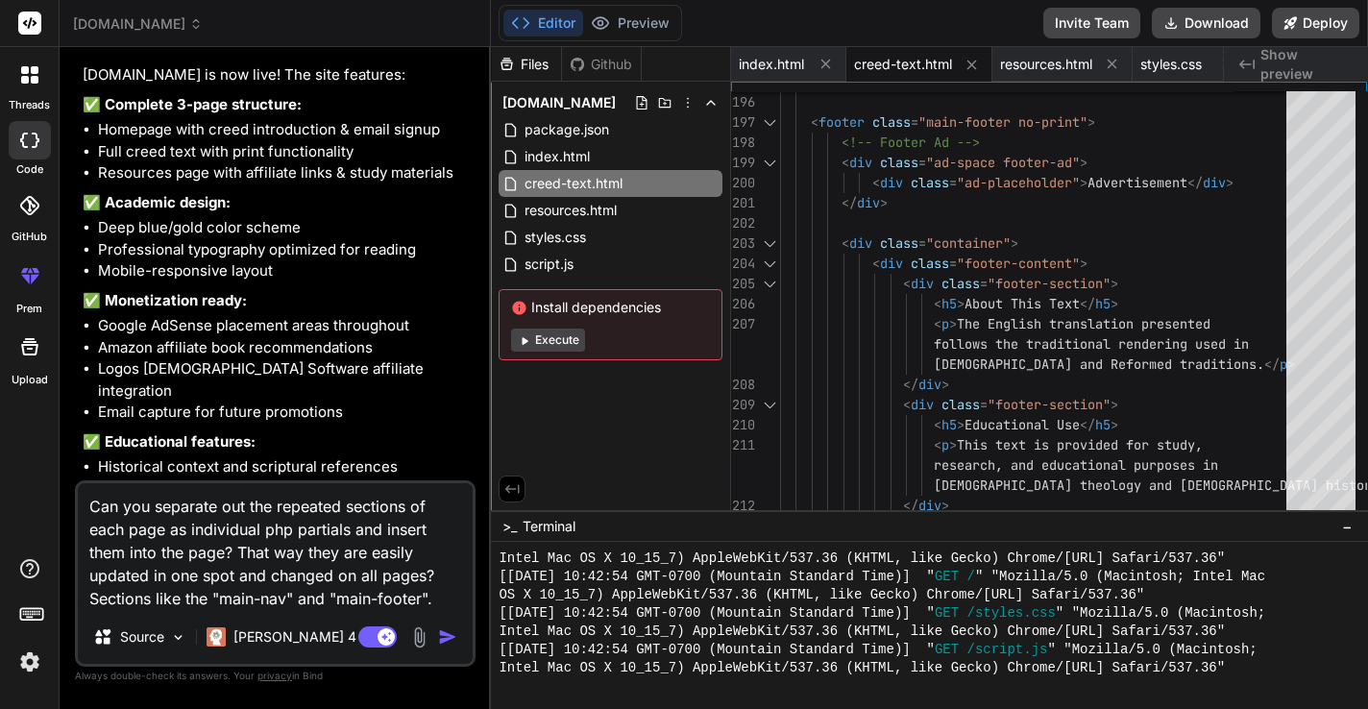
click at [449, 637] on img "button" at bounding box center [447, 636] width 19 height 19
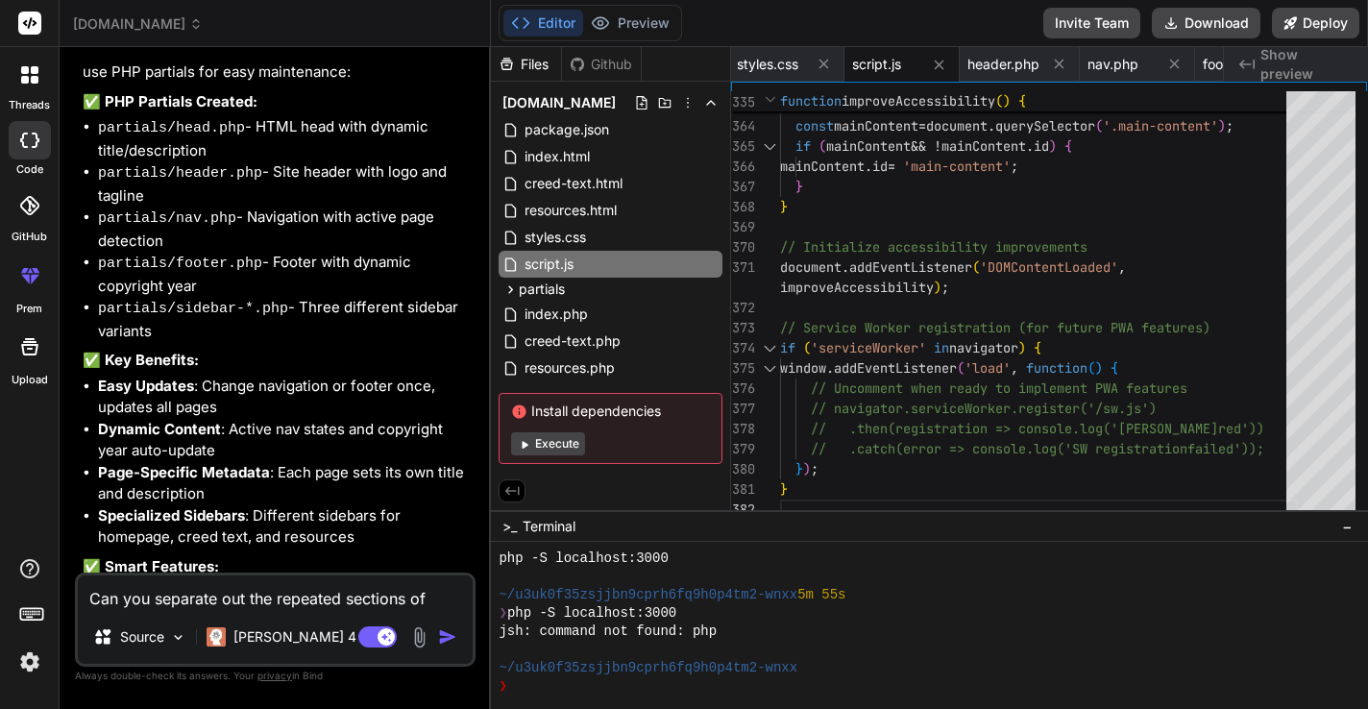
scroll to position [3368, 0]
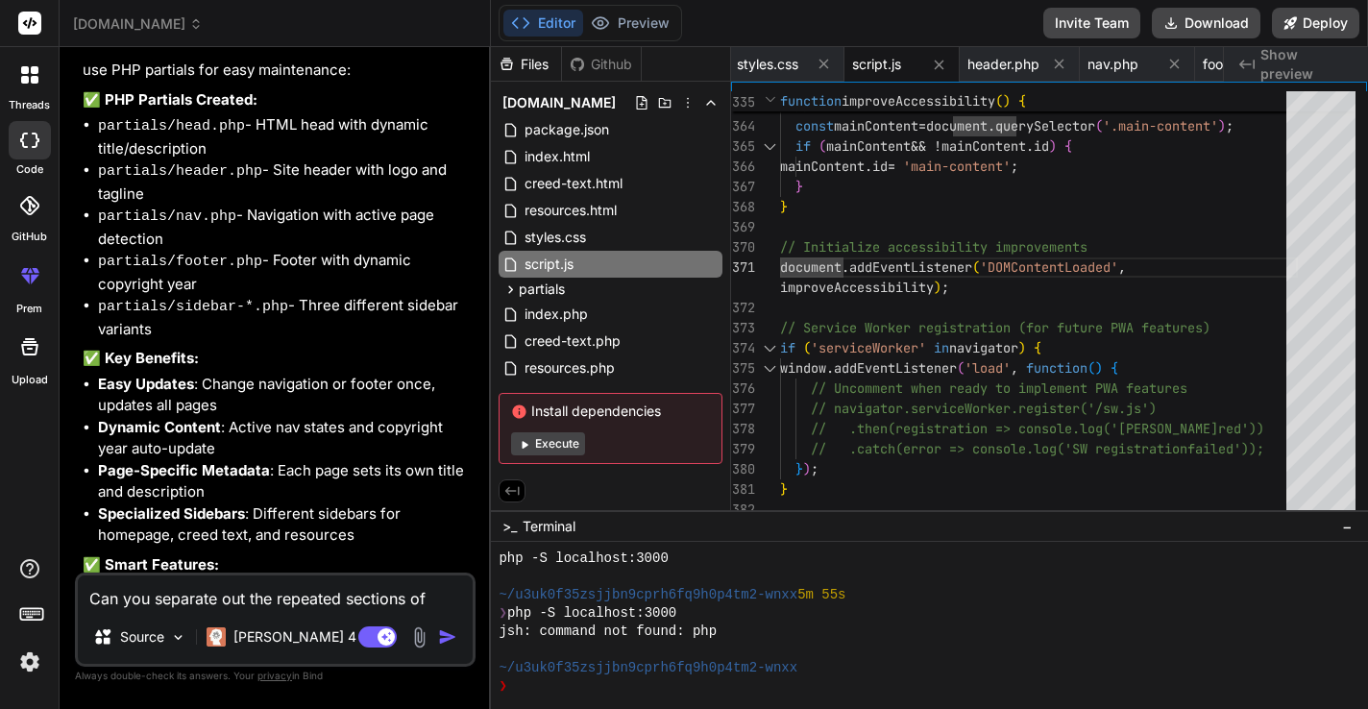
click at [569, 444] on button "Execute" at bounding box center [548, 443] width 74 height 23
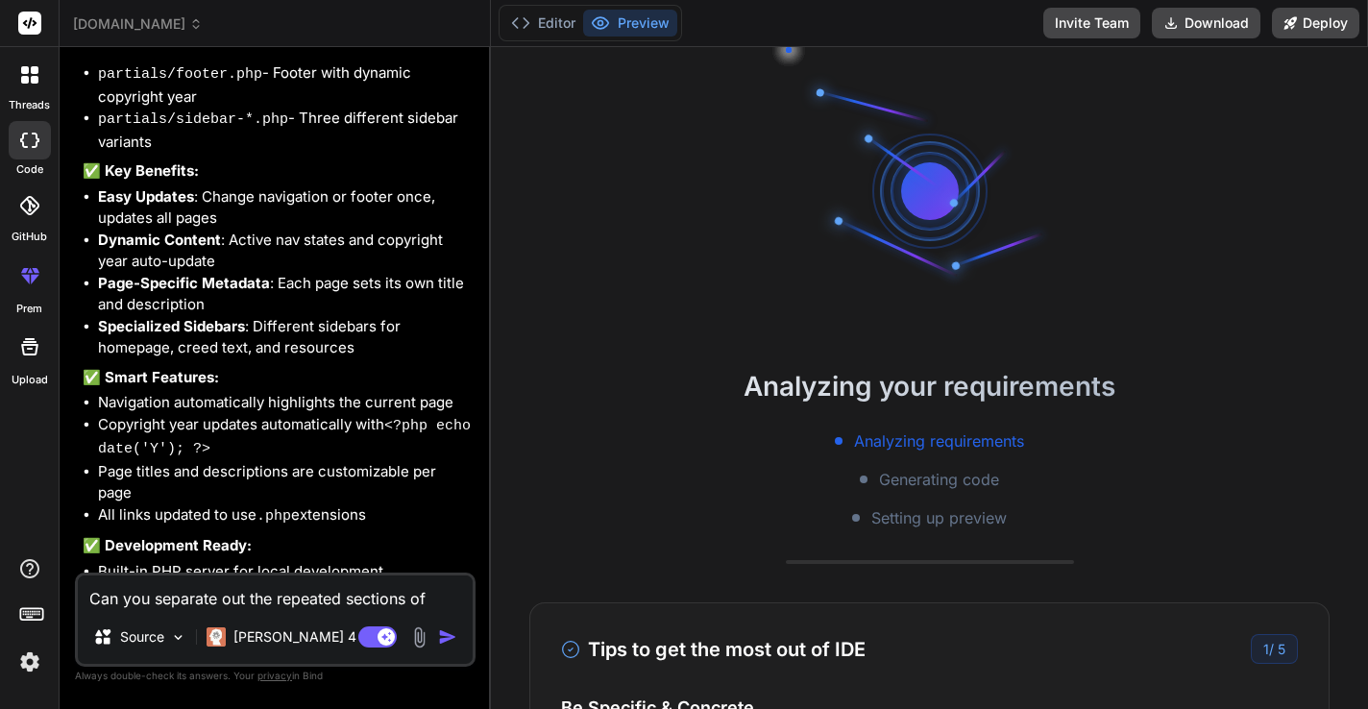
scroll to position [3594, 0]
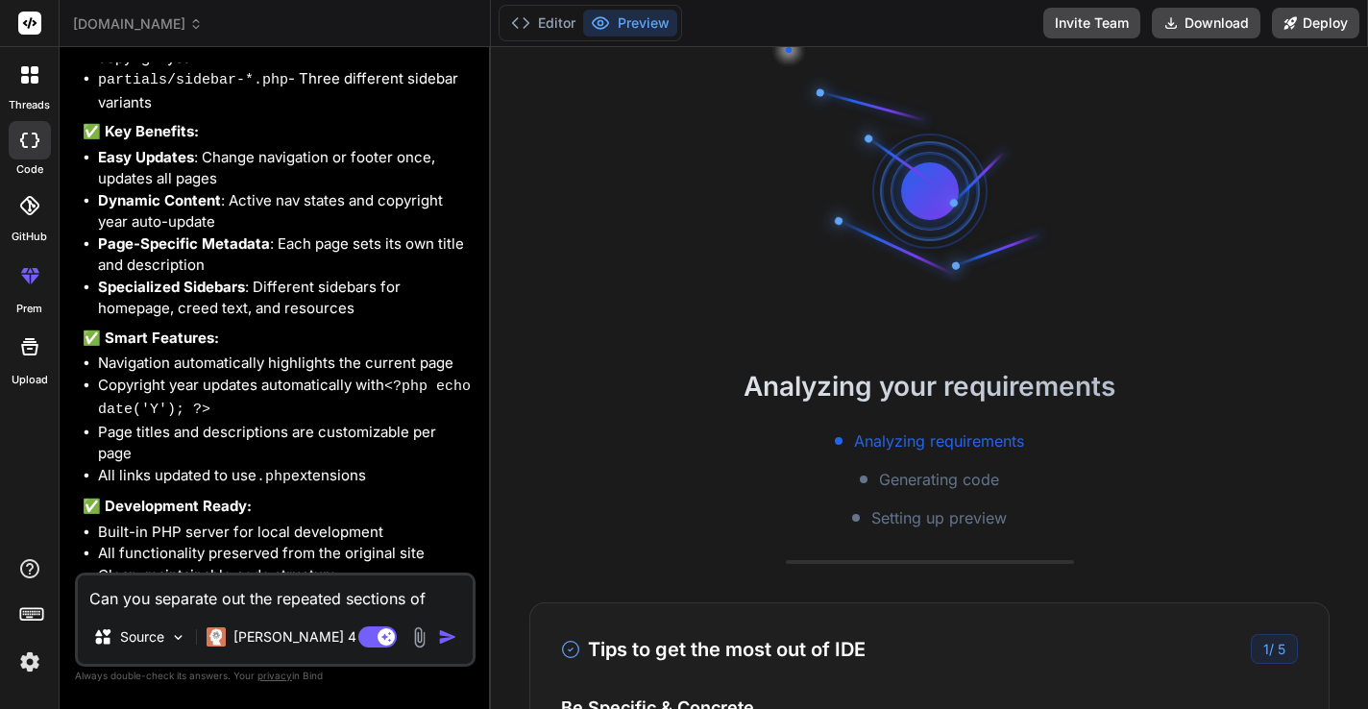
click at [320, 587] on textarea "Can you separate out the repeated sections of each page as individual php parti…" at bounding box center [275, 592] width 395 height 35
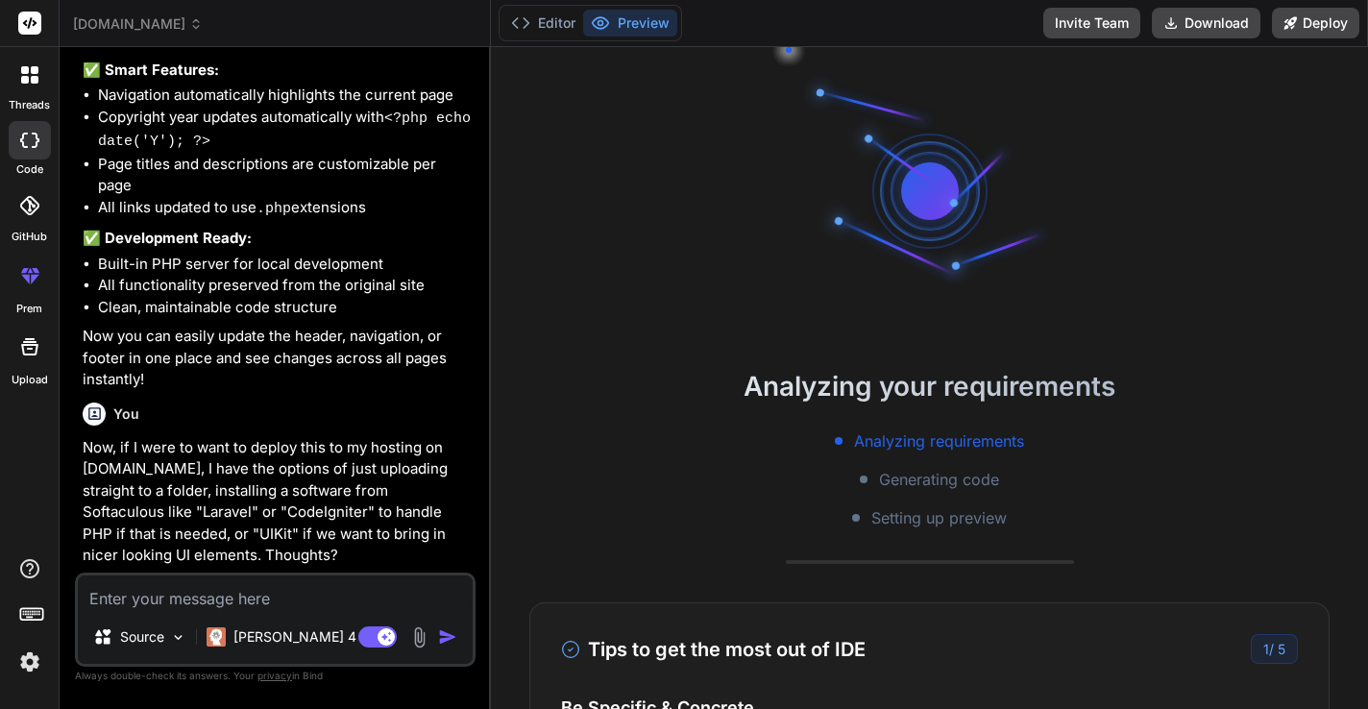
scroll to position [3902, 0]
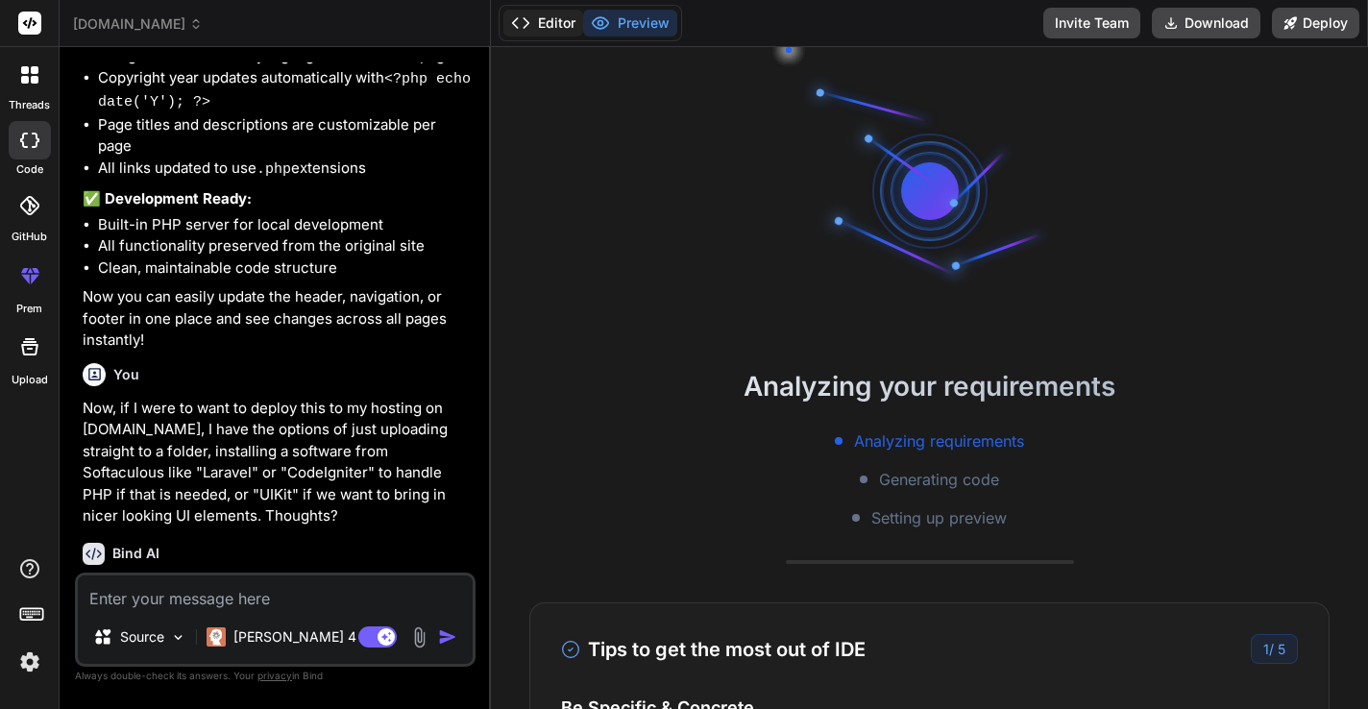
click at [554, 23] on button "Editor" at bounding box center [543, 23] width 80 height 27
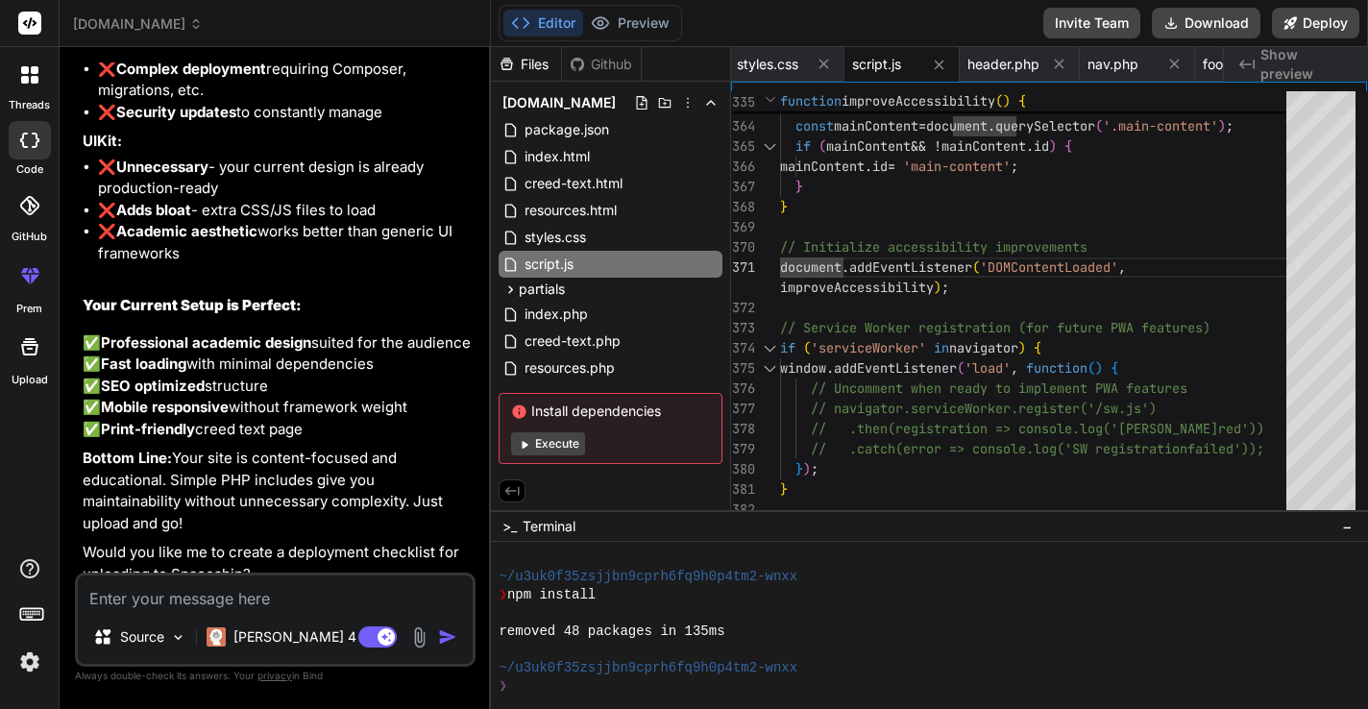
scroll to position [5056, 0]
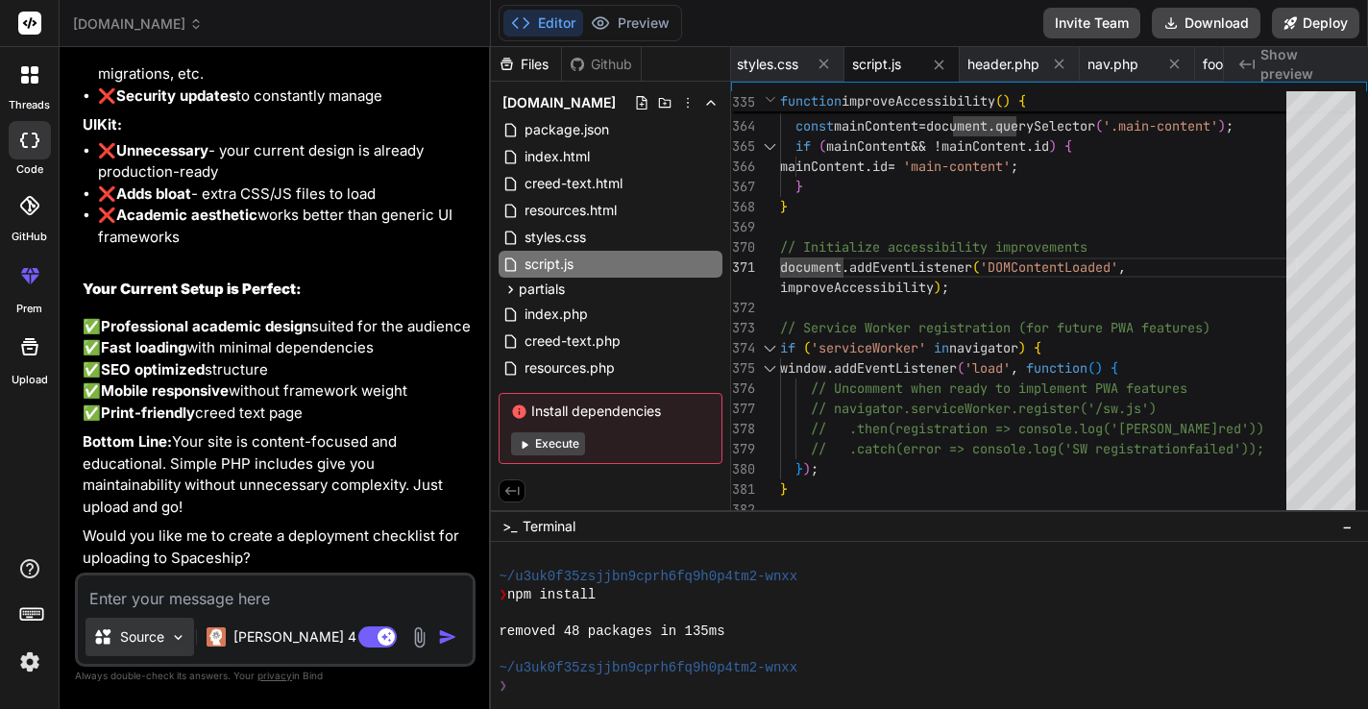
click at [180, 640] on img at bounding box center [178, 637] width 16 height 16
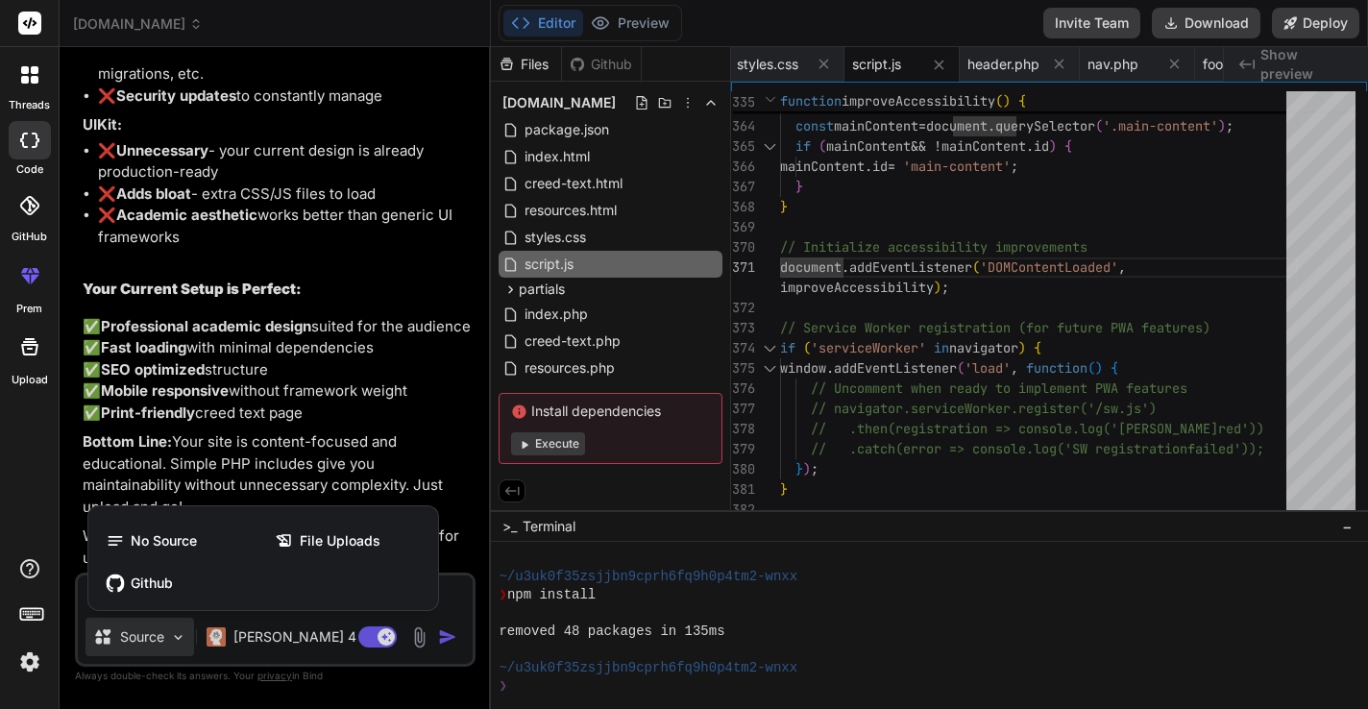
click at [180, 640] on div at bounding box center [684, 354] width 1368 height 709
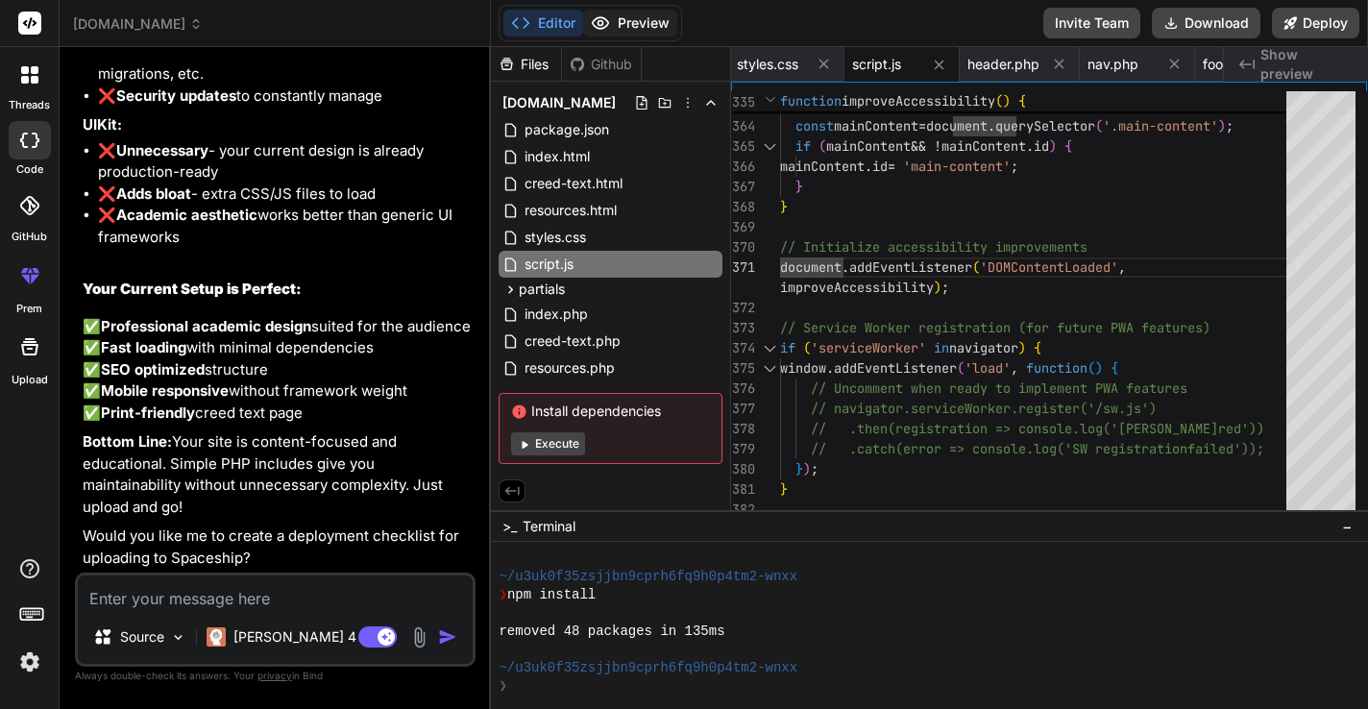
click at [630, 24] on button "Preview" at bounding box center [630, 23] width 94 height 27
click at [571, 158] on span "index.html" at bounding box center [557, 156] width 69 height 23
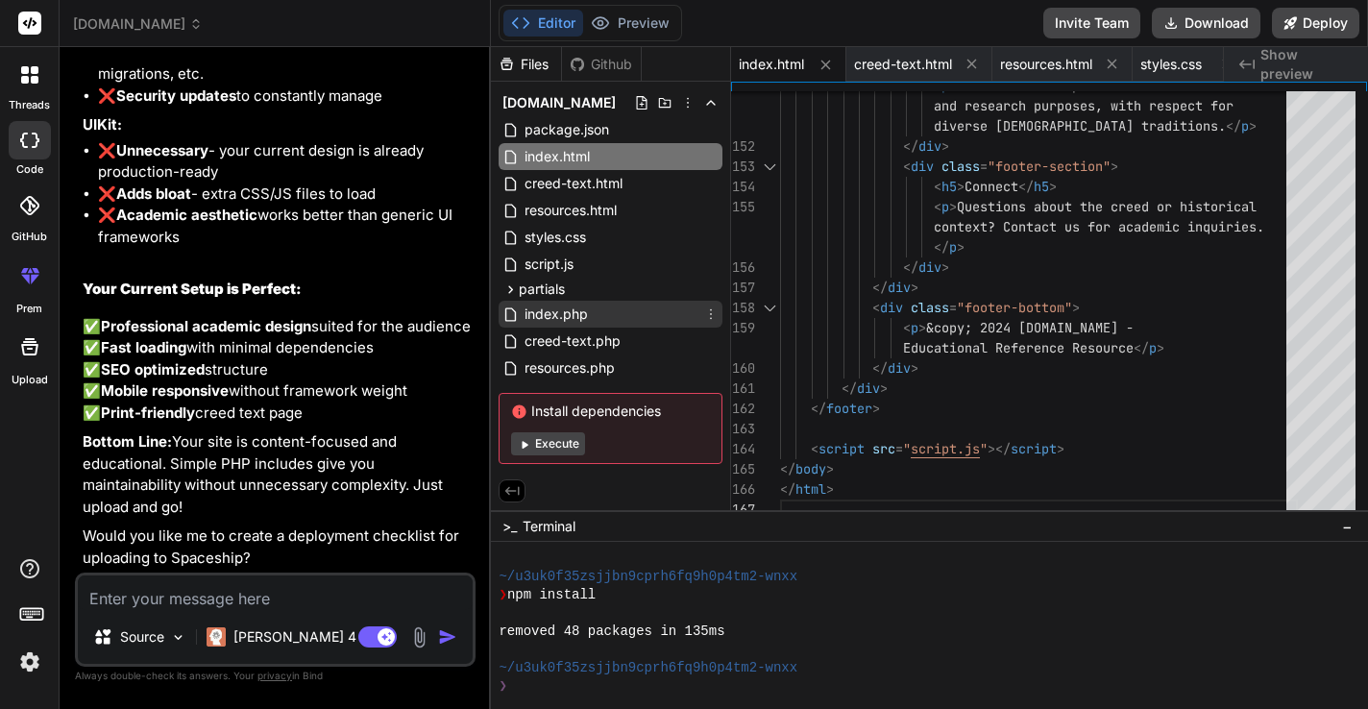
click at [561, 320] on span "index.php" at bounding box center [556, 314] width 67 height 23
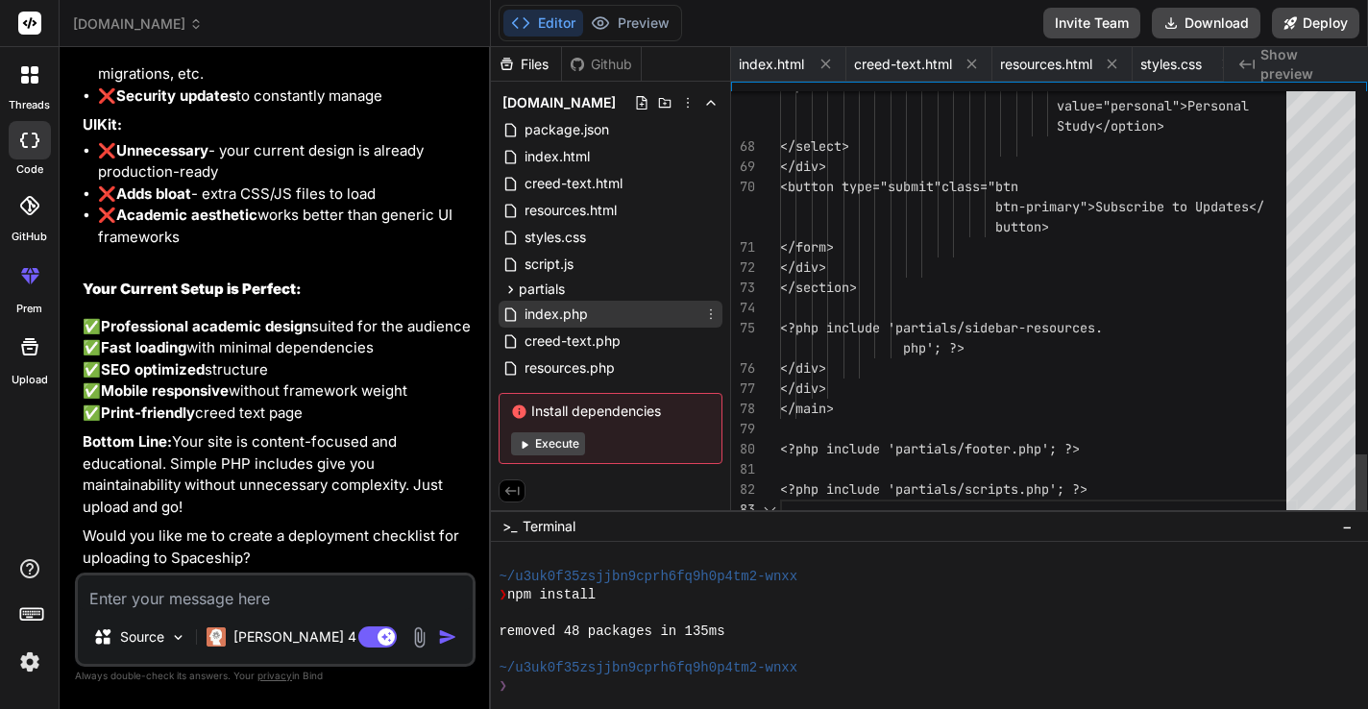
scroll to position [161, 0]
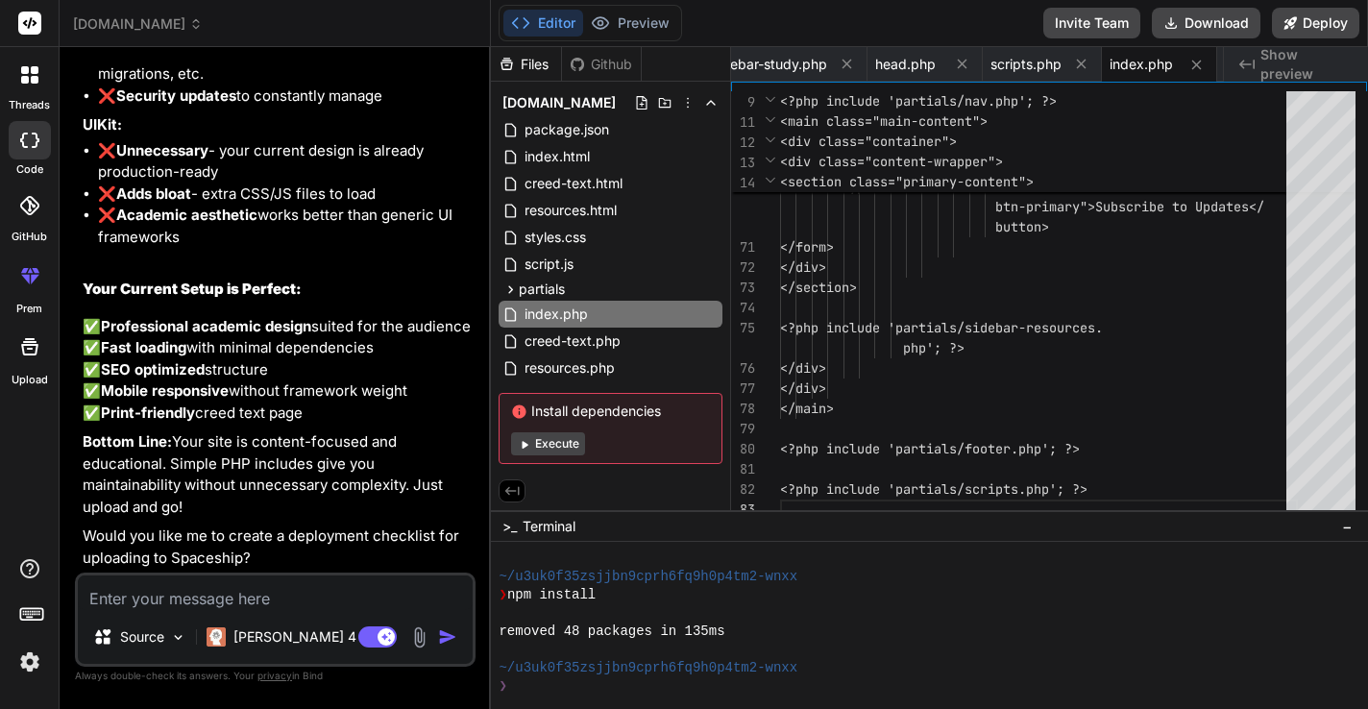
click at [626, 497] on div "Files Github [DOMAIN_NAME] package.json index.html creed-text.html resources.ht…" at bounding box center [611, 278] width 240 height 463
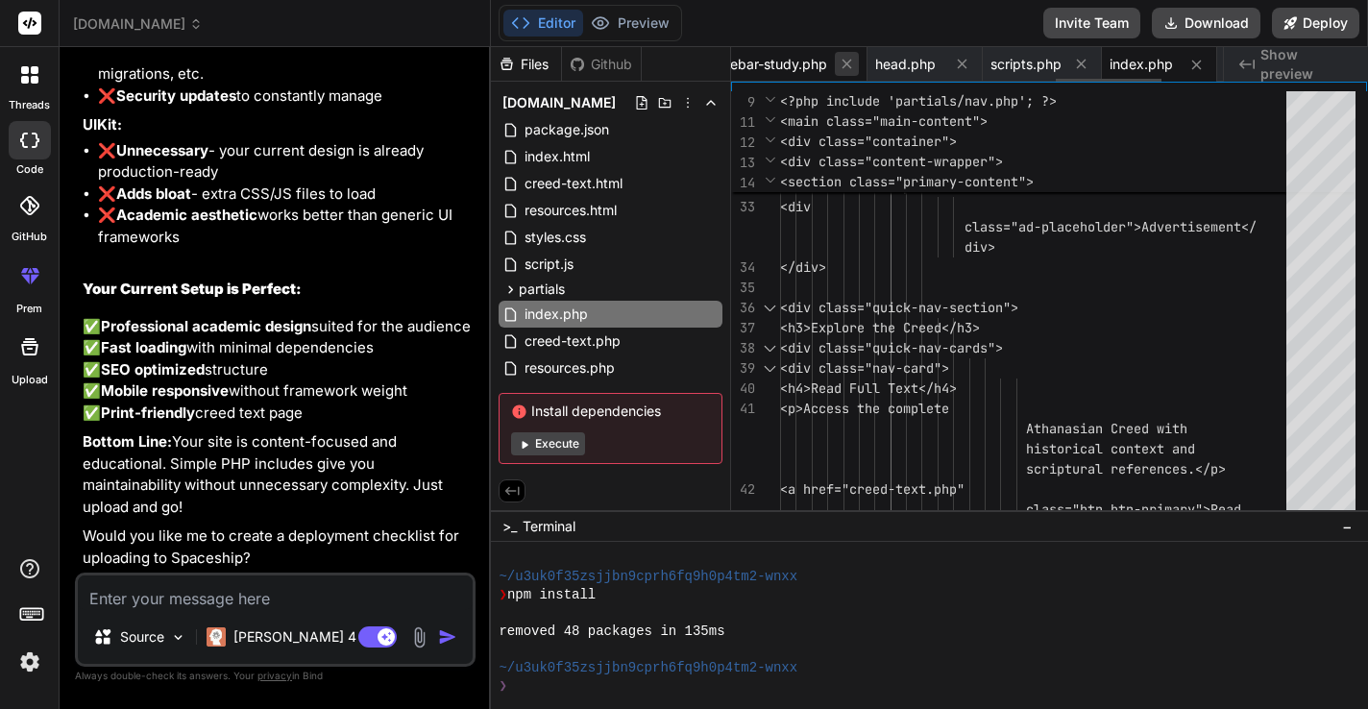
click at [852, 64] on icon at bounding box center [847, 65] width 10 height 10
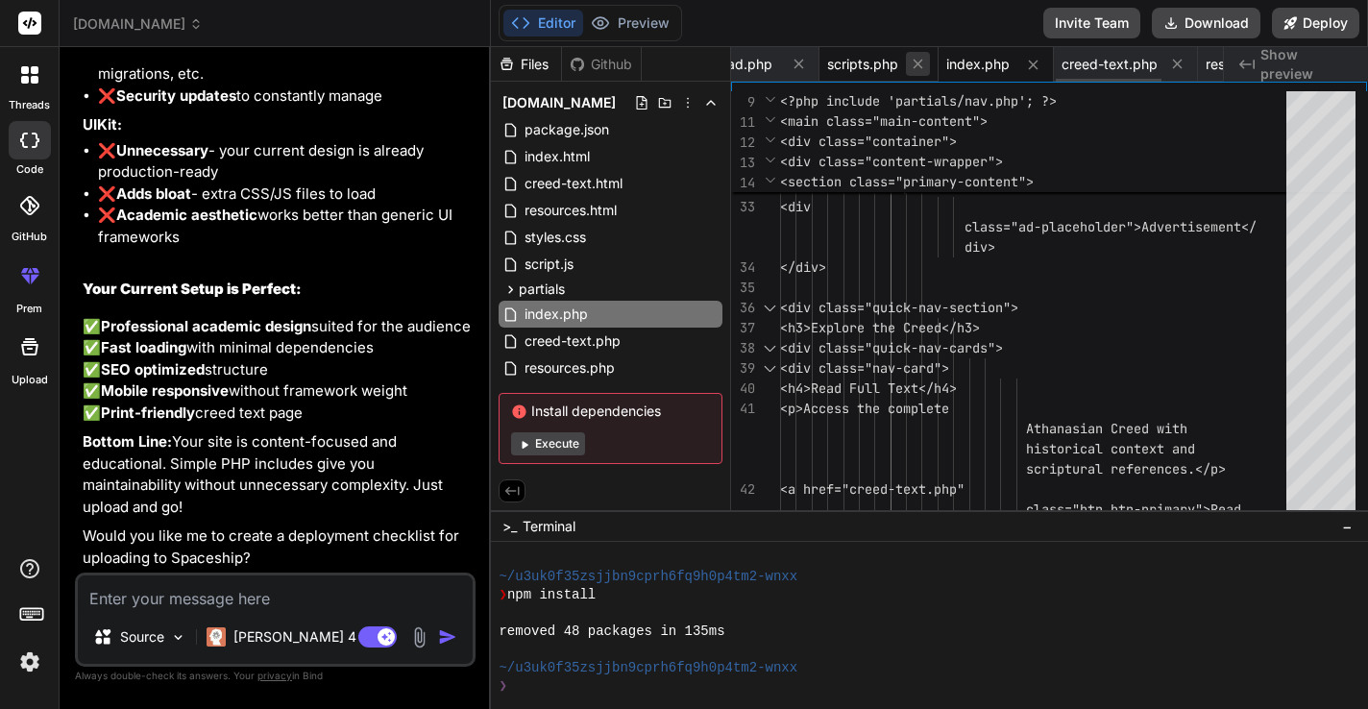
click at [930, 58] on button at bounding box center [918, 64] width 24 height 24
click at [923, 63] on icon at bounding box center [920, 65] width 16 height 16
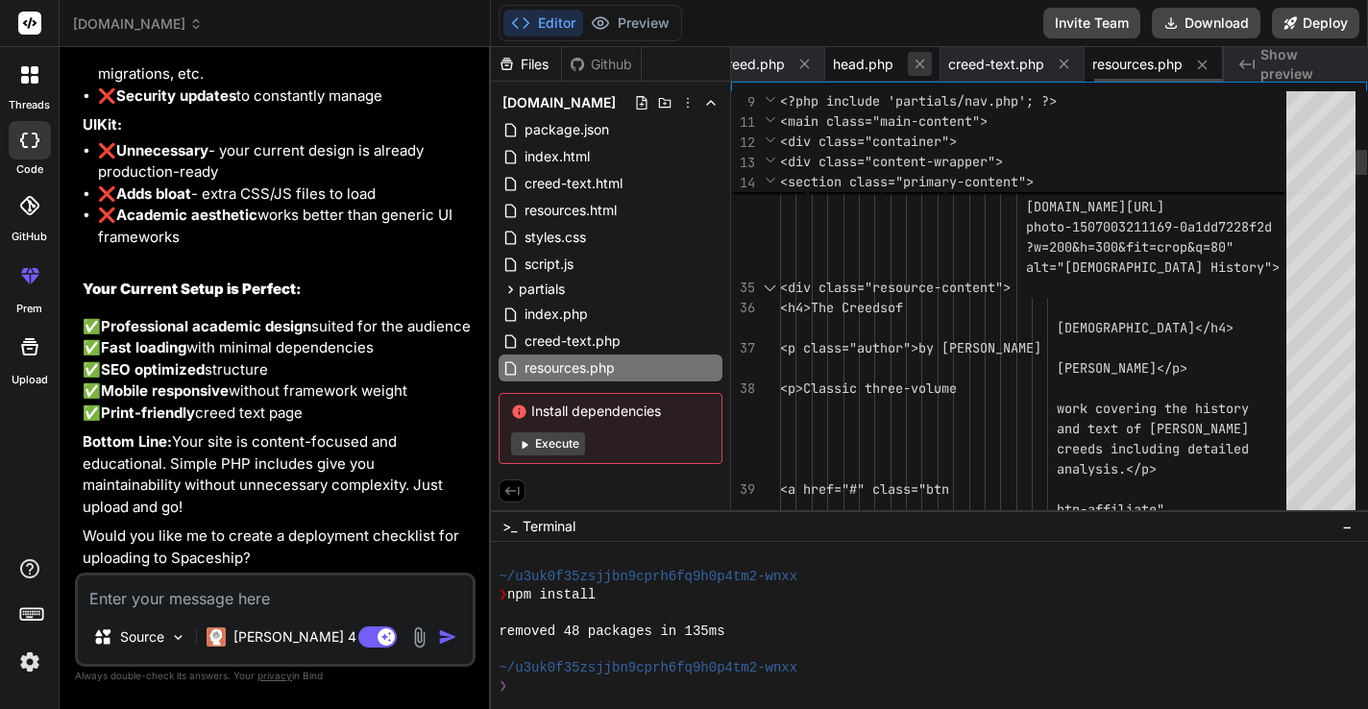
click at [922, 64] on icon at bounding box center [920, 64] width 16 height 16
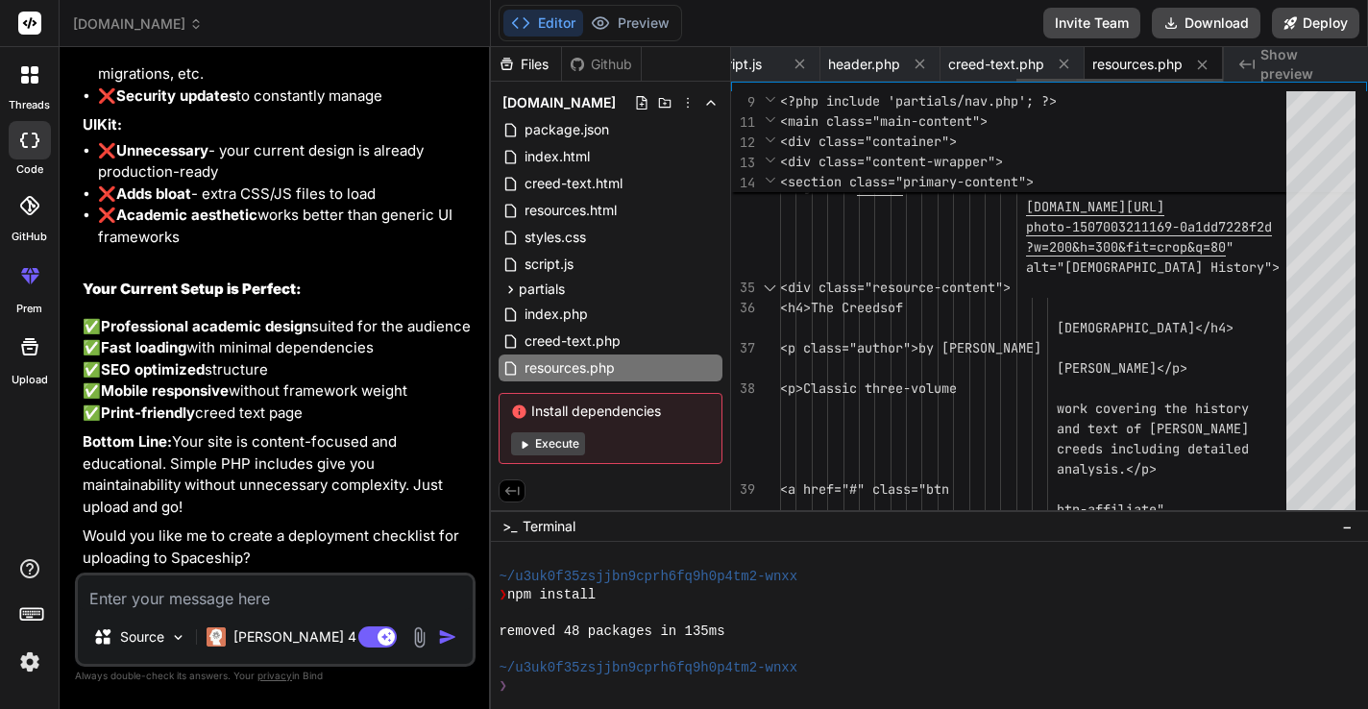
click at [922, 64] on icon at bounding box center [920, 64] width 16 height 16
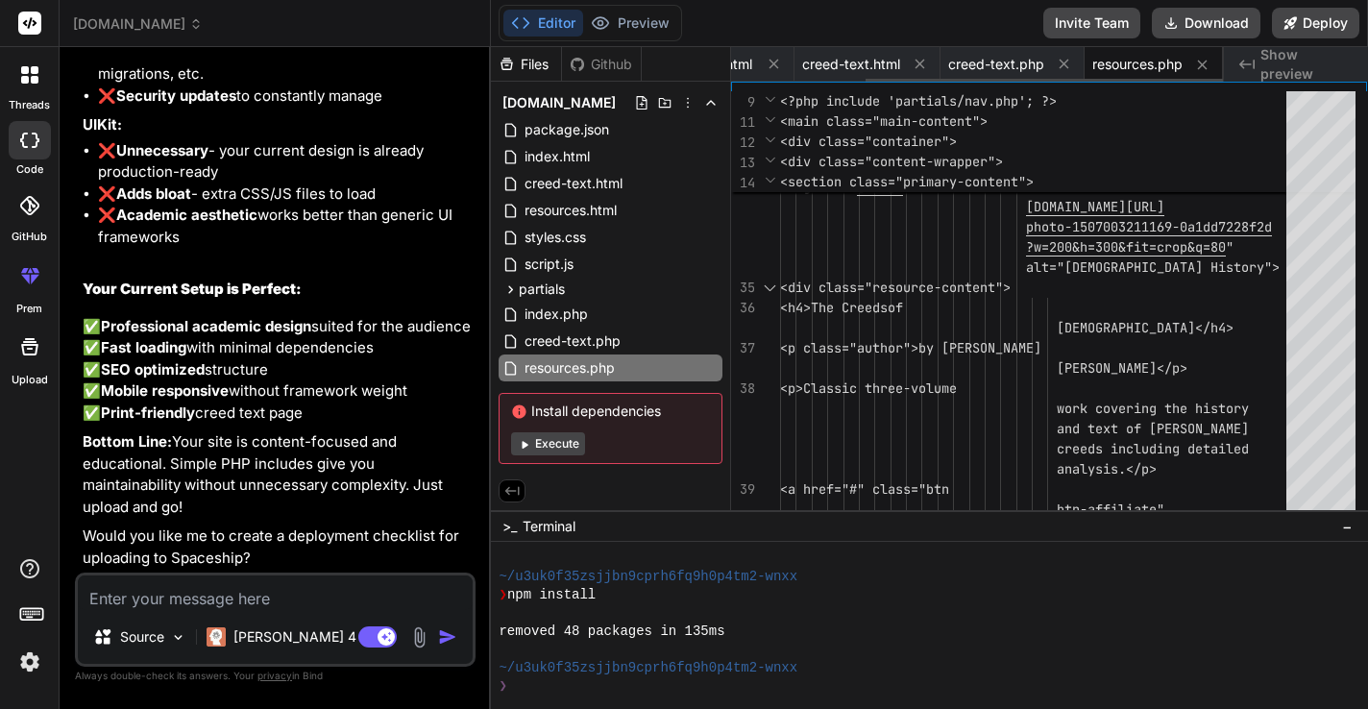
scroll to position [0, 39]
click at [922, 64] on icon at bounding box center [920, 64] width 16 height 16
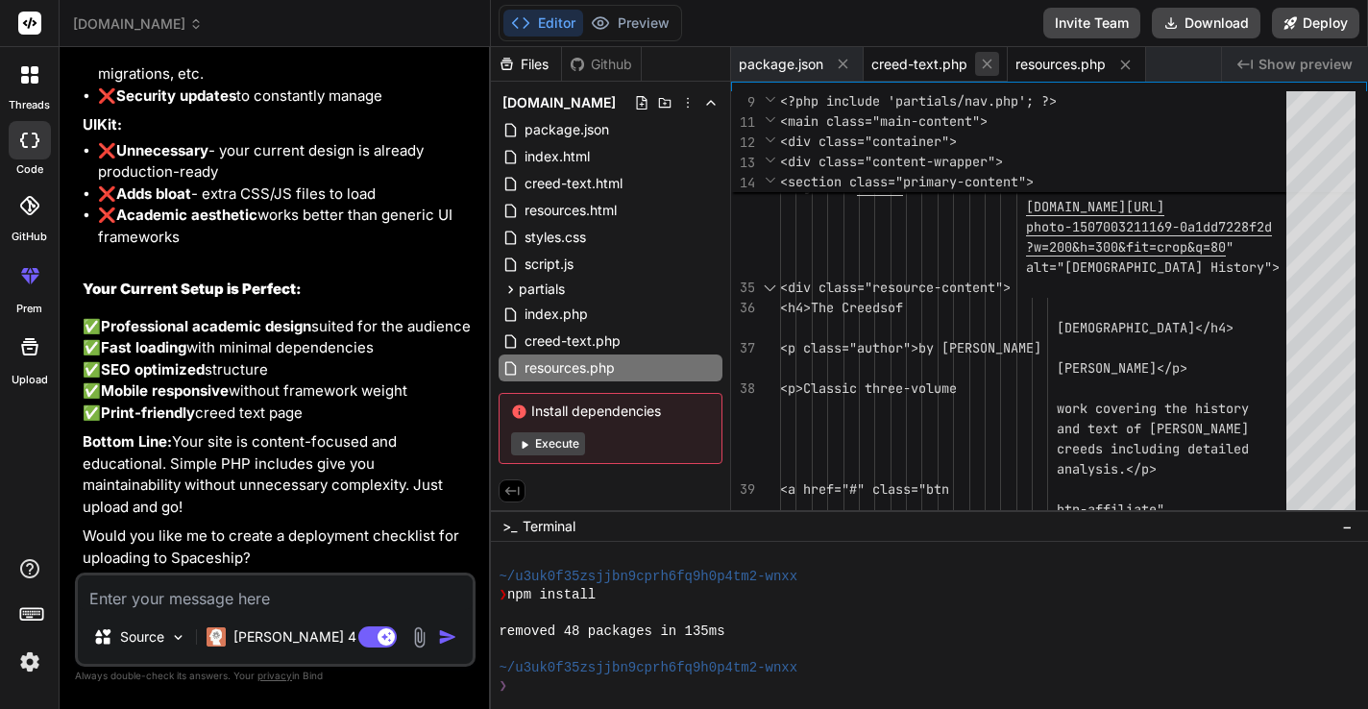
click at [984, 63] on icon at bounding box center [987, 64] width 16 height 16
click at [982, 63] on icon at bounding box center [982, 65] width 10 height 10
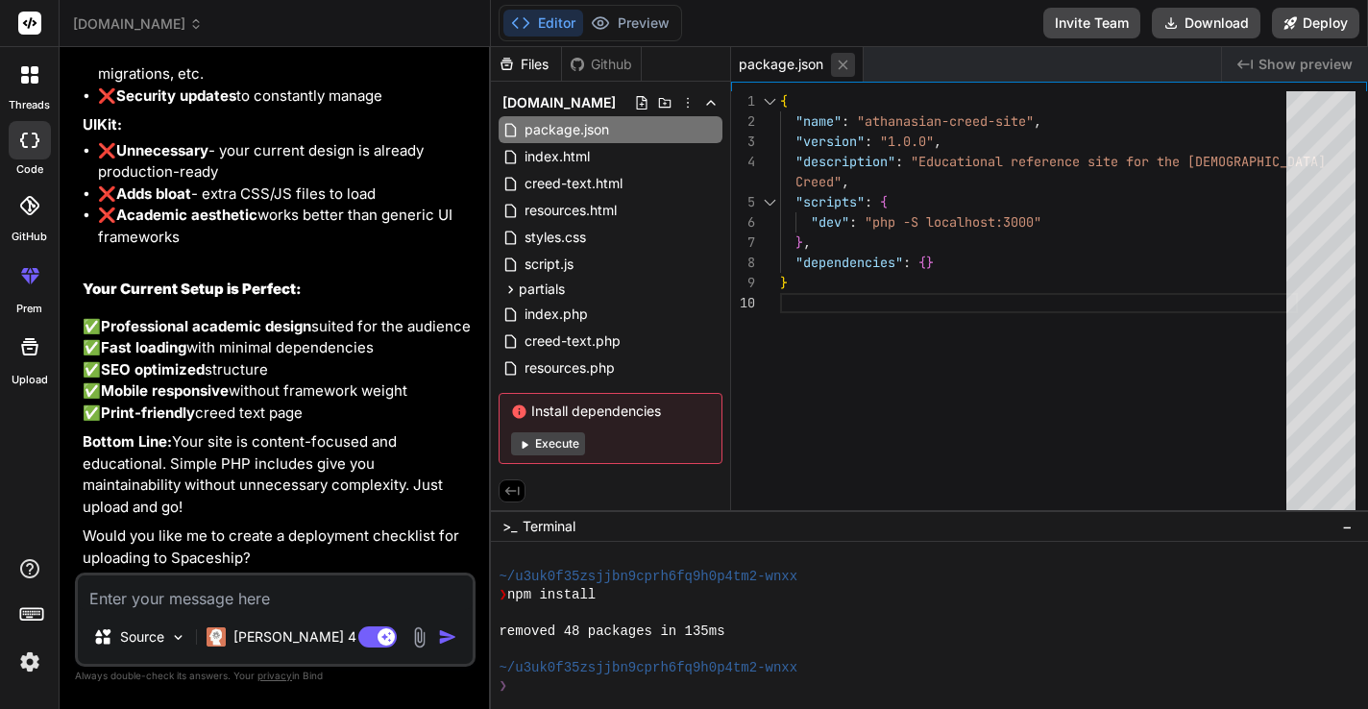
click at [847, 68] on icon at bounding box center [844, 65] width 10 height 10
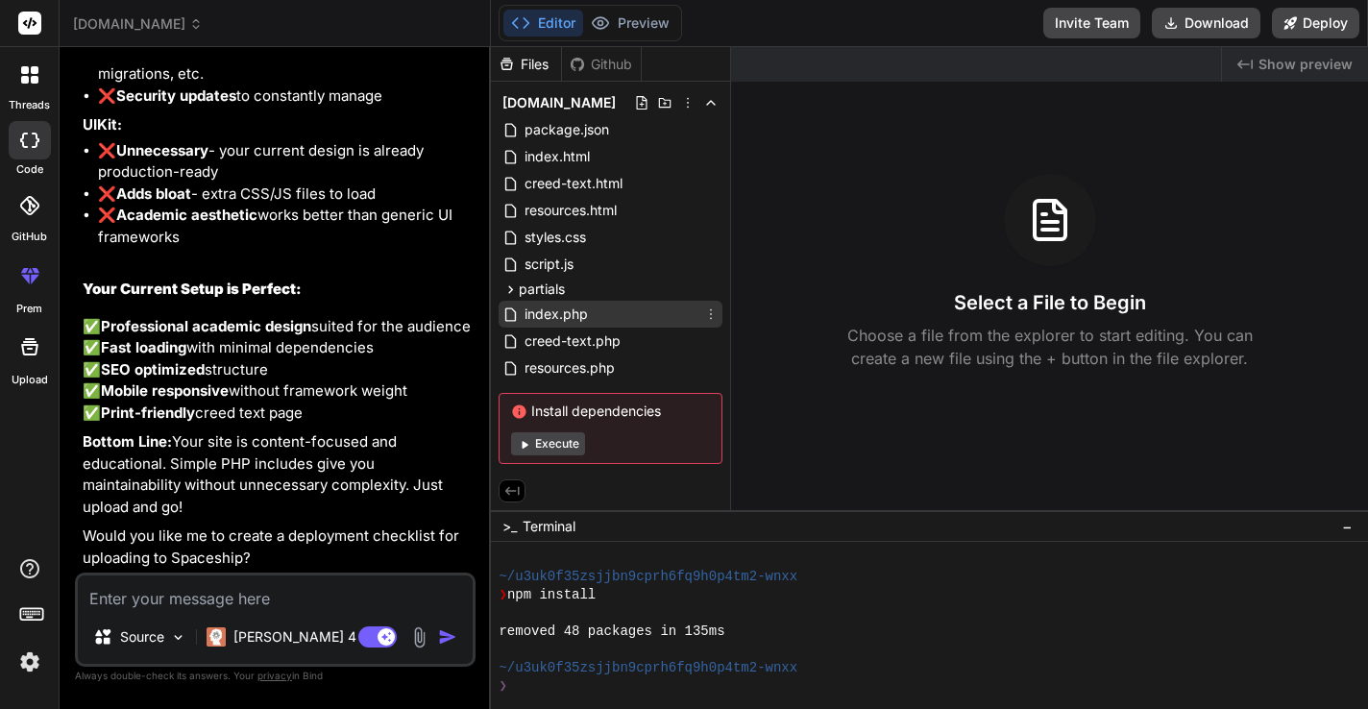
click at [573, 318] on span "index.php" at bounding box center [556, 314] width 67 height 23
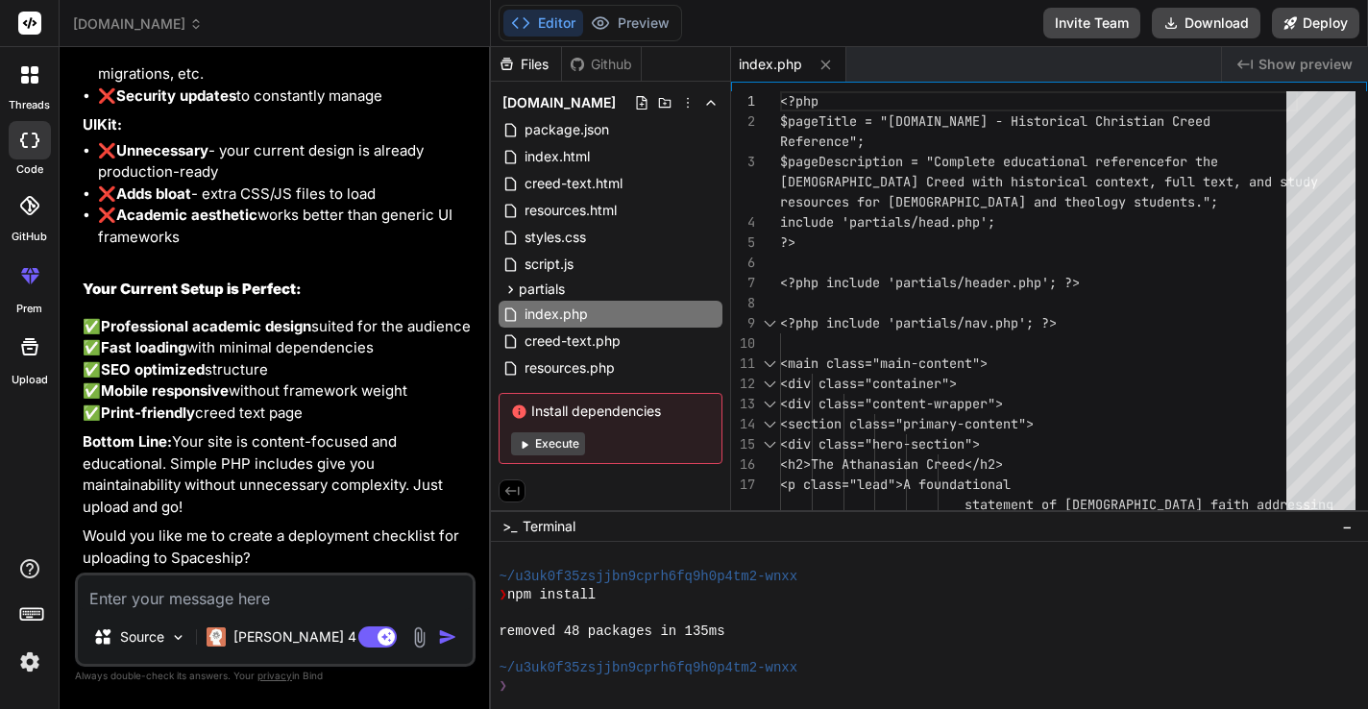
click at [1301, 70] on span "Show preview" at bounding box center [1305, 64] width 94 height 19
click at [277, 592] on textarea at bounding box center [275, 592] width 395 height 35
click at [420, 637] on img at bounding box center [419, 637] width 22 height 22
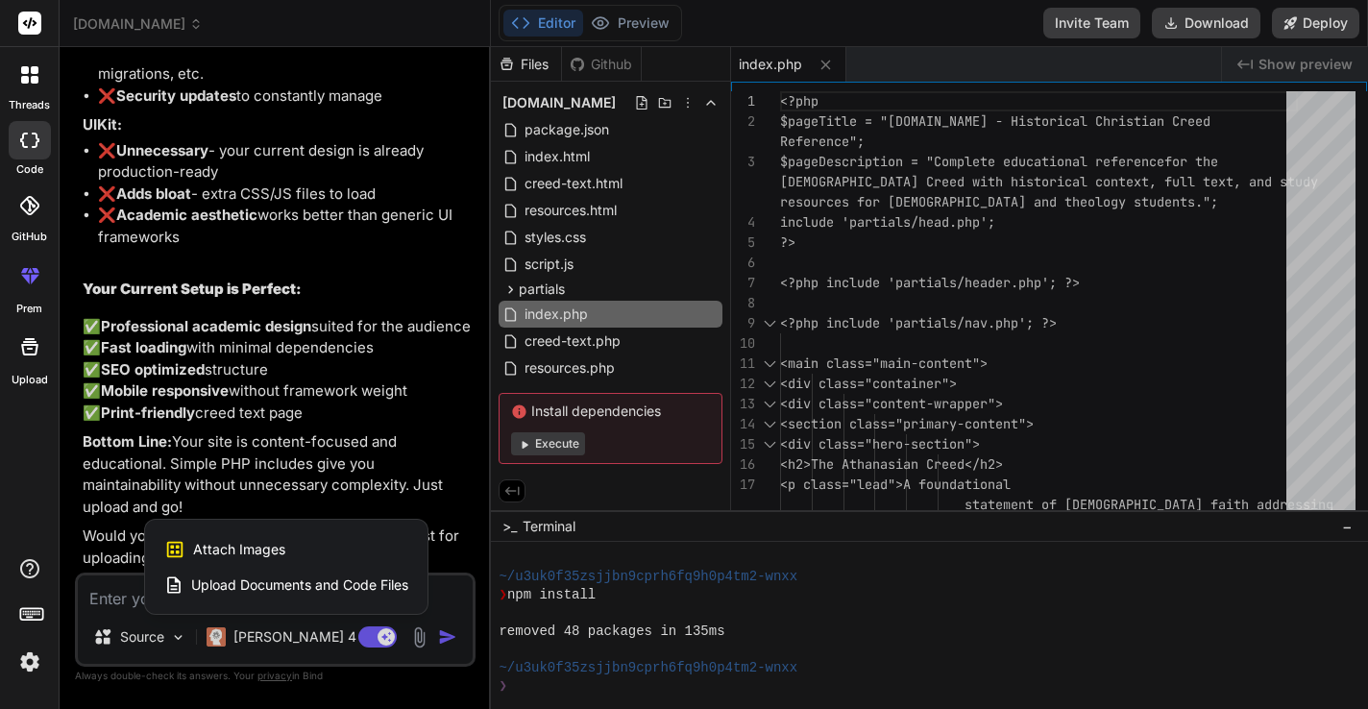
click at [259, 549] on span "Attach Images" at bounding box center [239, 549] width 92 height 19
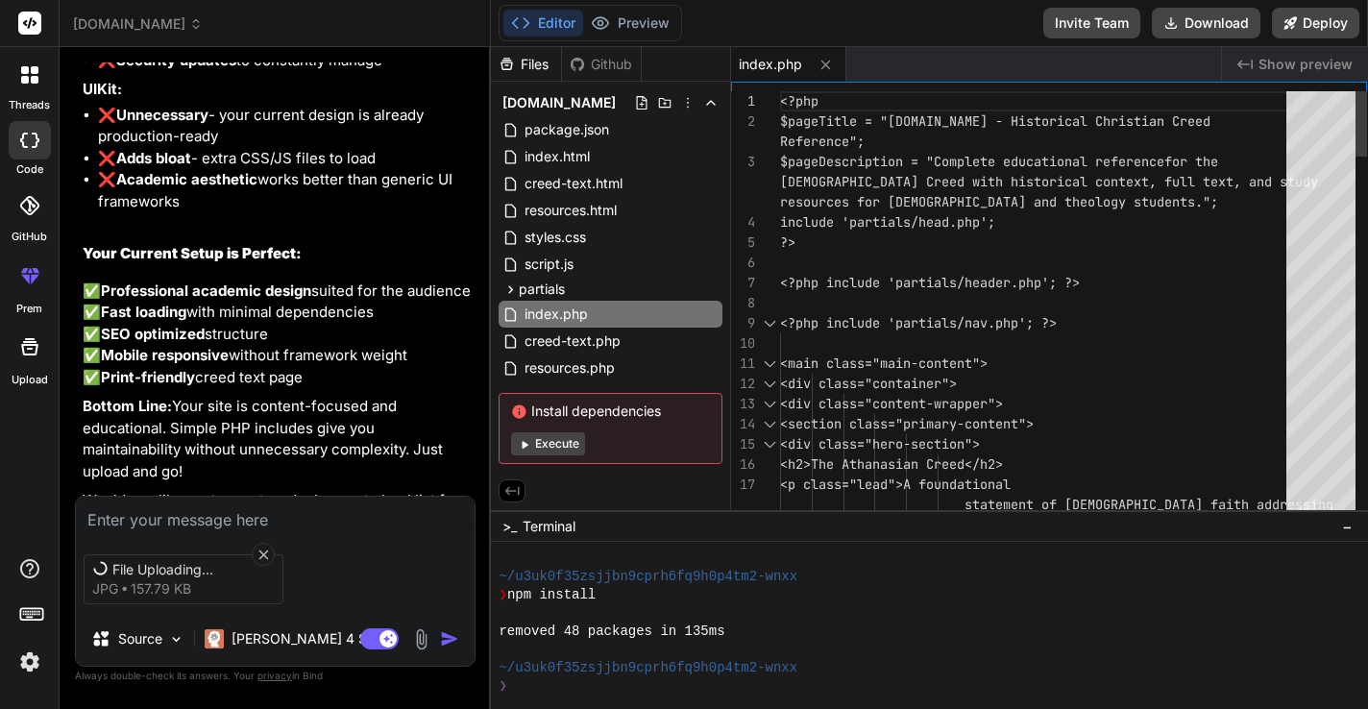
scroll to position [5056, 0]
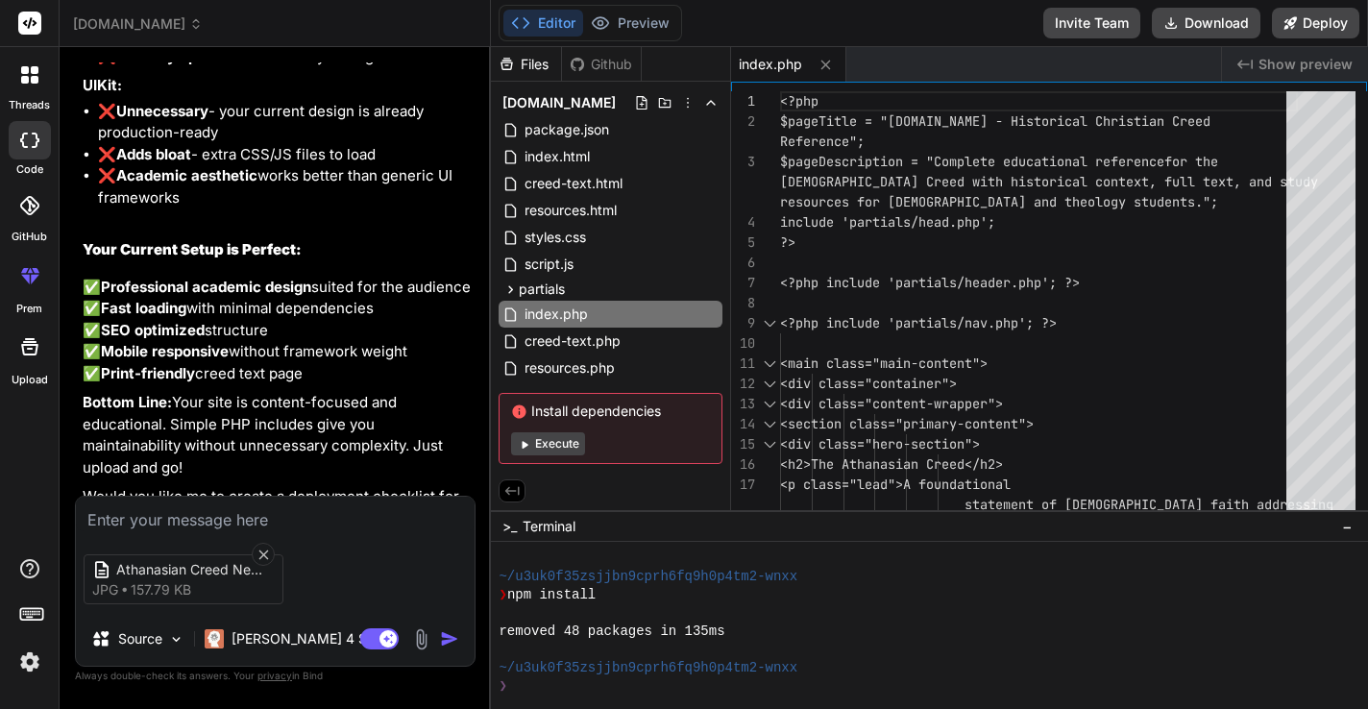
click at [183, 525] on textarea at bounding box center [275, 514] width 399 height 35
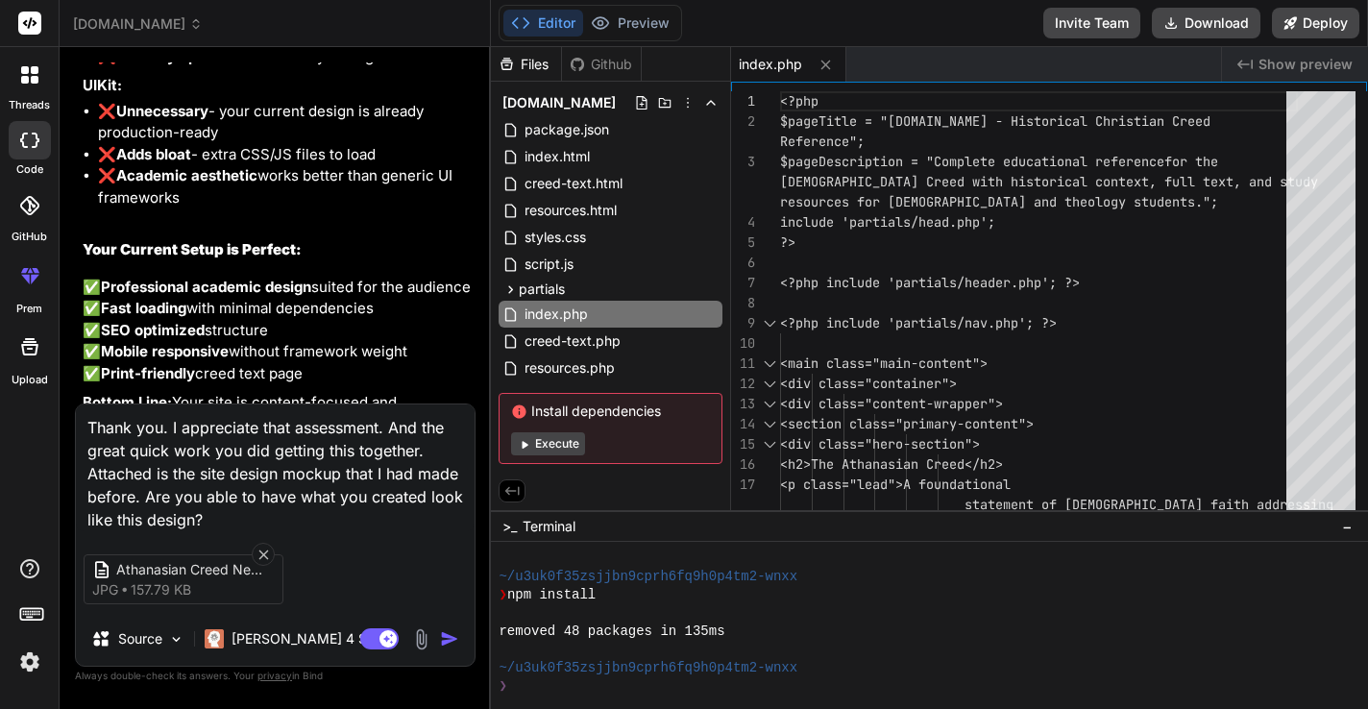
click at [451, 646] on img "button" at bounding box center [449, 638] width 19 height 19
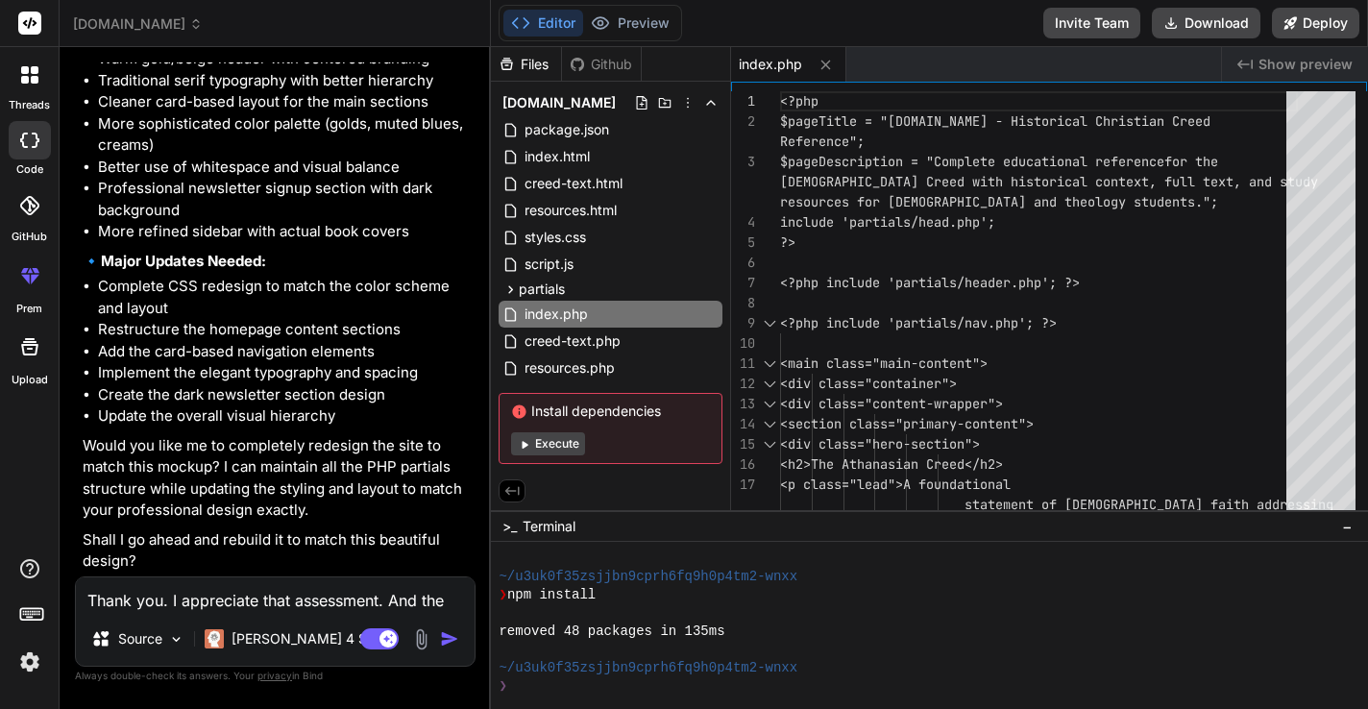
scroll to position [5922, 0]
click at [316, 592] on textarea "Thank you. I appreciate that assessment. And the great quick work you did getti…" at bounding box center [275, 594] width 399 height 35
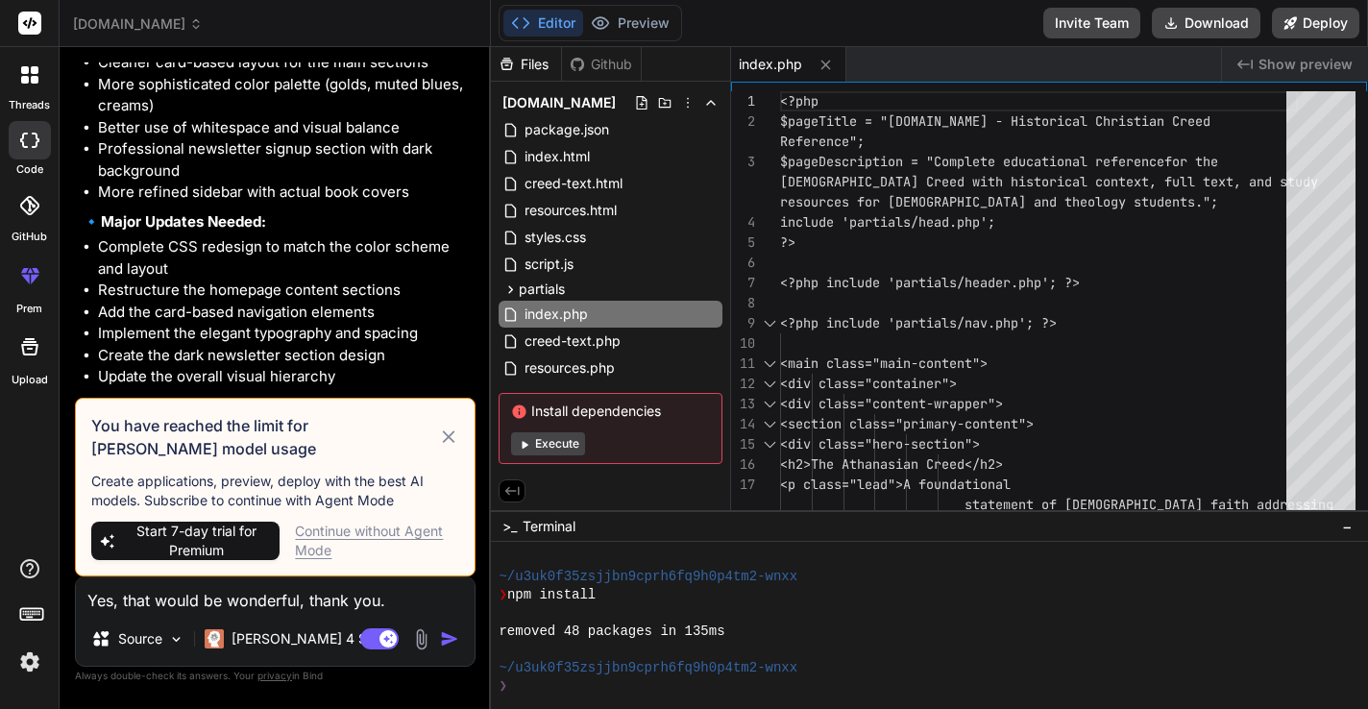
click at [317, 549] on div "Continue without Agent Mode" at bounding box center [377, 541] width 164 height 38
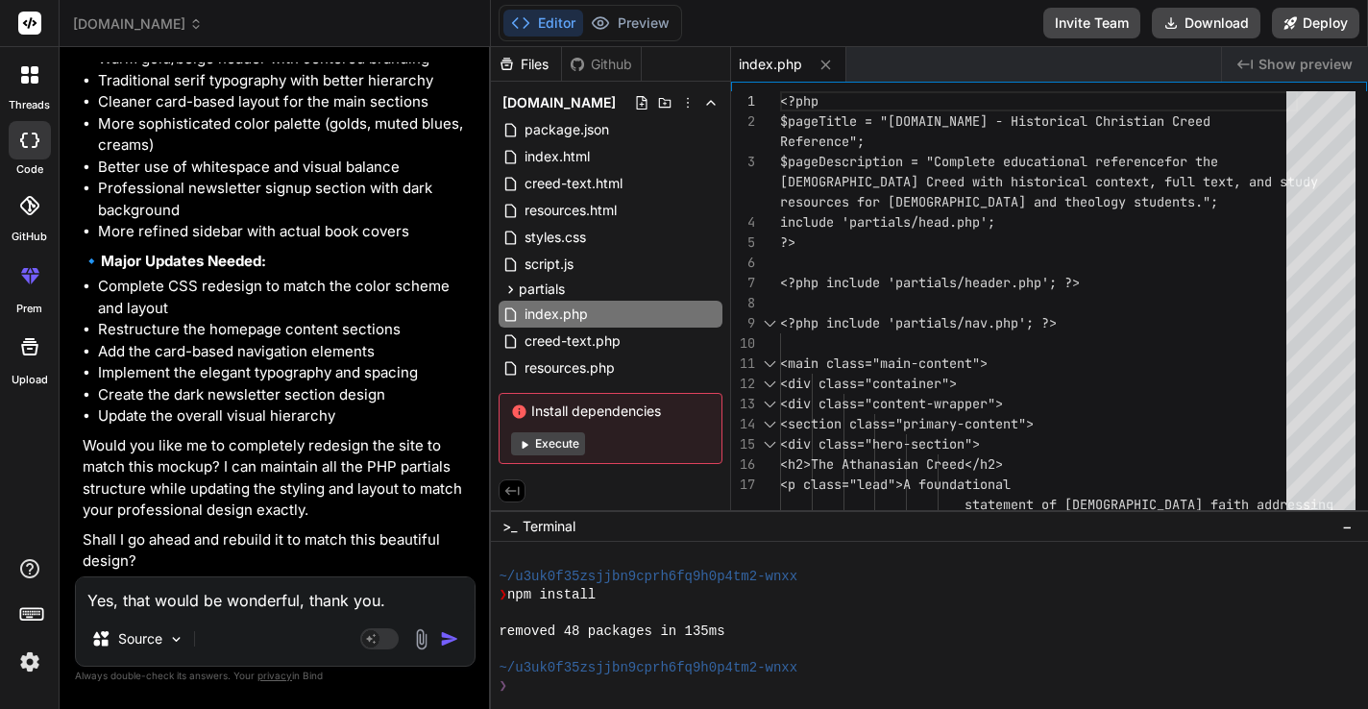
click at [451, 636] on img "button" at bounding box center [449, 638] width 19 height 19
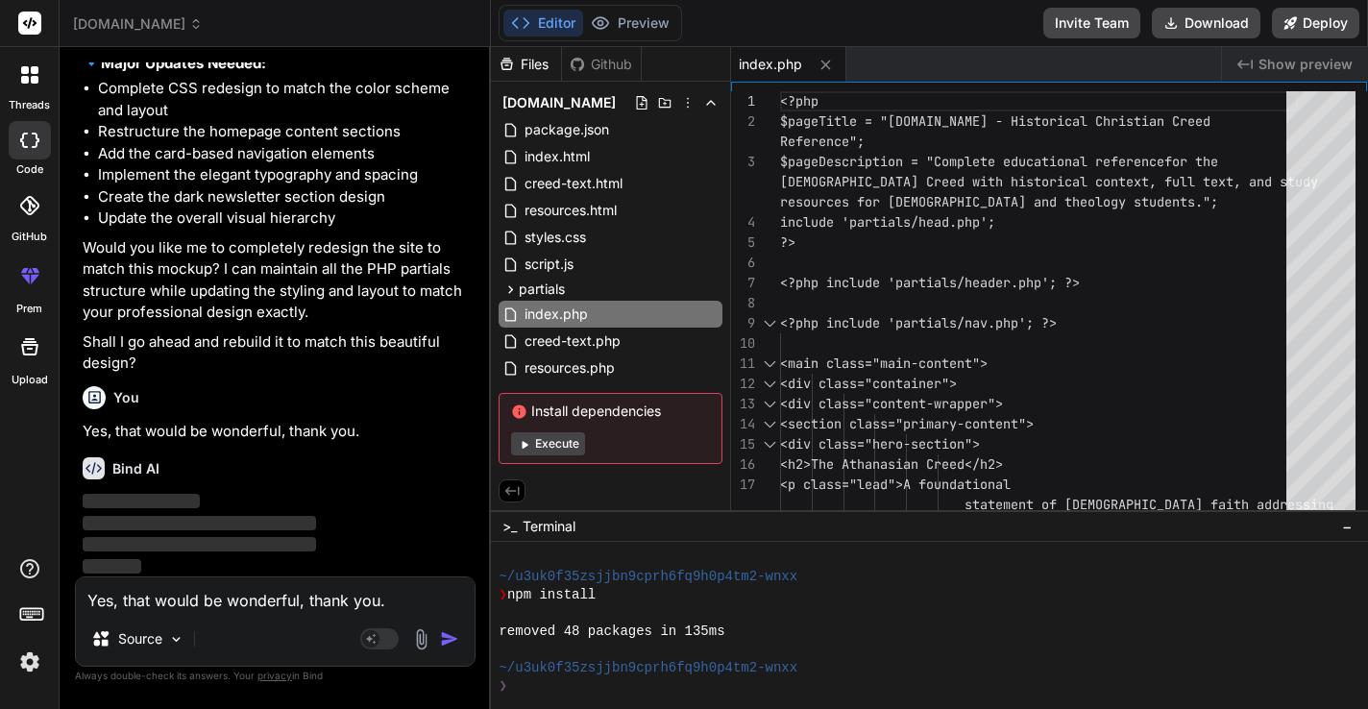
scroll to position [6121, 0]
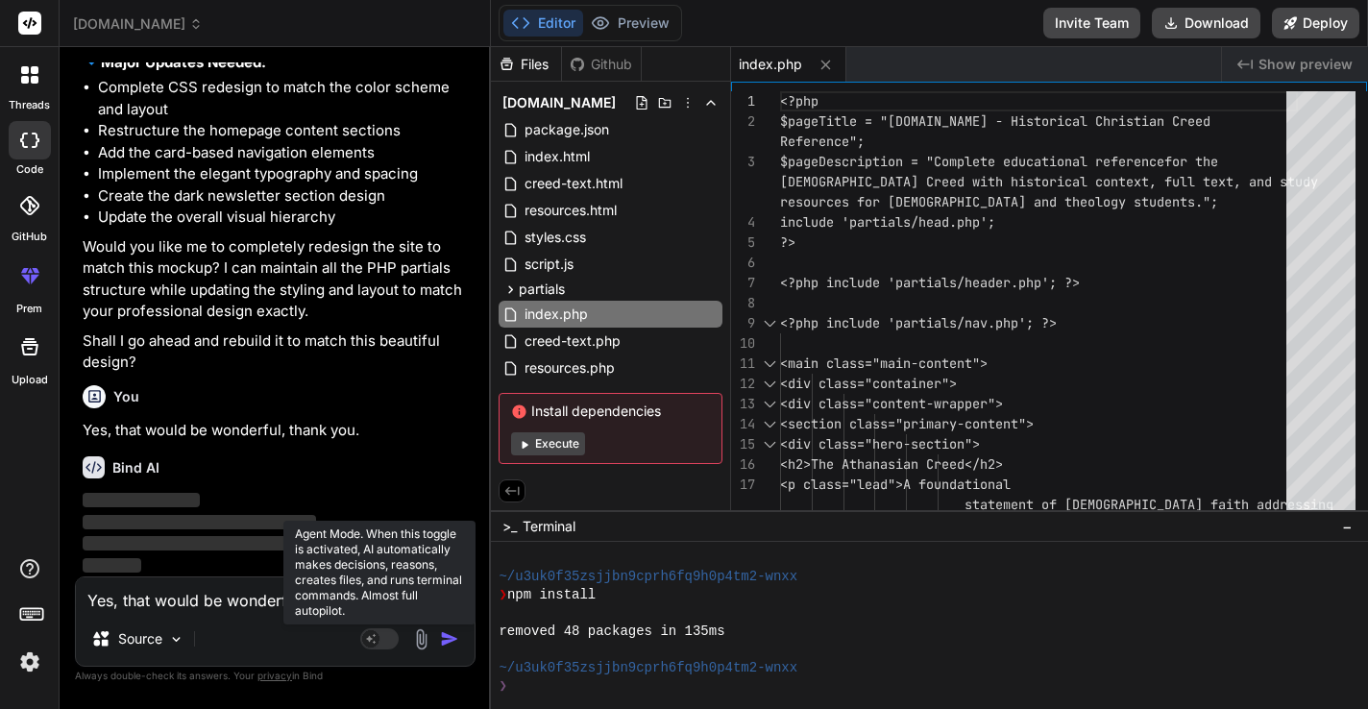
click at [384, 641] on rect at bounding box center [379, 638] width 38 height 21
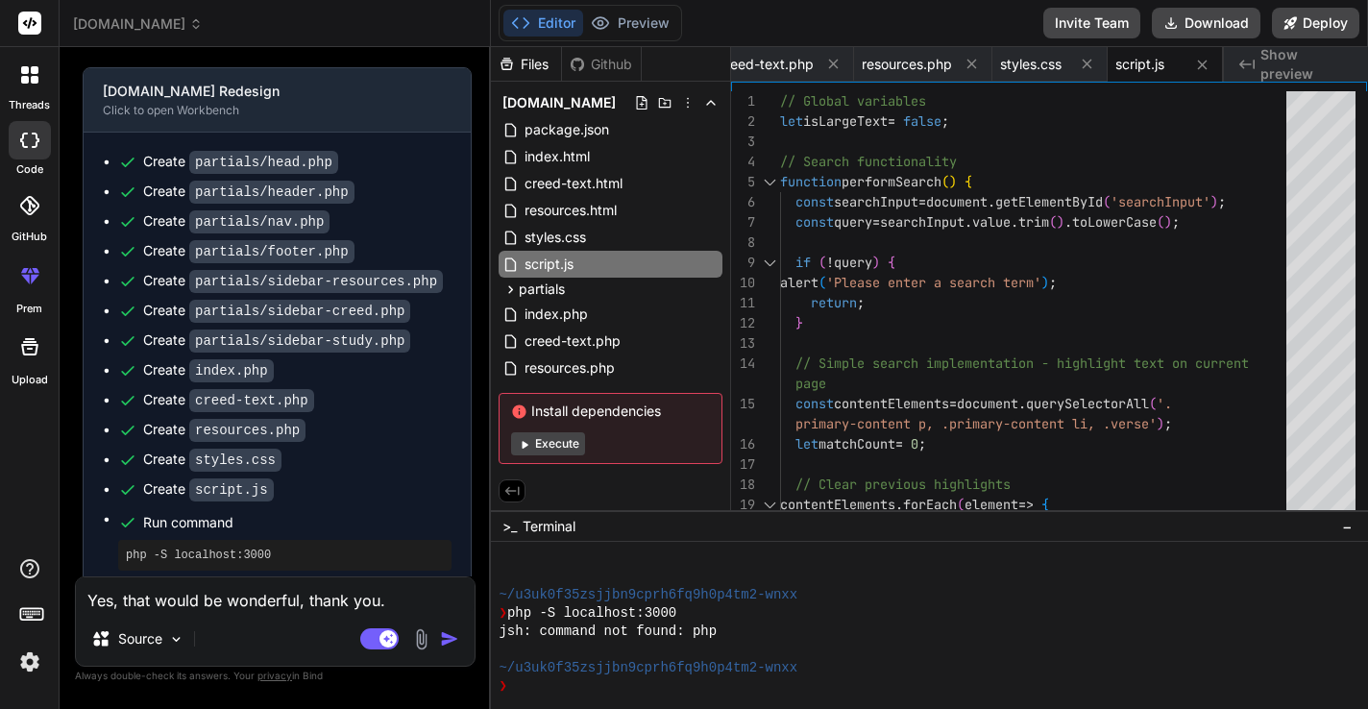
scroll to position [7505, 0]
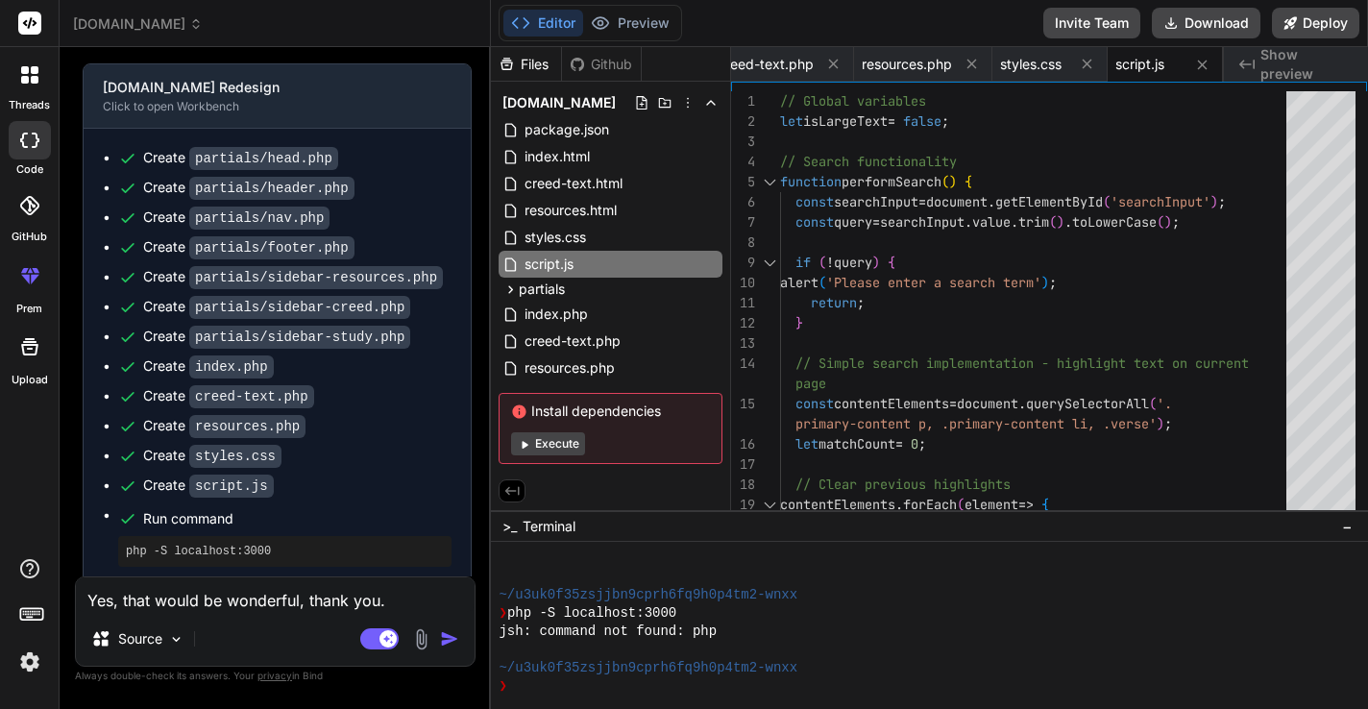
click at [561, 683] on div "❯" at bounding box center [920, 686] width 842 height 18
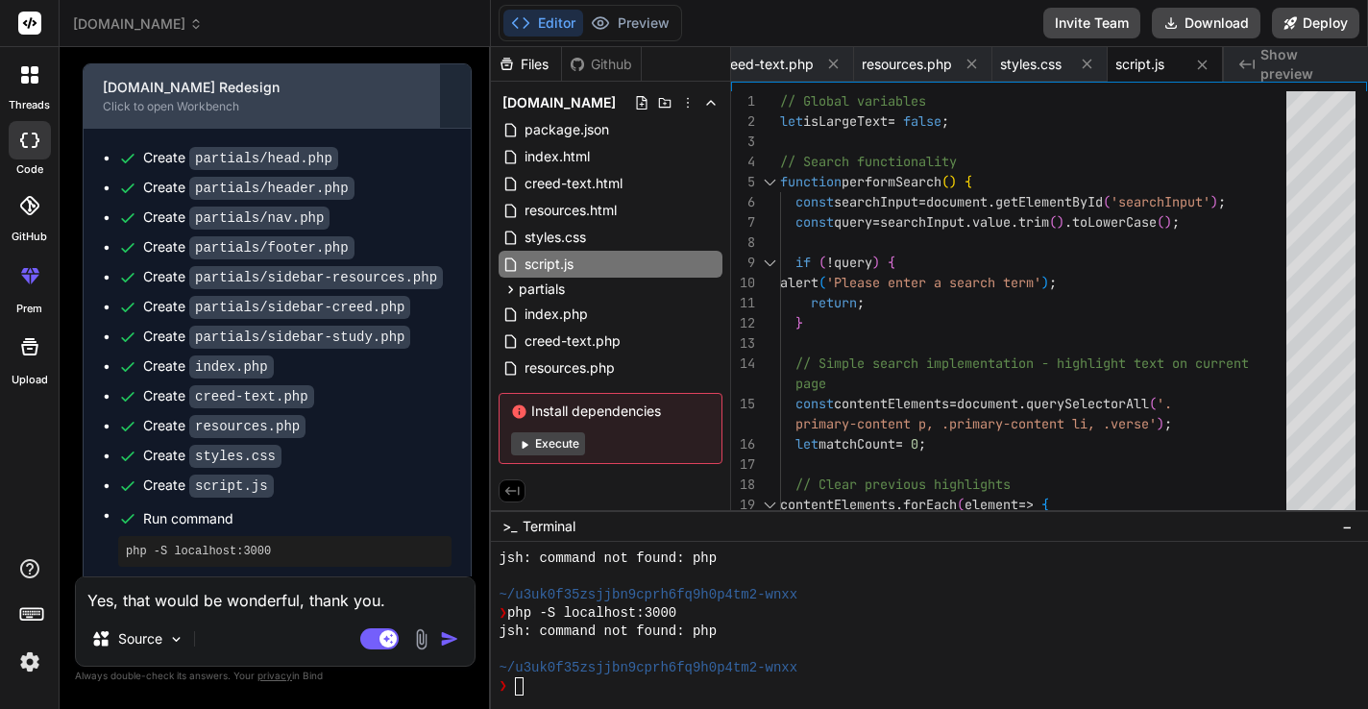
click at [221, 99] on div "Click to open Workbench" at bounding box center [262, 106] width 318 height 15
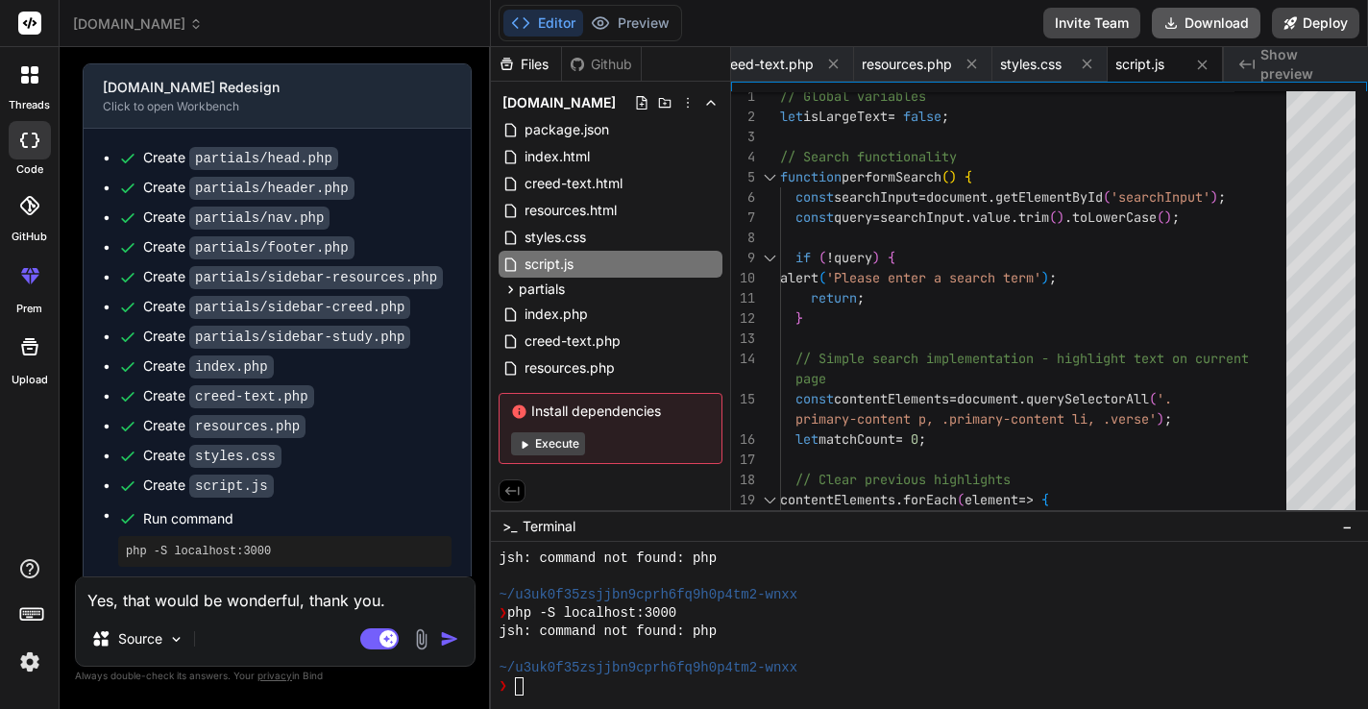
click at [1178, 20] on icon at bounding box center [1170, 22] width 15 height 15
drag, startPoint x: 704, startPoint y: 613, endPoint x: 518, endPoint y: 608, distance: 186.4
click at [518, 608] on div "❯ php -S localhost:3000" at bounding box center [920, 613] width 842 height 18
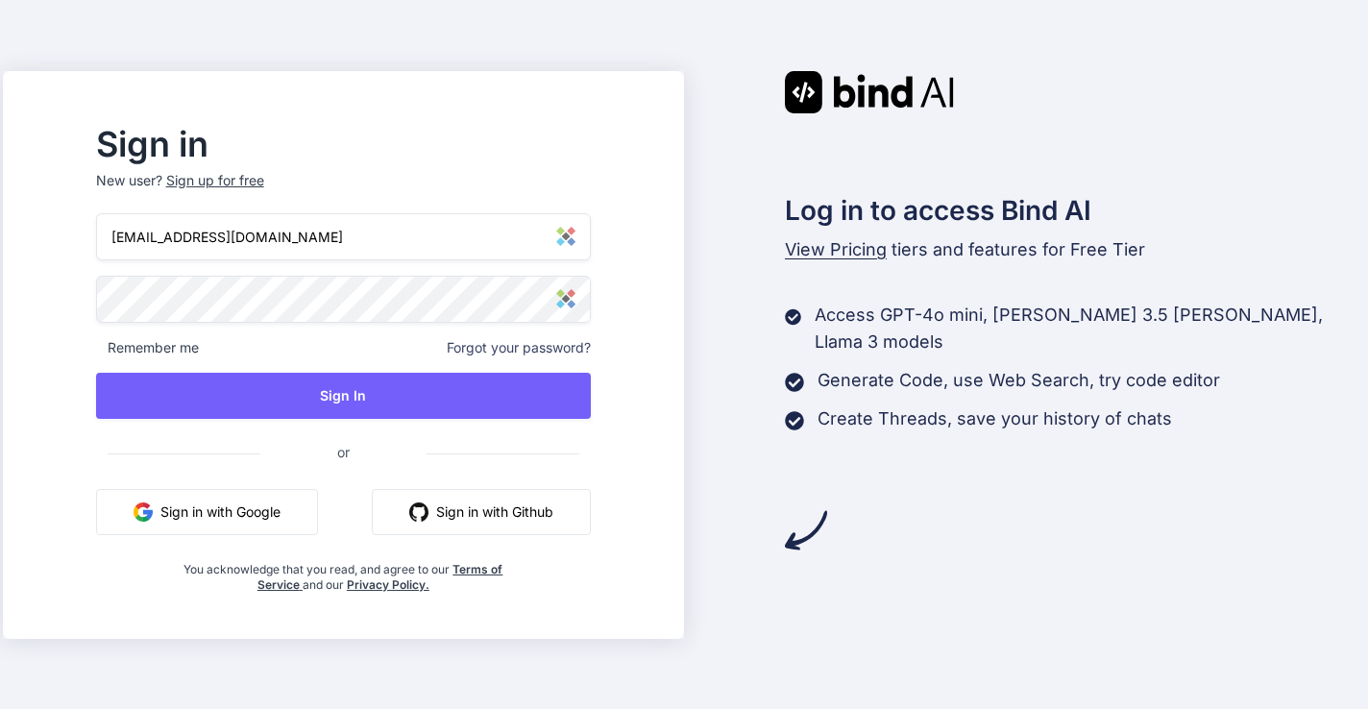
type input "[EMAIL_ADDRESS][DOMAIN_NAME]"
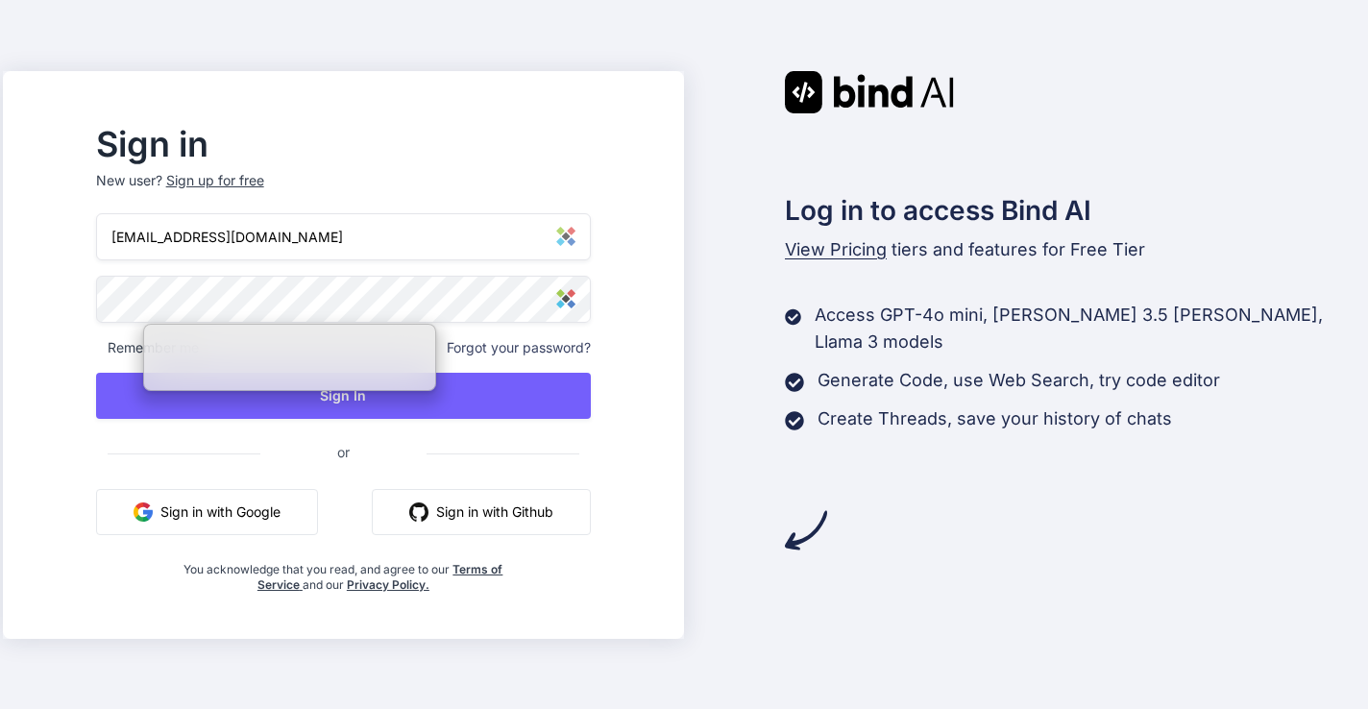
click at [591, 297] on div at bounding box center [343, 299] width 495 height 47
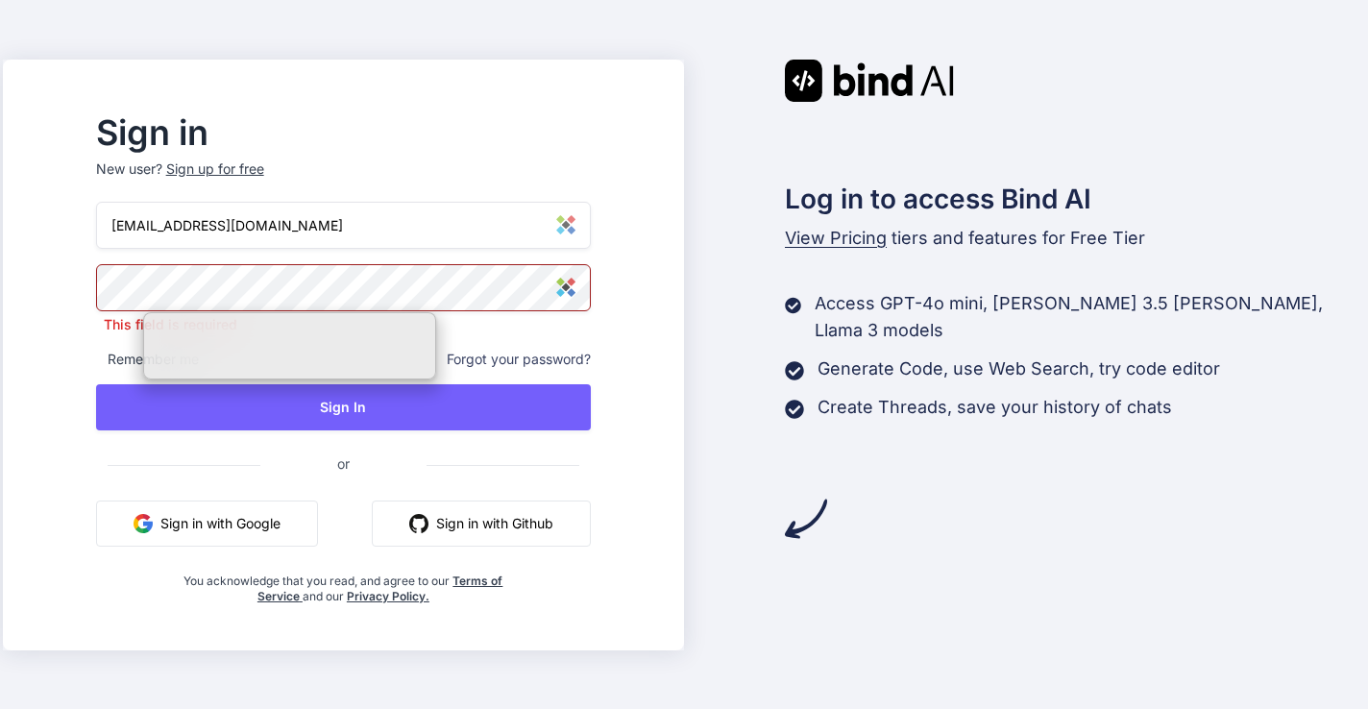
click at [575, 284] on img at bounding box center [565, 287] width 19 height 19
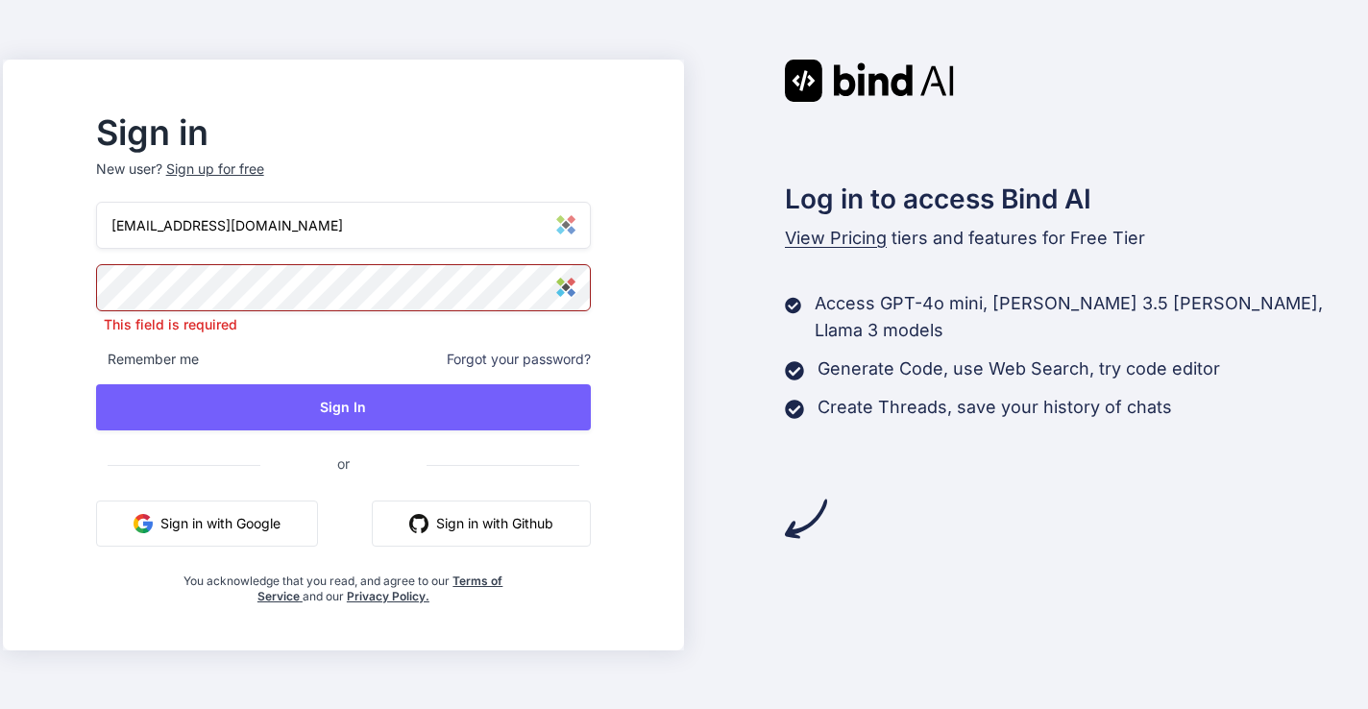
click at [575, 284] on img at bounding box center [565, 287] width 19 height 19
click at [329, 214] on input "rd@thechristianchain.org" at bounding box center [343, 225] width 495 height 47
click at [264, 170] on div "Sign up for free" at bounding box center [215, 168] width 98 height 19
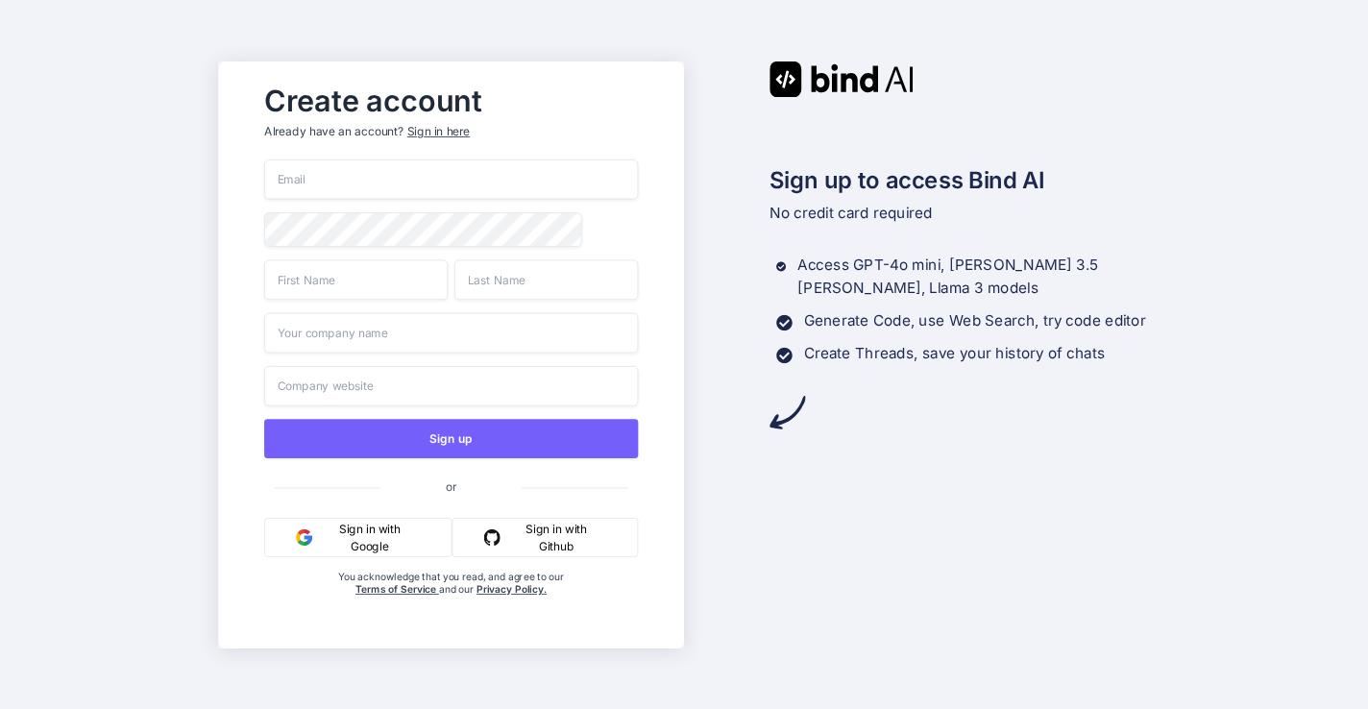
click at [319, 180] on input "email" at bounding box center [451, 179] width 374 height 40
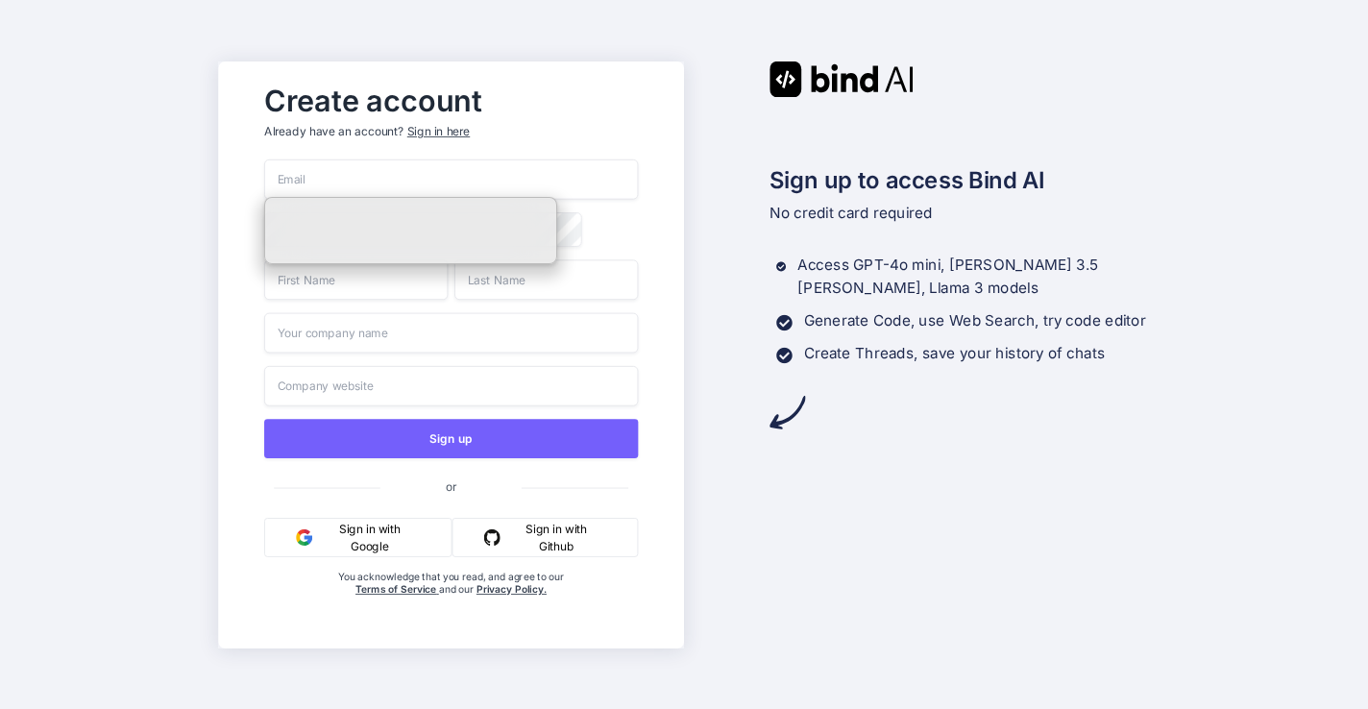
paste input "rd@thechristianchain.org"
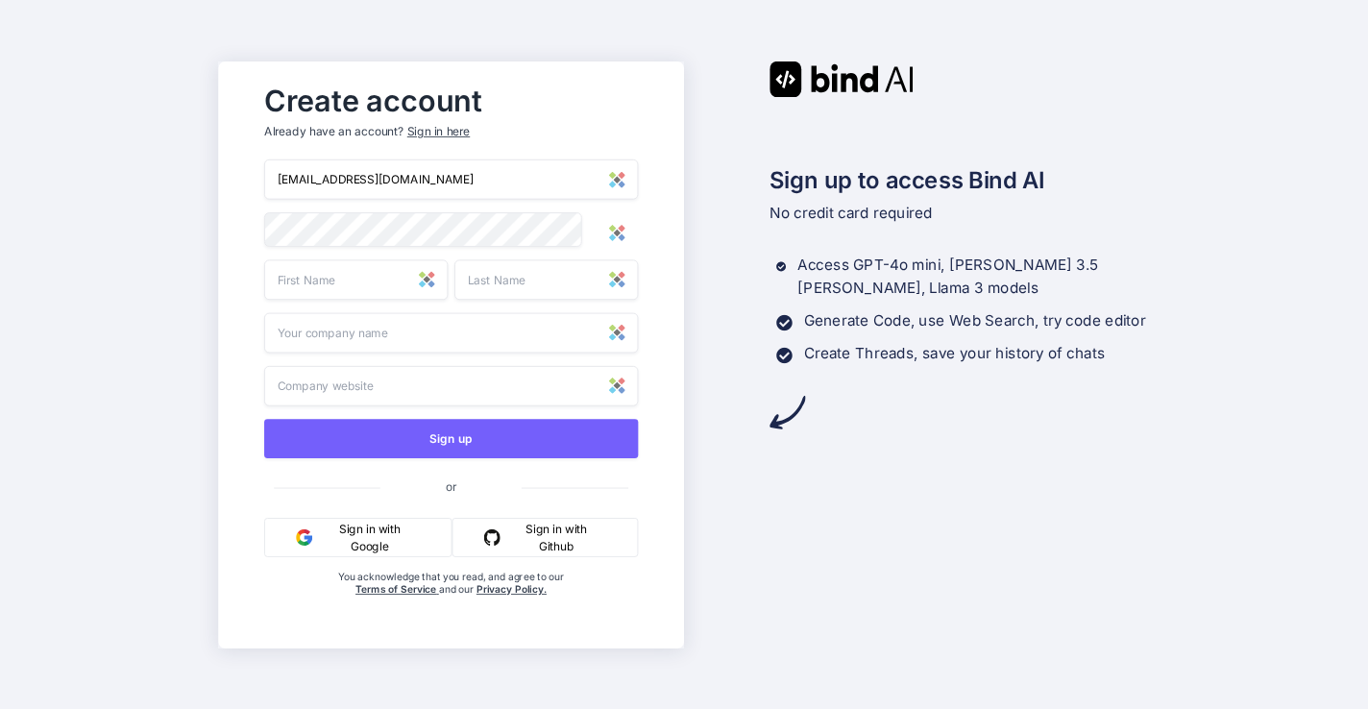
type input "rd@thechristianchain.org"
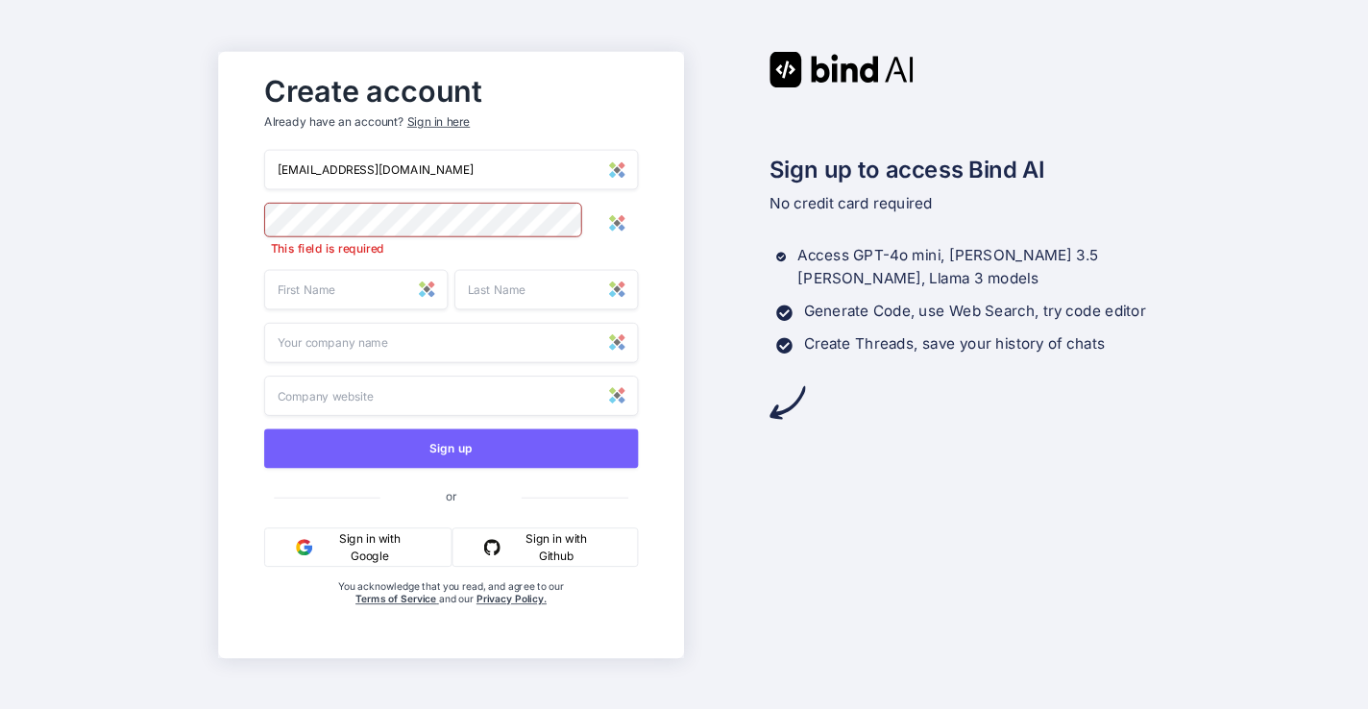
click at [362, 293] on input "text" at bounding box center [355, 289] width 183 height 40
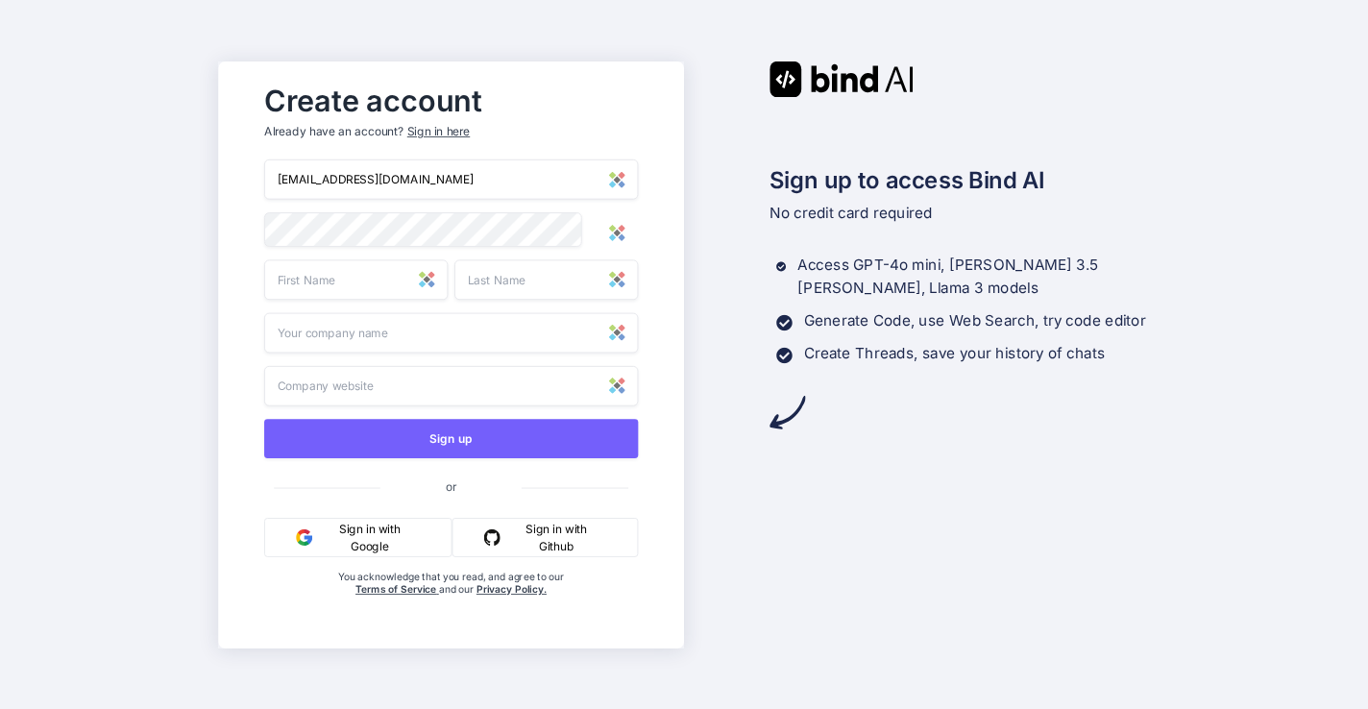
click at [361, 288] on input "text" at bounding box center [355, 279] width 183 height 40
type input "Research"
type input "Development"
type input "The Christian Chain"
drag, startPoint x: 300, startPoint y: 175, endPoint x: 450, endPoint y: 179, distance: 149.9
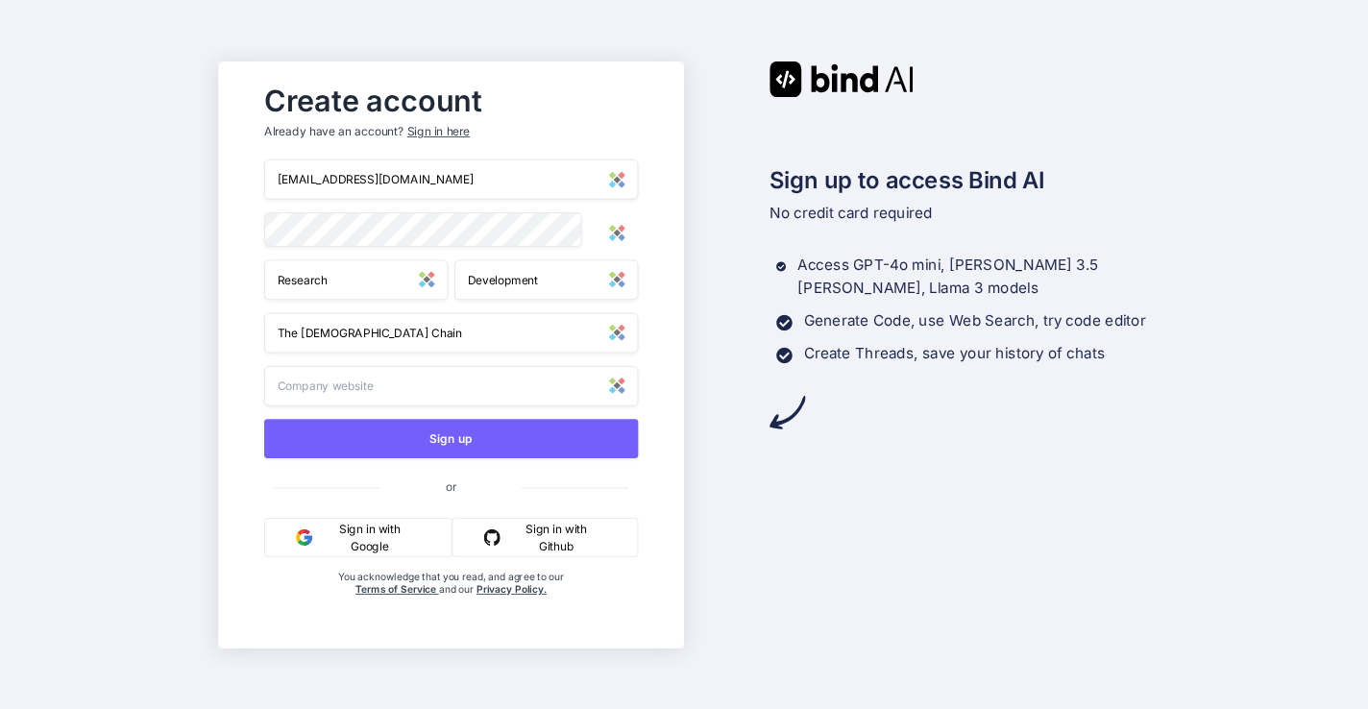
click at [450, 179] on input "rd@thechristianchain.org" at bounding box center [451, 179] width 374 height 40
click at [398, 395] on input "text" at bounding box center [451, 385] width 374 height 40
paste input "thechristianchain.org"
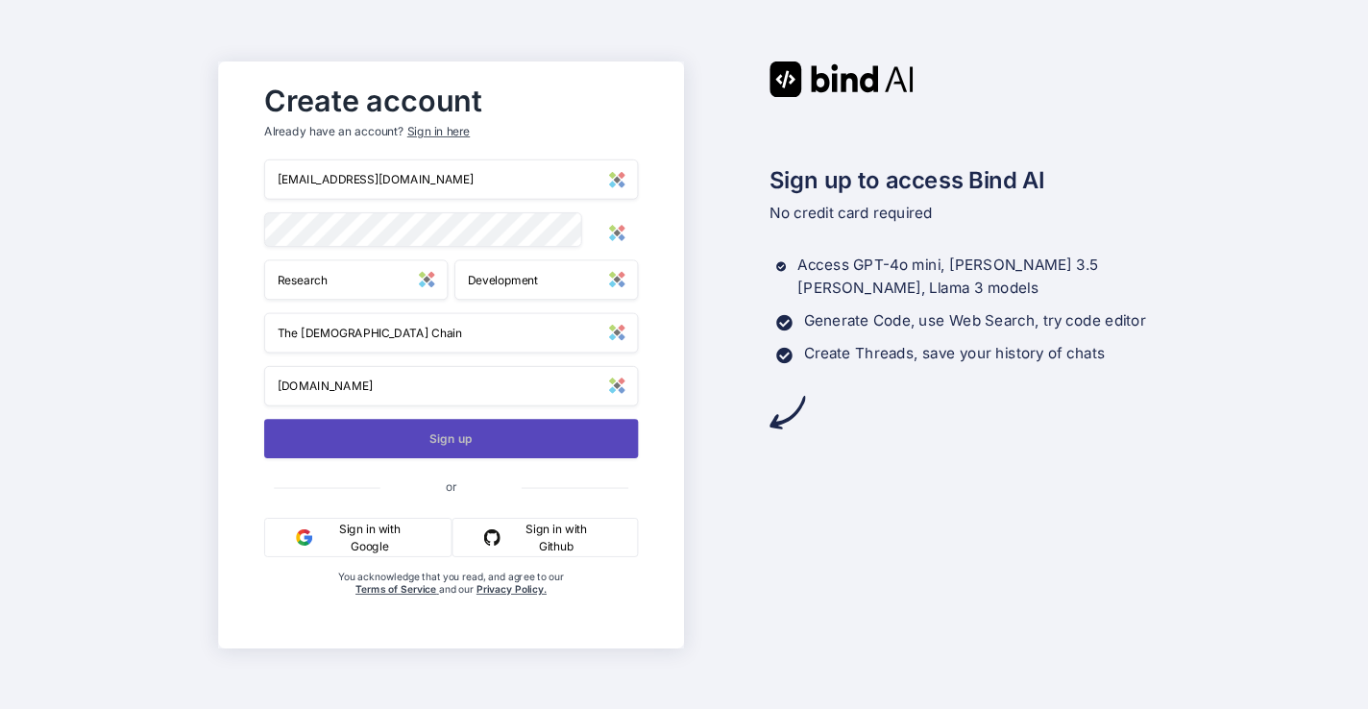
type input "thechristianchain.org"
click at [417, 436] on button "Sign up" at bounding box center [451, 438] width 374 height 39
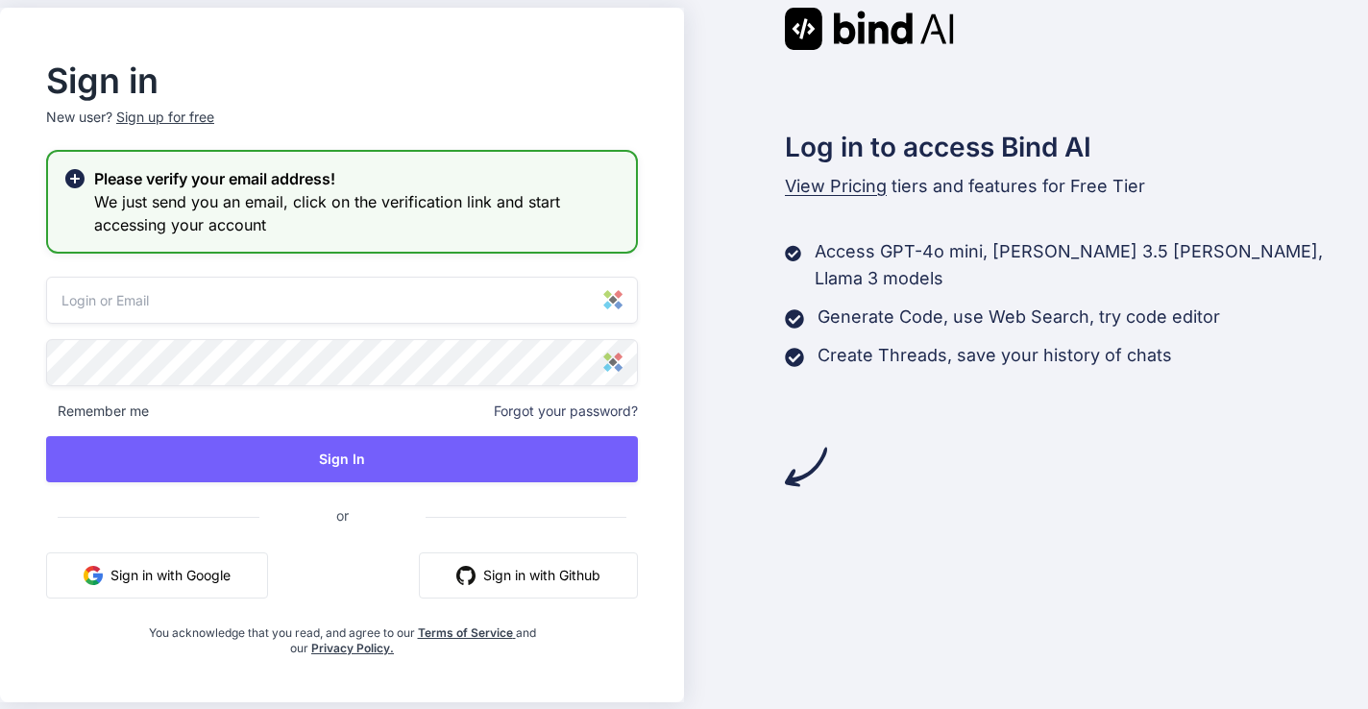
click at [221, 295] on input "email" at bounding box center [342, 300] width 592 height 47
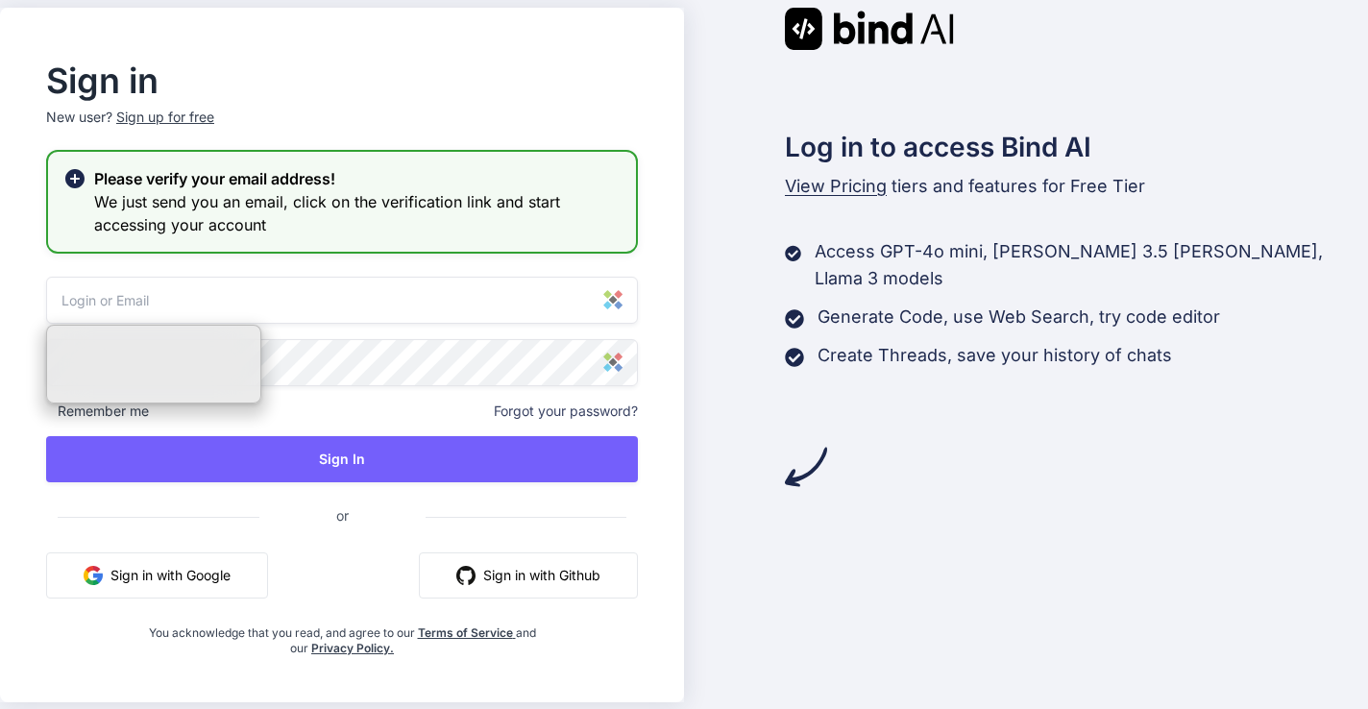
click at [168, 295] on input "email" at bounding box center [342, 300] width 592 height 47
type input "rd@thechristianchain.org"
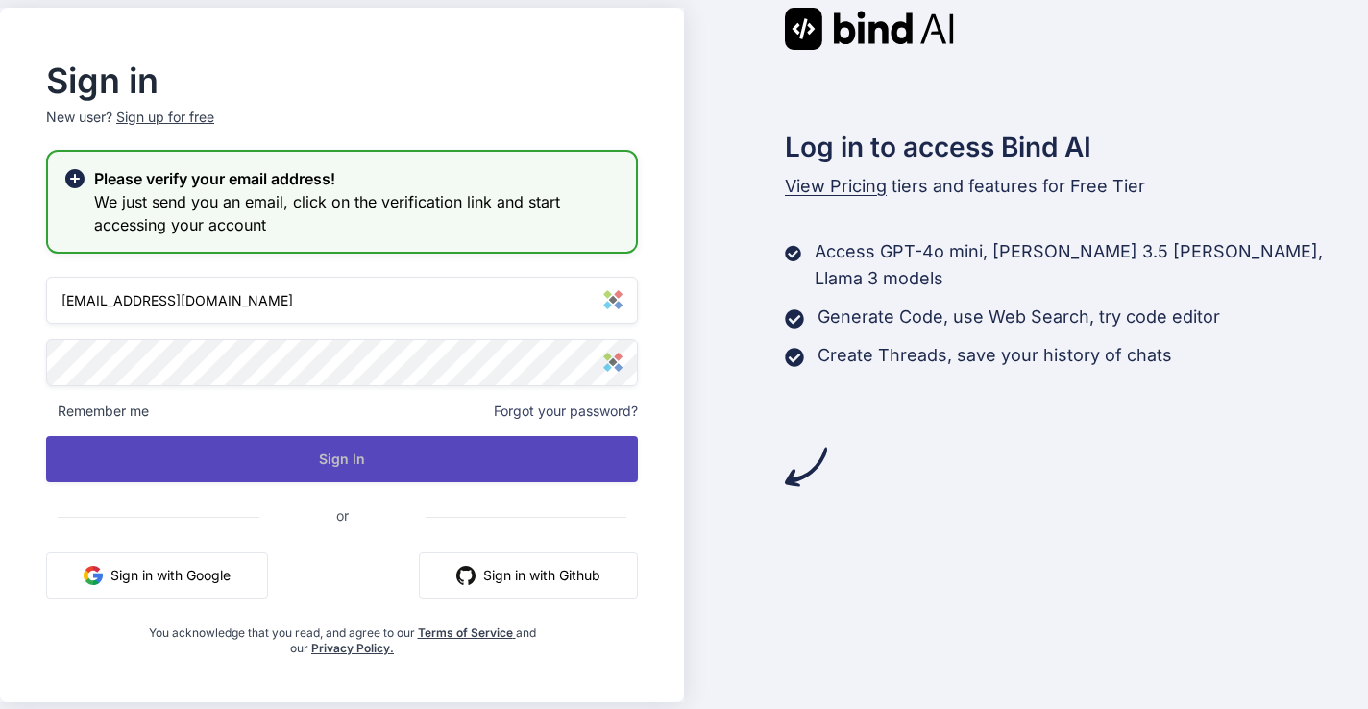
click at [309, 451] on button "Sign In" at bounding box center [342, 459] width 592 height 46
click at [346, 463] on button "Sign In" at bounding box center [342, 459] width 592 height 46
